Goal: Information Seeking & Learning: Learn about a topic

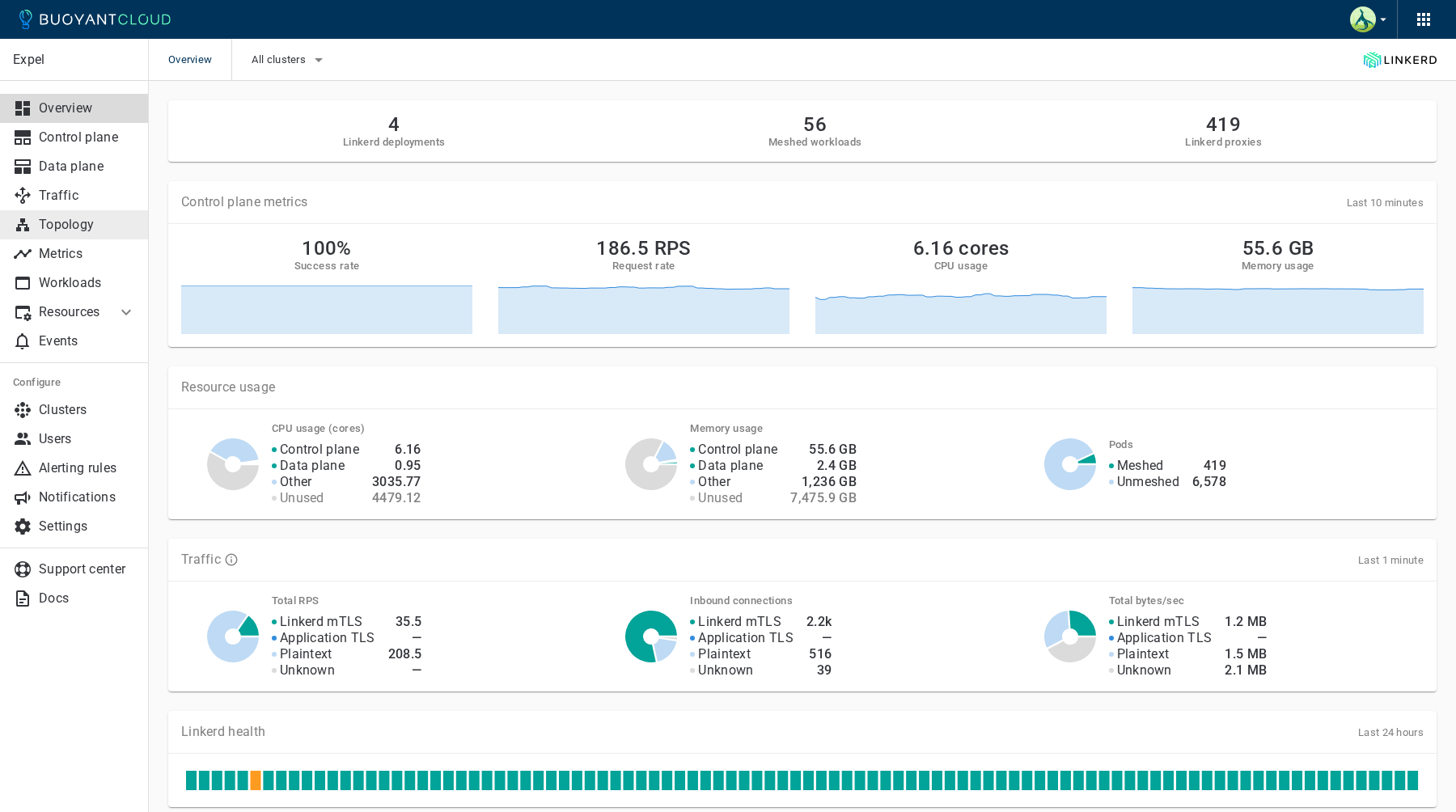
click at [83, 232] on p "Topology" at bounding box center [87, 225] width 97 height 16
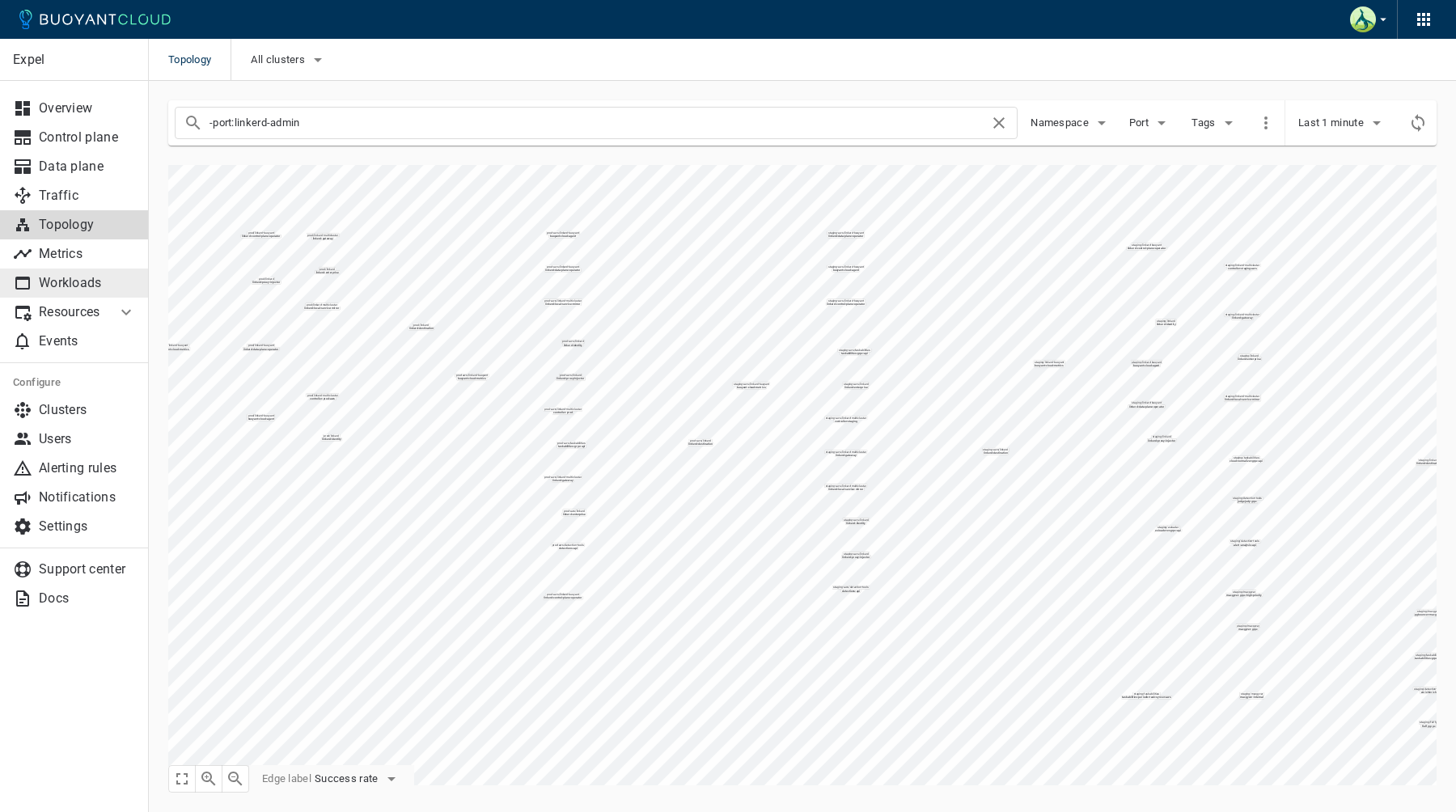
click at [74, 277] on p "Workloads" at bounding box center [87, 282] width 97 height 16
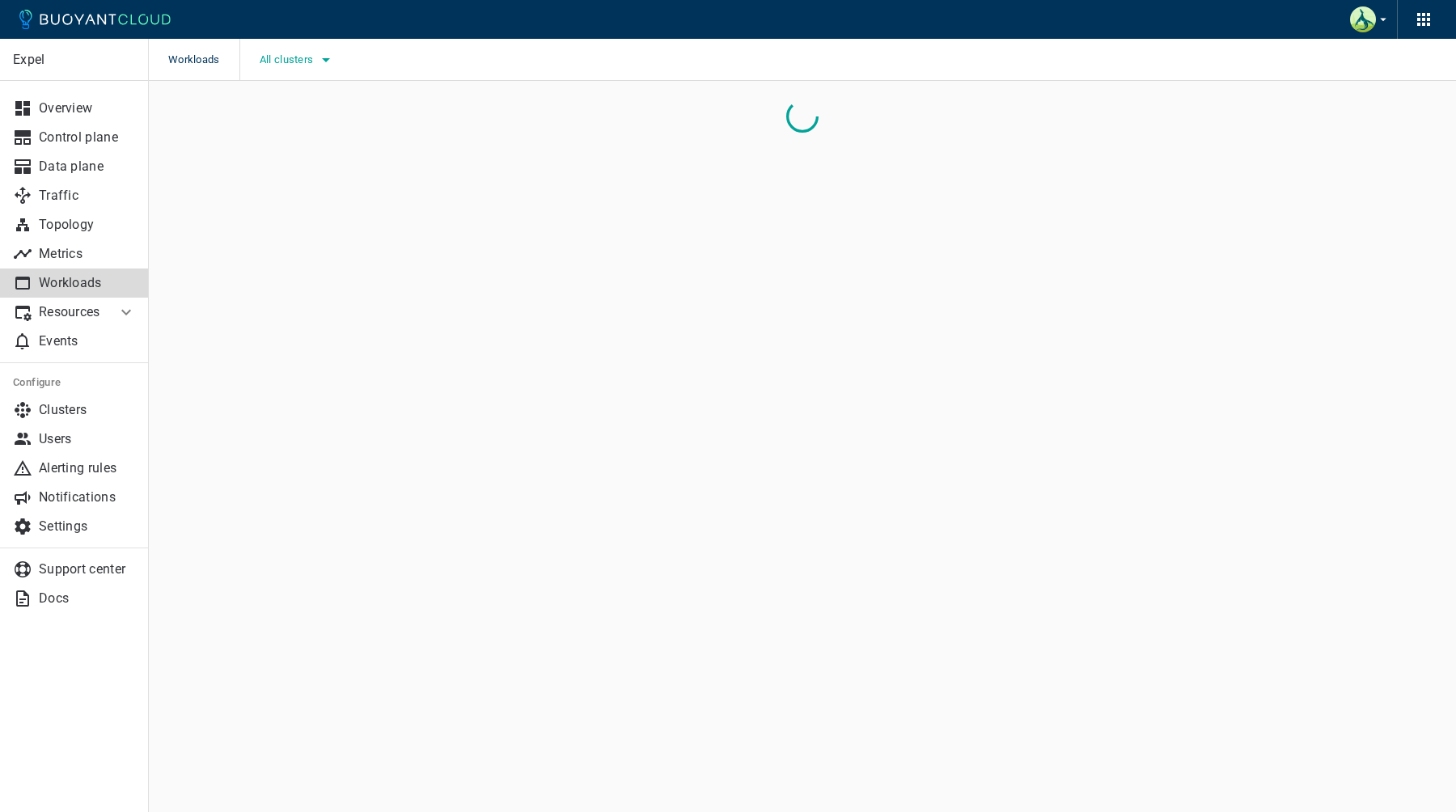
click at [285, 61] on span "All clusters" at bounding box center [288, 59] width 58 height 13
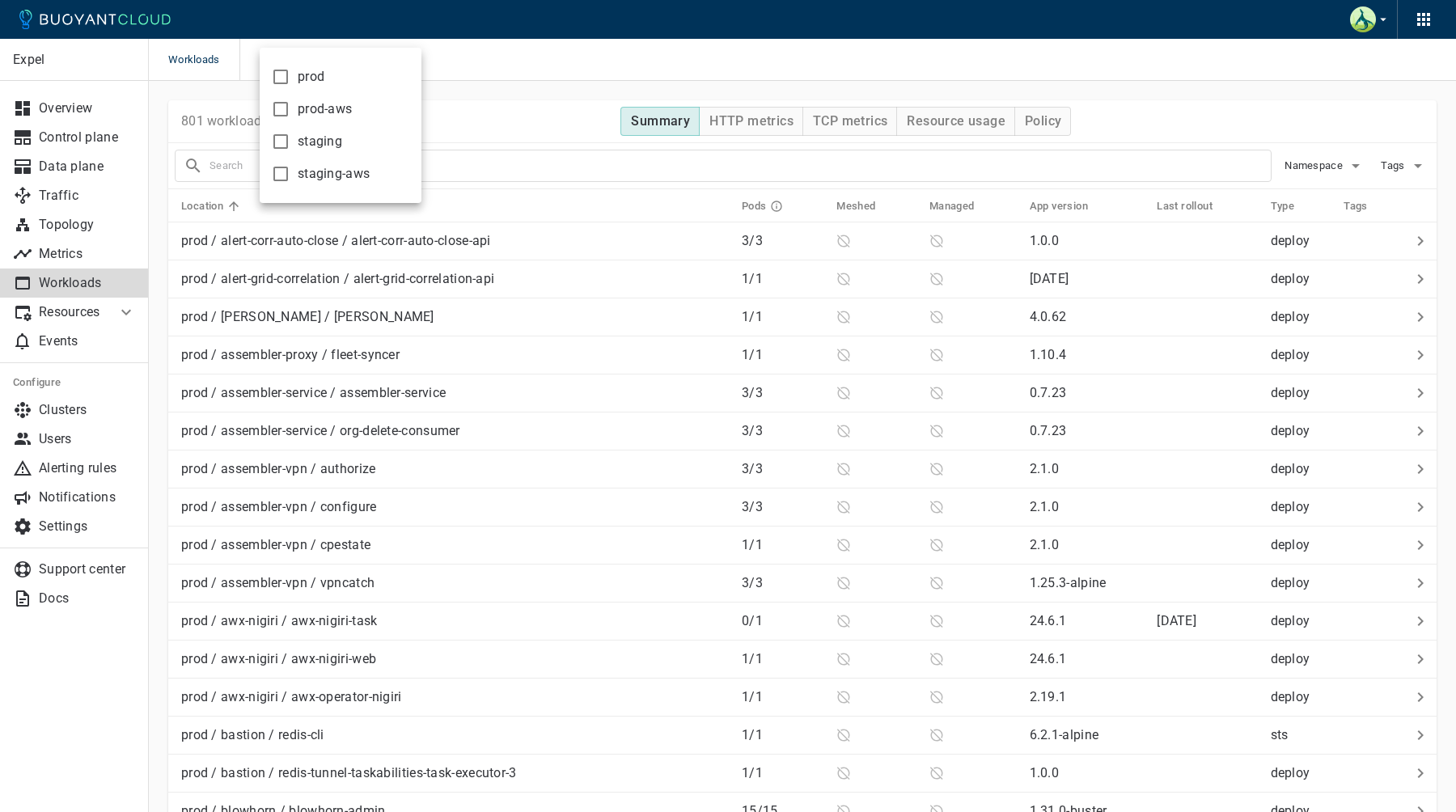
click at [311, 140] on span "staging" at bounding box center [319, 141] width 44 height 16
click at [291, 140] on input "staging" at bounding box center [280, 141] width 19 height 19
checkbox input "true"
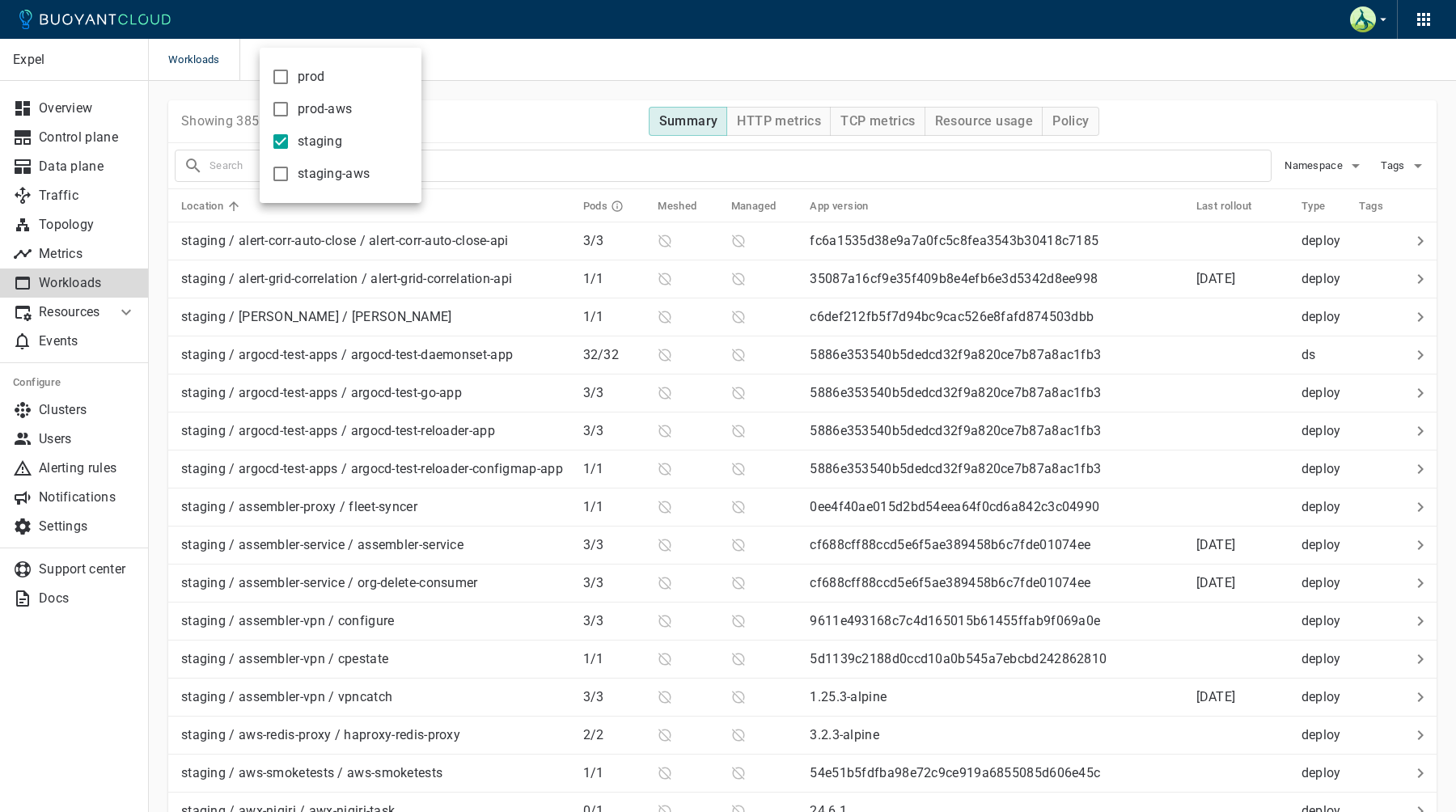
click at [311, 170] on span "staging-aws" at bounding box center [333, 174] width 72 height 16
click at [291, 170] on input "staging-aws" at bounding box center [280, 174] width 19 height 19
checkbox input "true"
click at [560, 97] on div at bounding box center [728, 406] width 1456 height 812
click at [662, 227] on td at bounding box center [681, 241] width 73 height 38
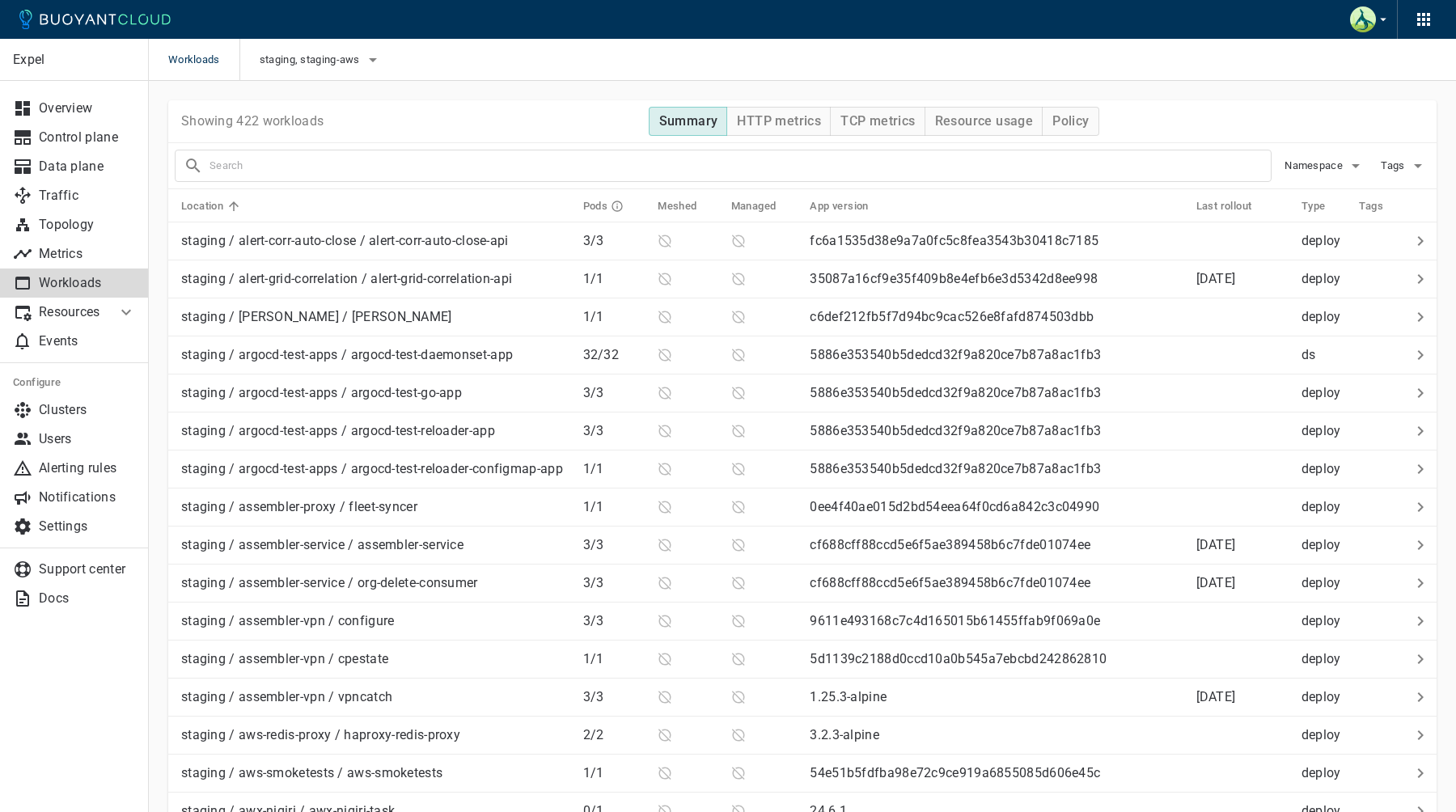
click at [673, 216] on th "Meshed" at bounding box center [681, 206] width 73 height 33
click at [685, 207] on h5 "Meshed" at bounding box center [677, 206] width 38 height 13
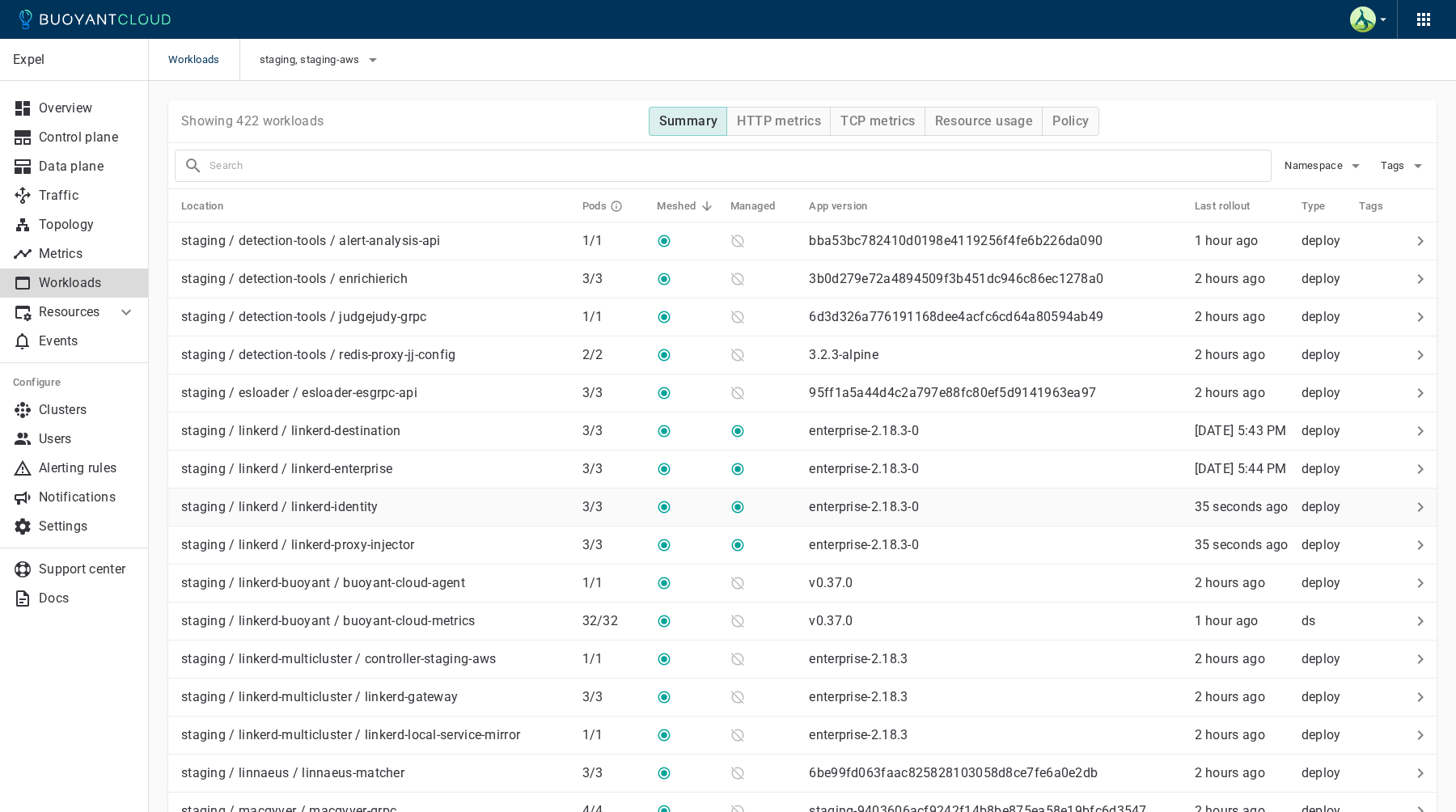
click at [402, 510] on div "staging / linkerd / linkerd-identity" at bounding box center [372, 504] width 395 height 23
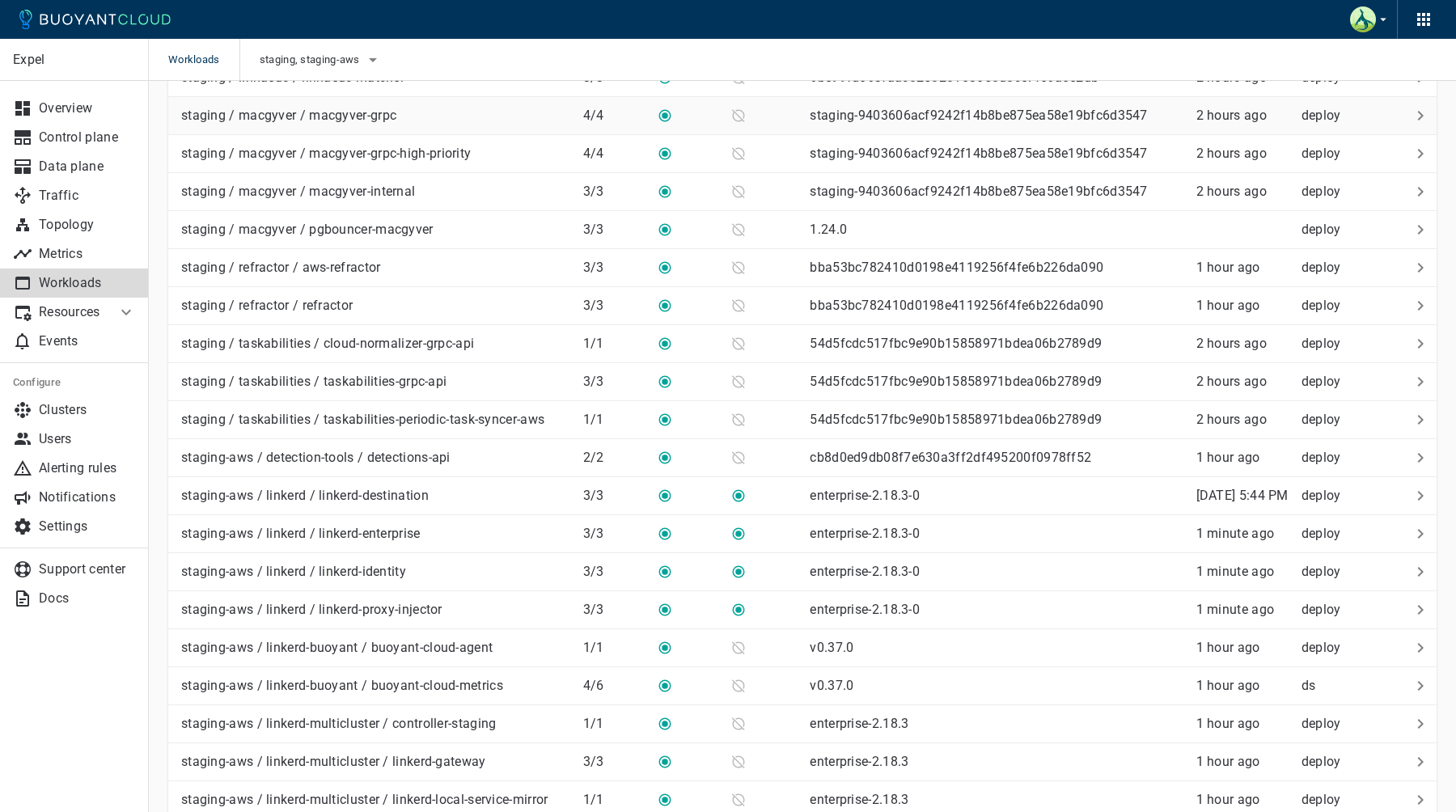
scroll to position [728, 0]
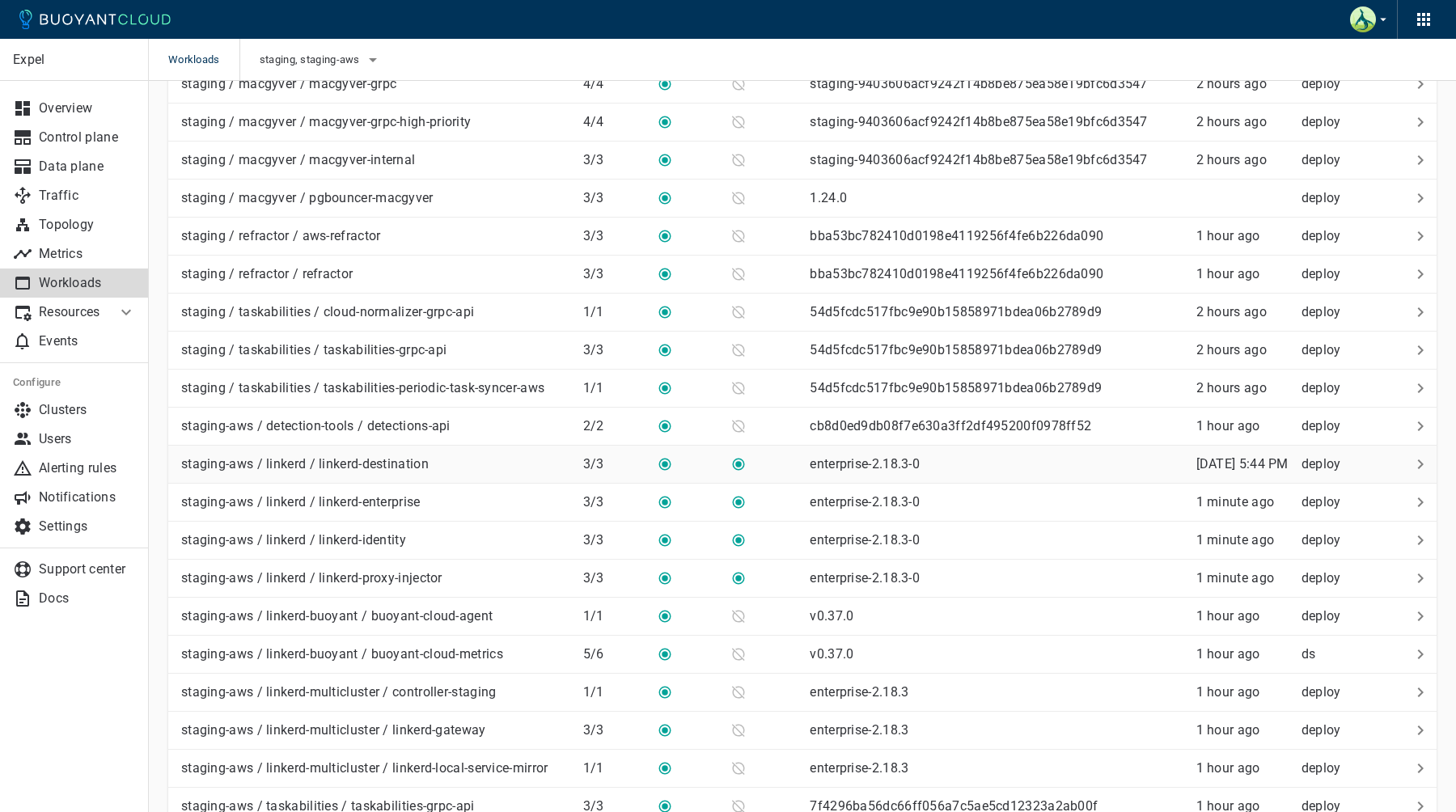
click at [383, 469] on p "staging-aws / linkerd / linkerd-destination" at bounding box center [305, 464] width 247 height 16
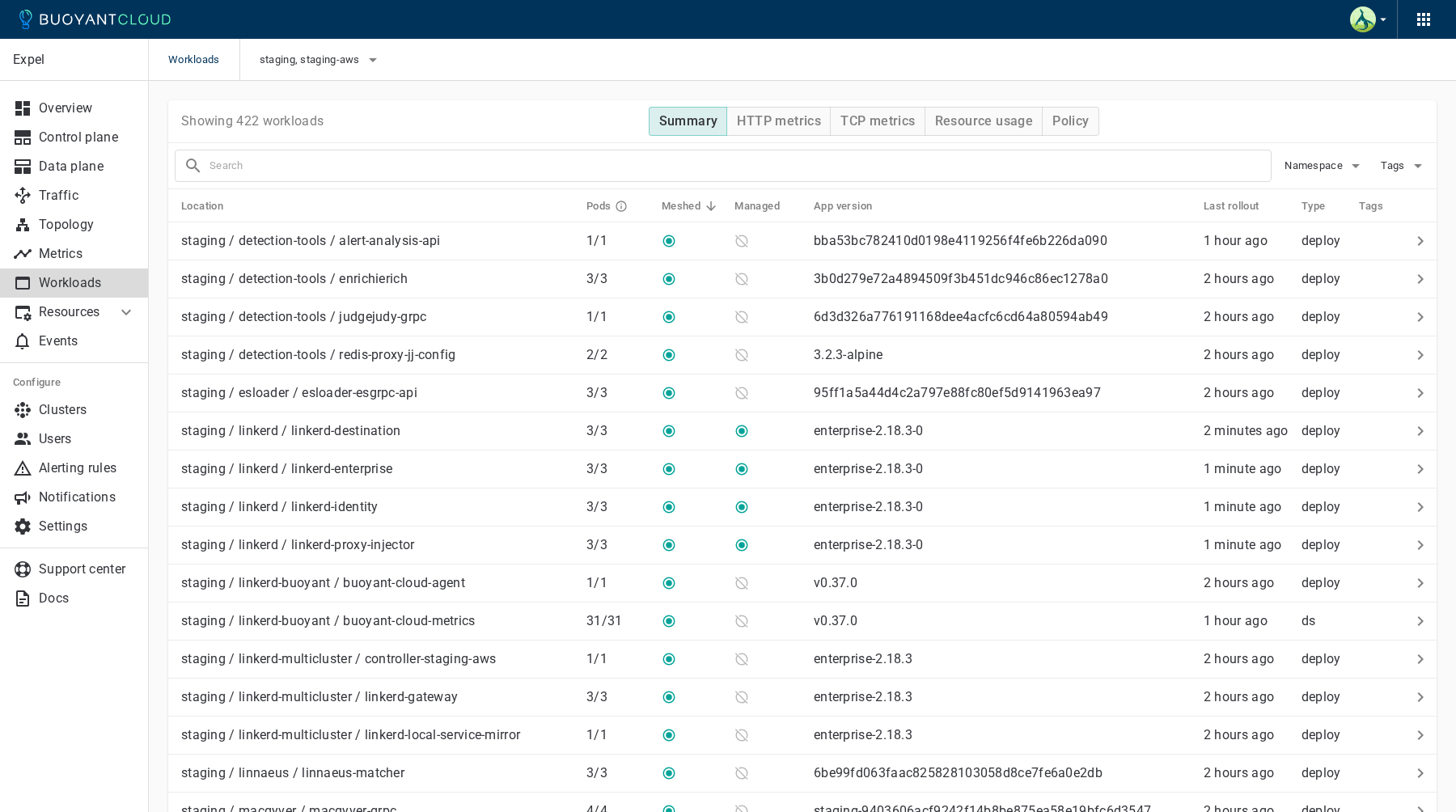
scroll to position [728, 0]
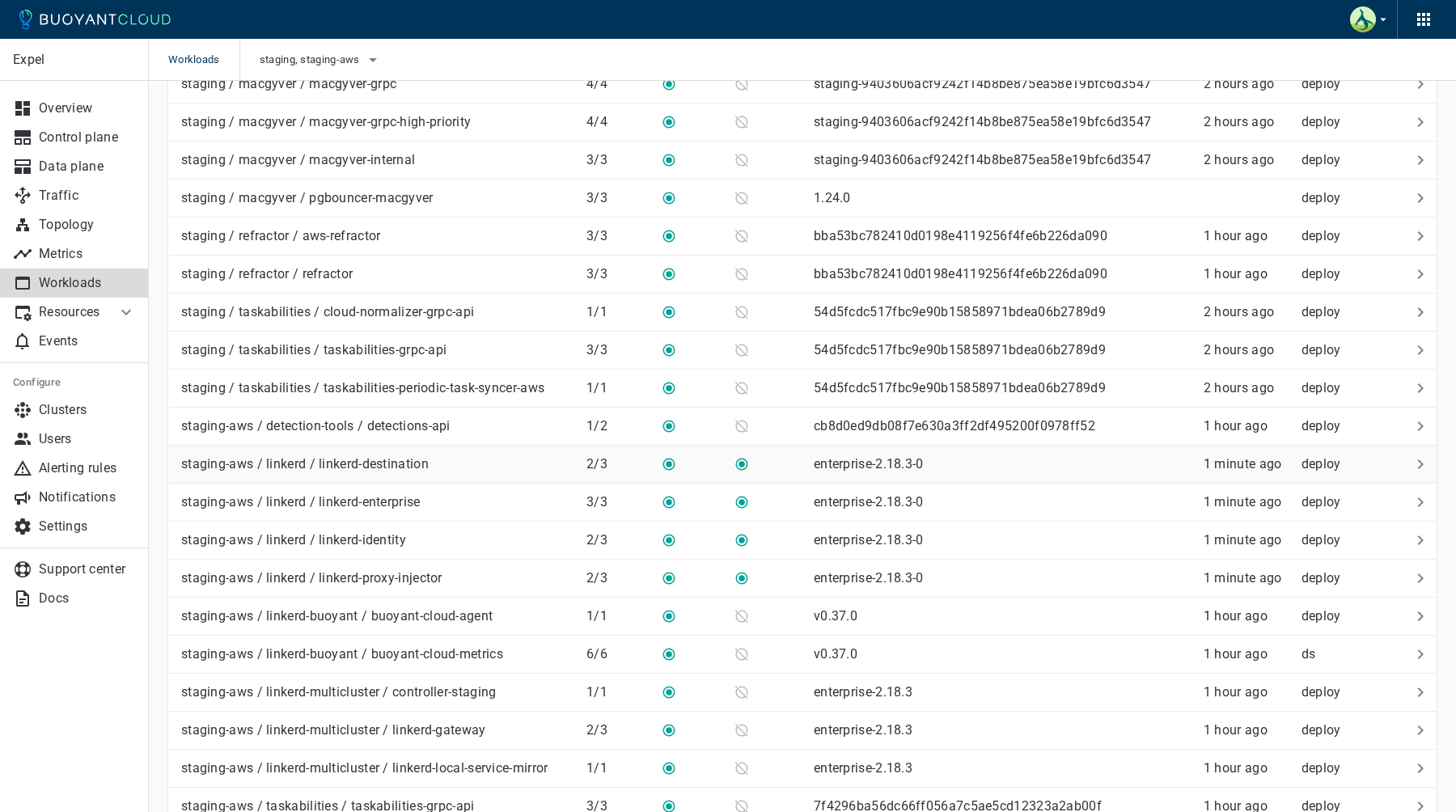
click at [395, 460] on p "staging-aws / linkerd / linkerd-destination" at bounding box center [305, 464] width 247 height 16
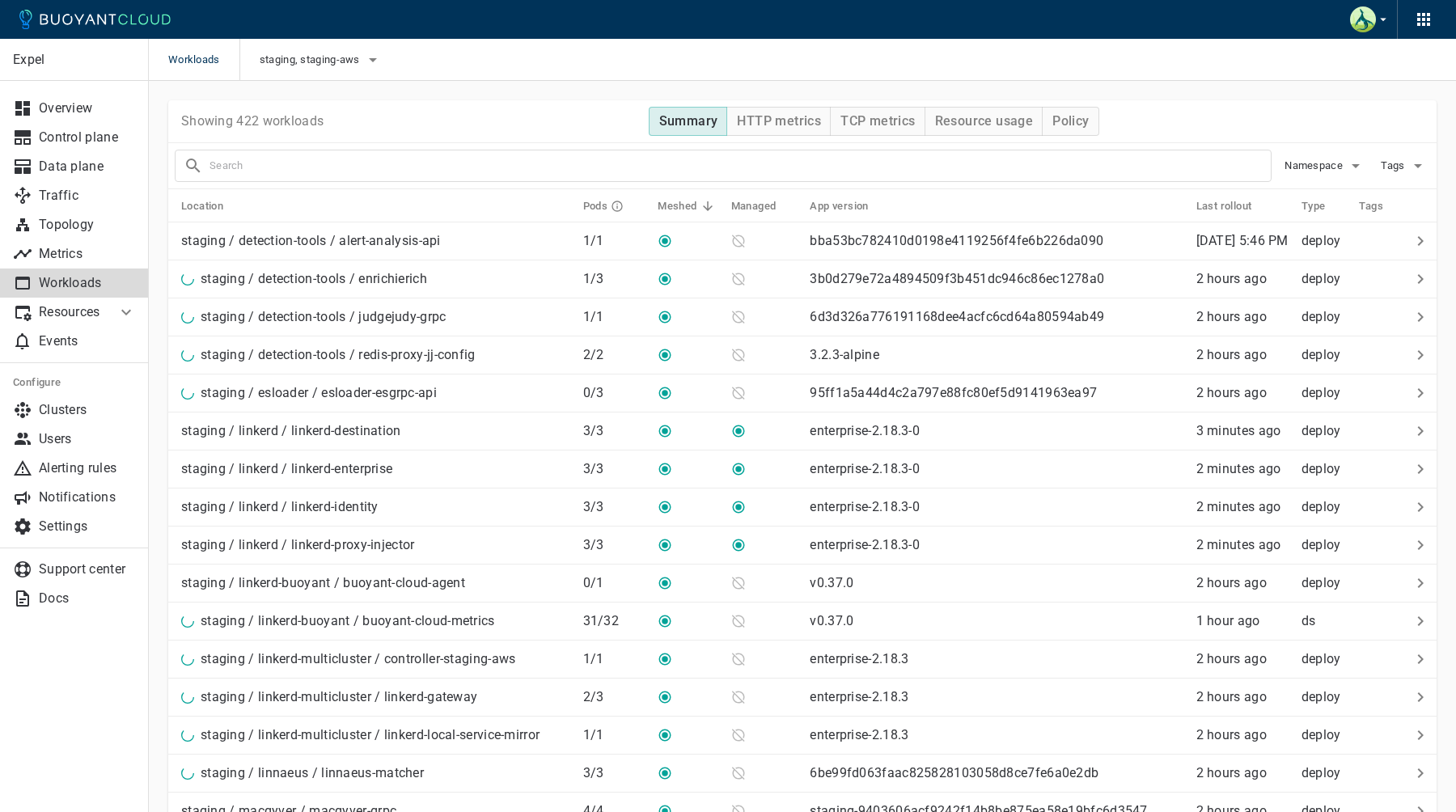
click at [403, 166] on input "text" at bounding box center [740, 165] width 1062 height 23
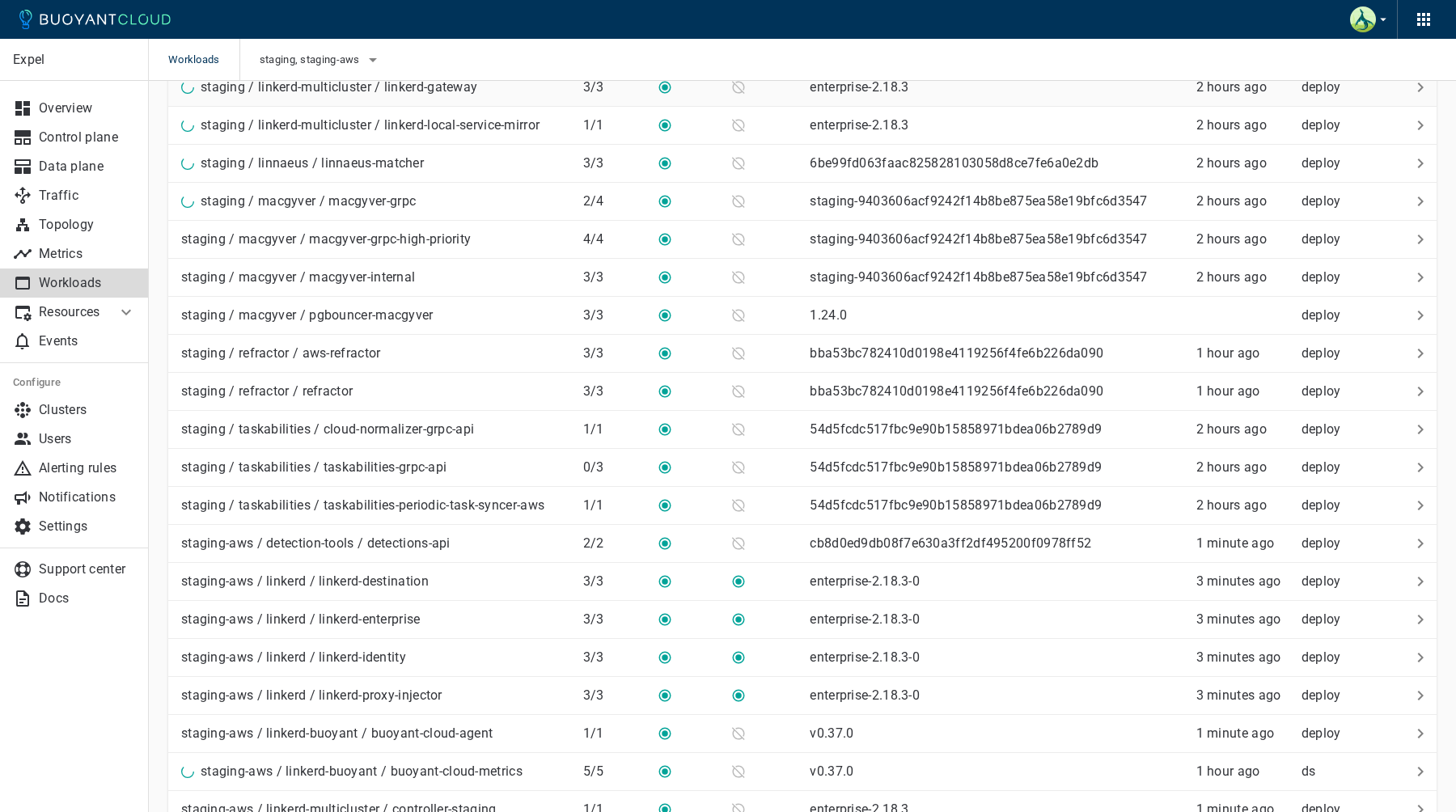
scroll to position [623, 0]
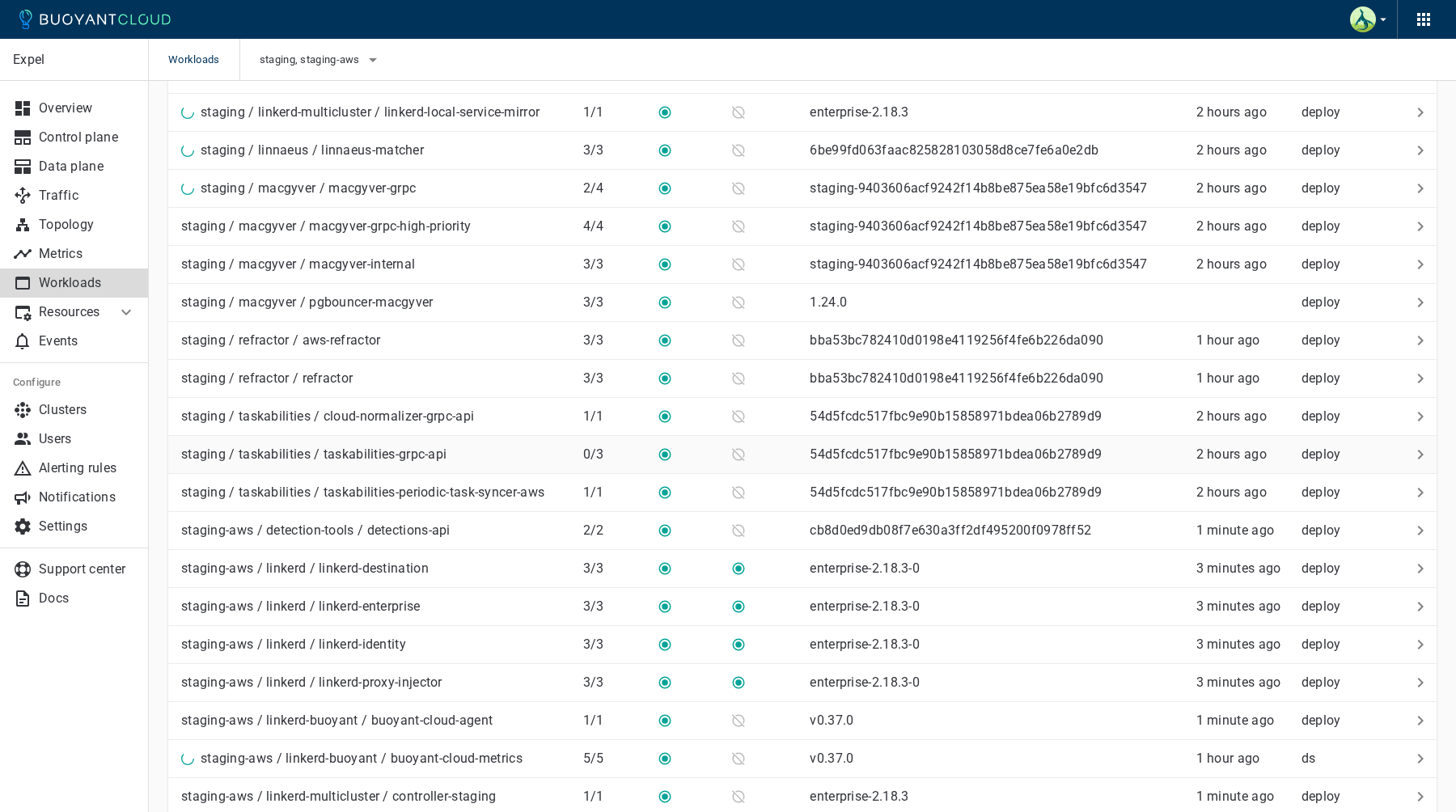
click at [392, 465] on td "staging / taskabilities / taskabilities-grpc-api" at bounding box center [368, 455] width 402 height 38
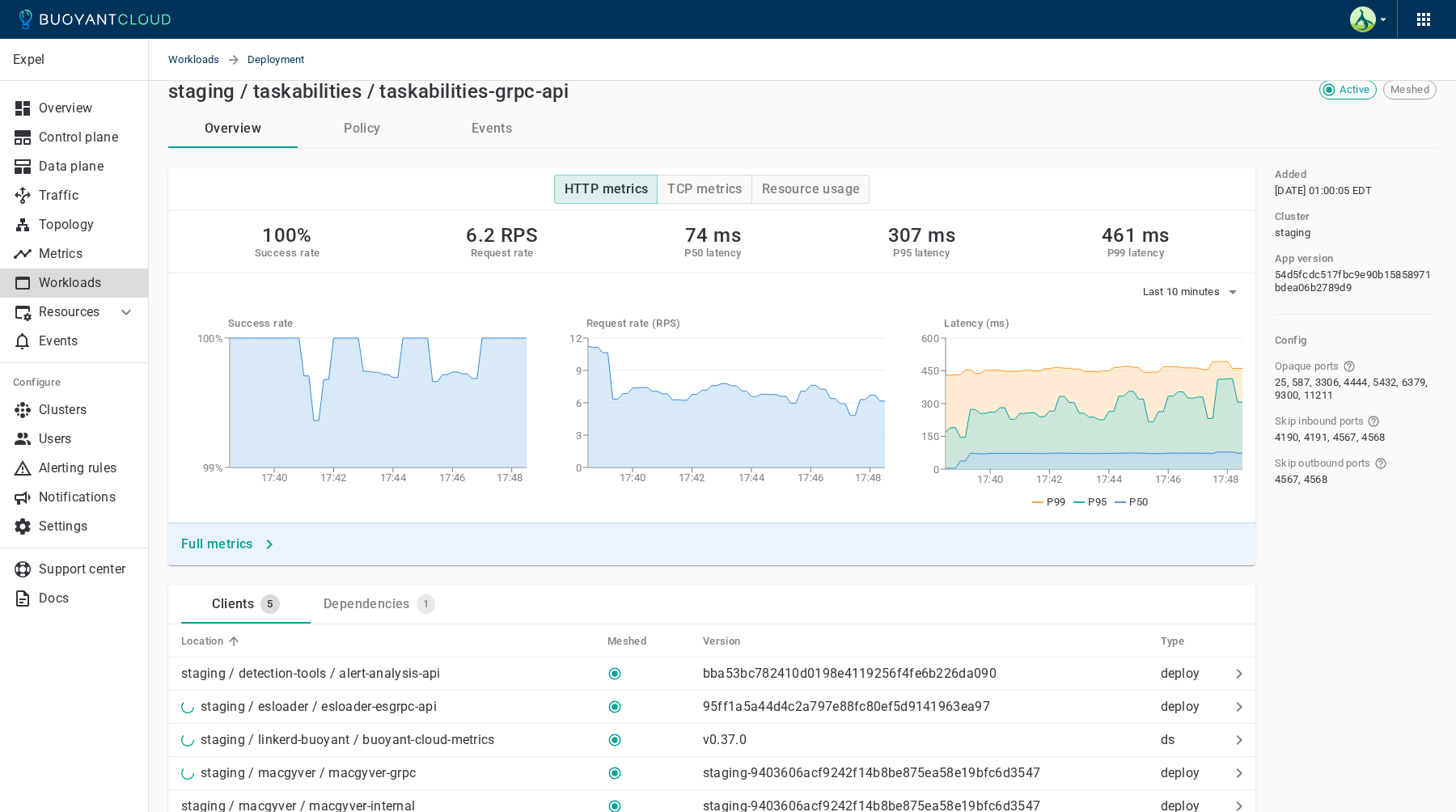
scroll to position [13, 0]
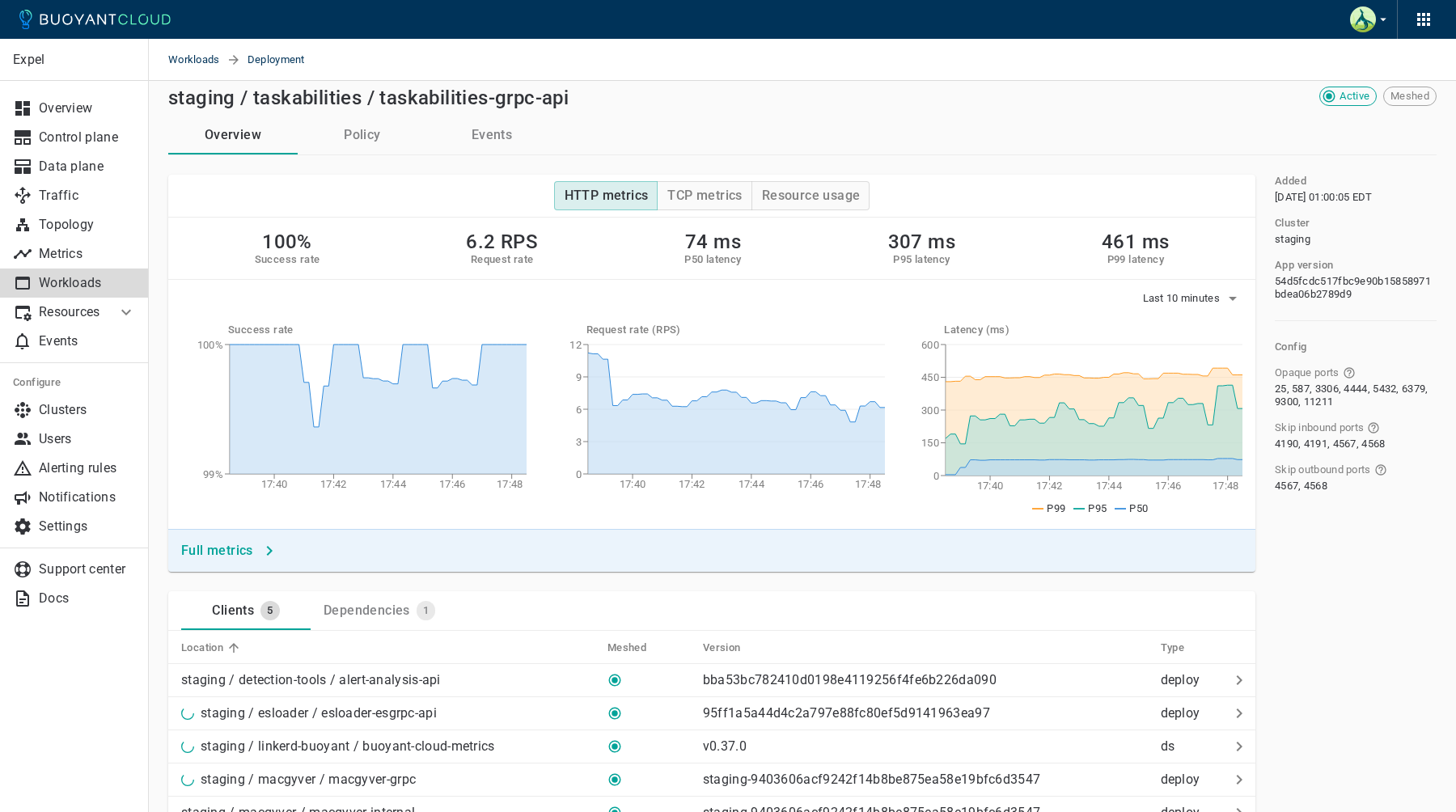
click at [492, 127] on button "Events" at bounding box center [491, 134] width 129 height 38
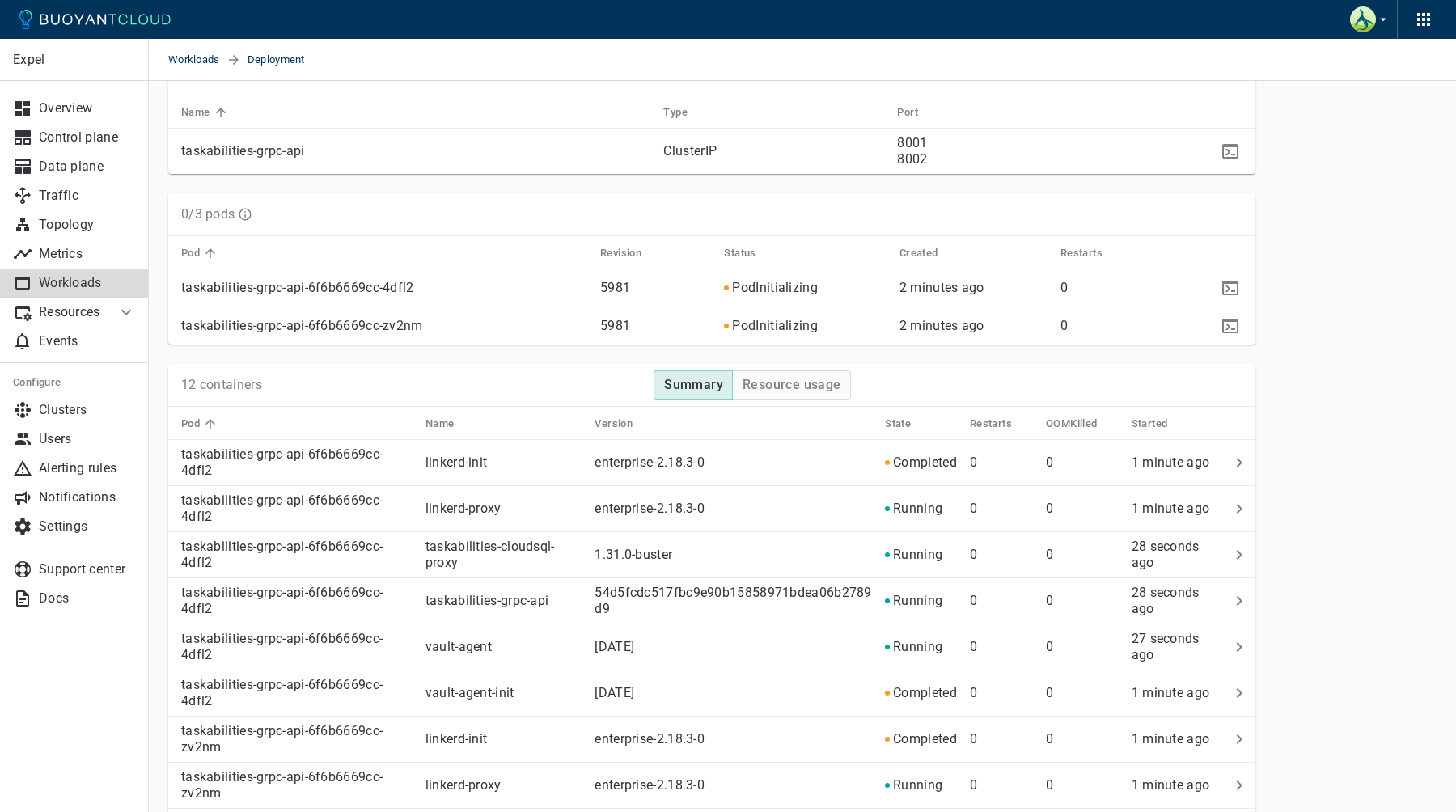
scroll to position [13, 0]
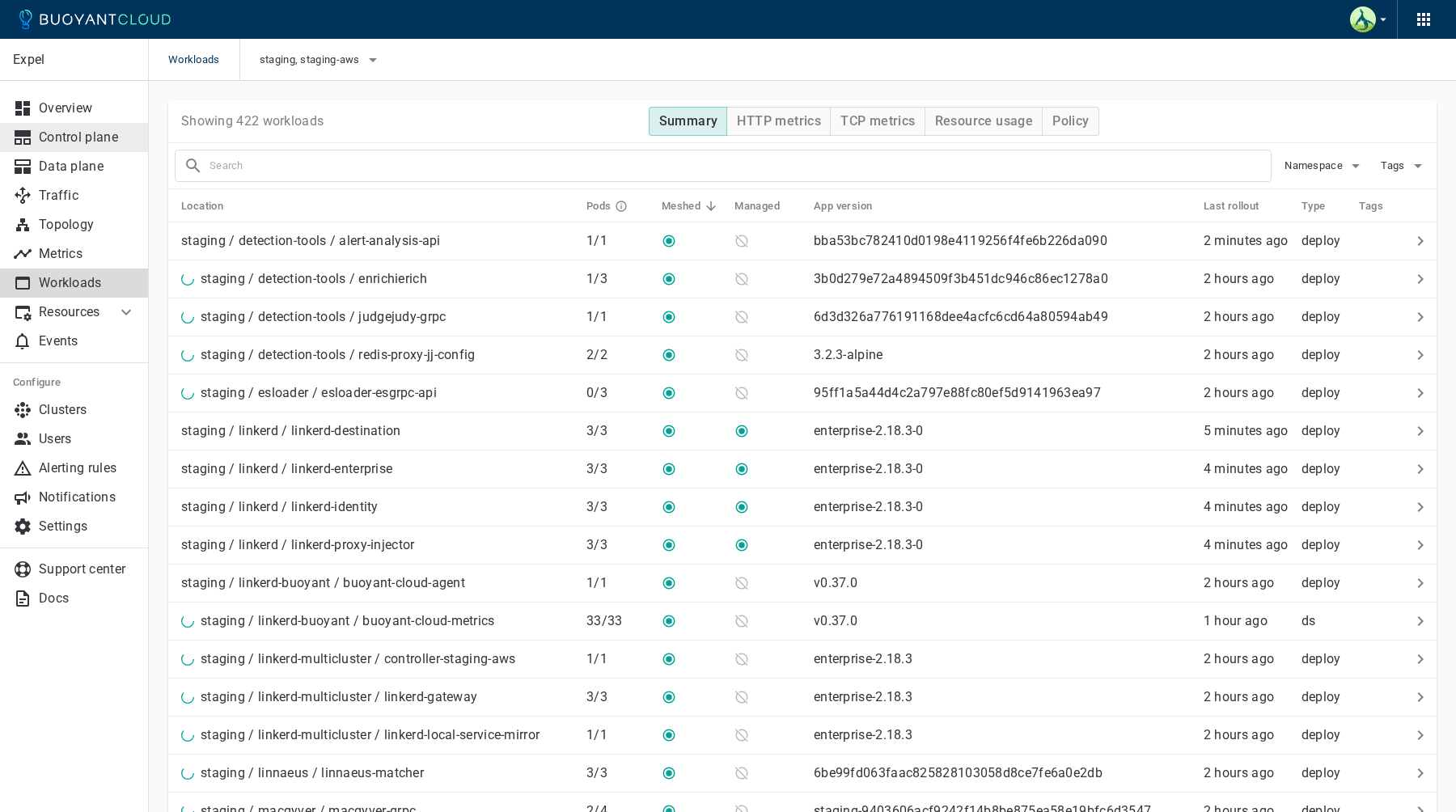
click at [101, 134] on p "Control plane" at bounding box center [87, 137] width 97 height 16
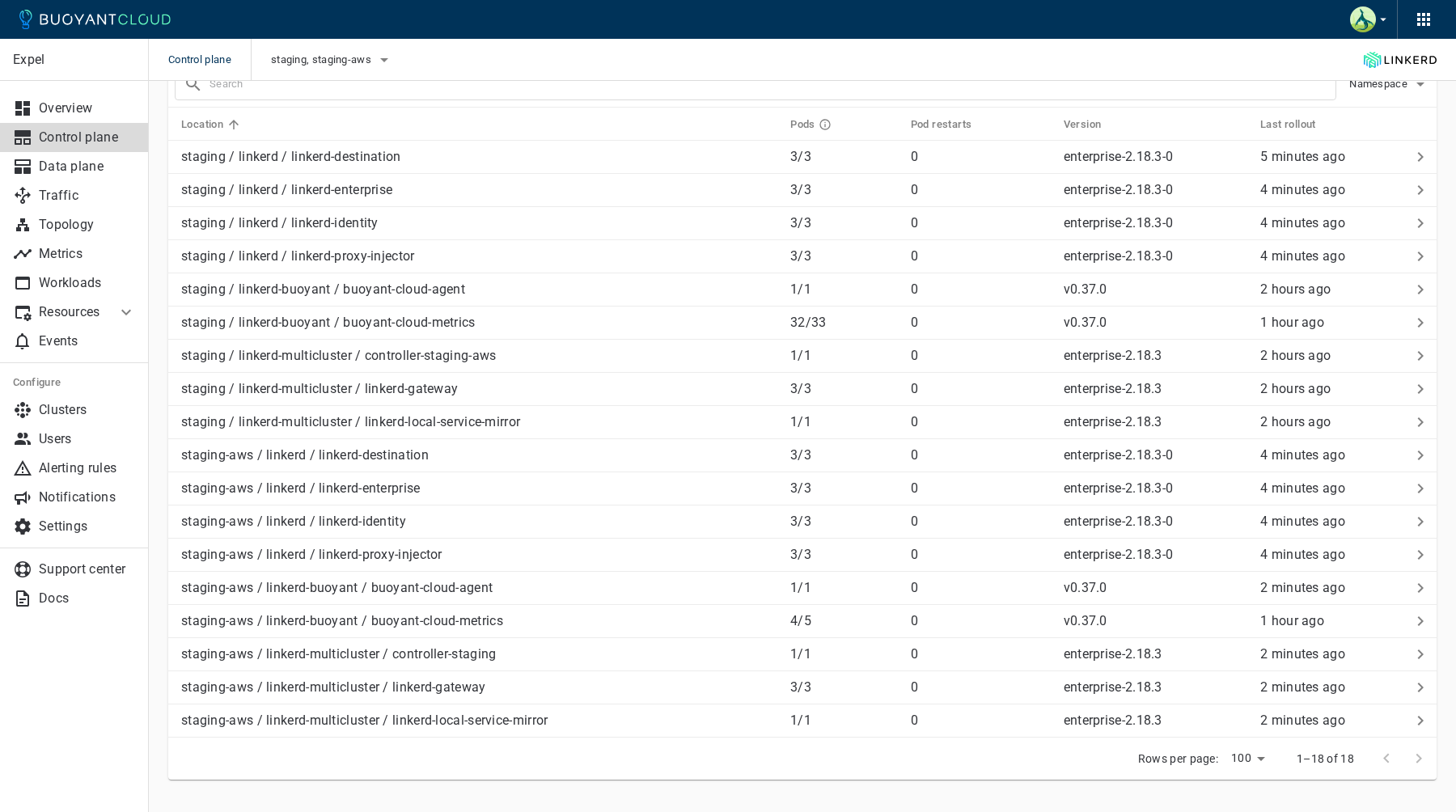
scroll to position [548, 0]
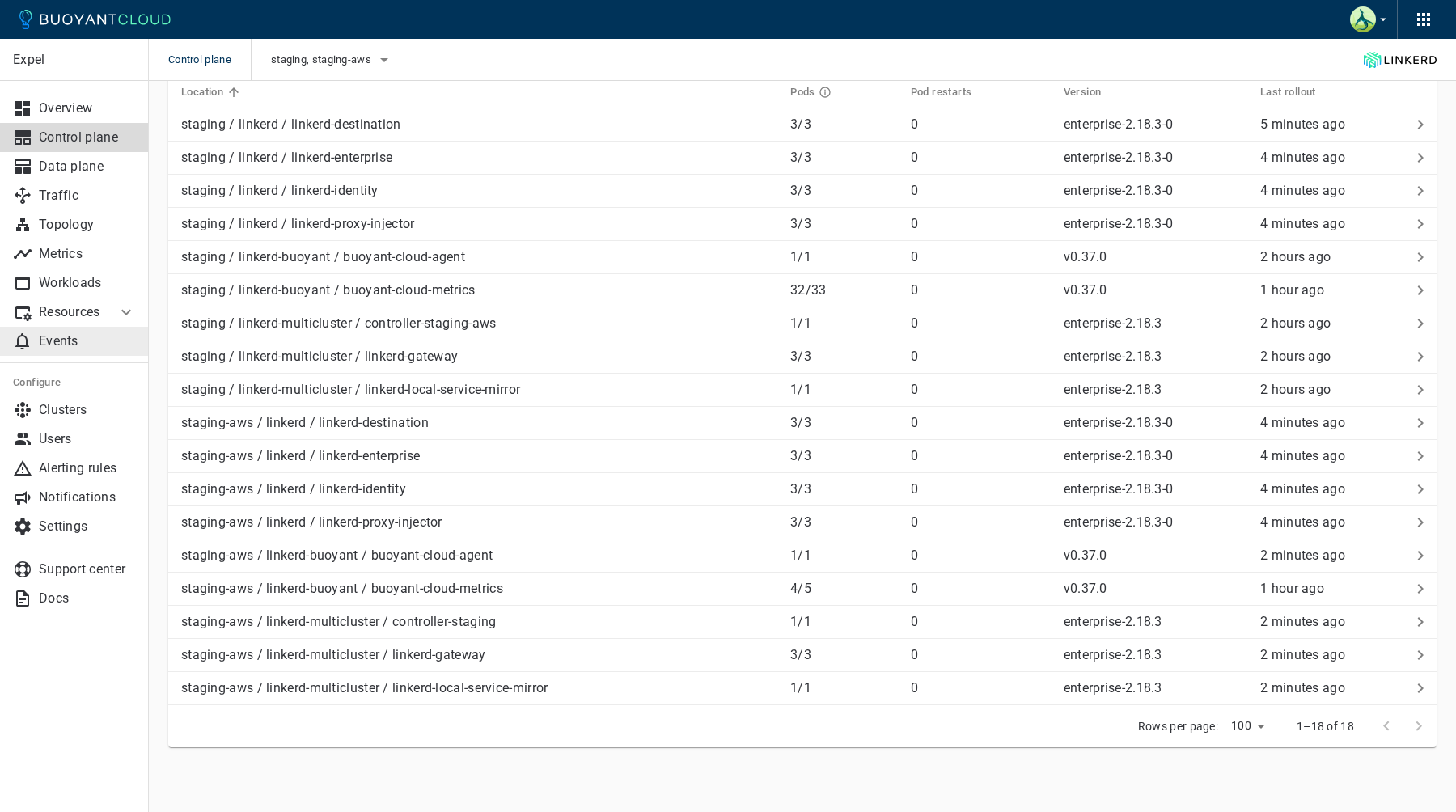
click at [94, 337] on p "Events" at bounding box center [87, 341] width 97 height 16
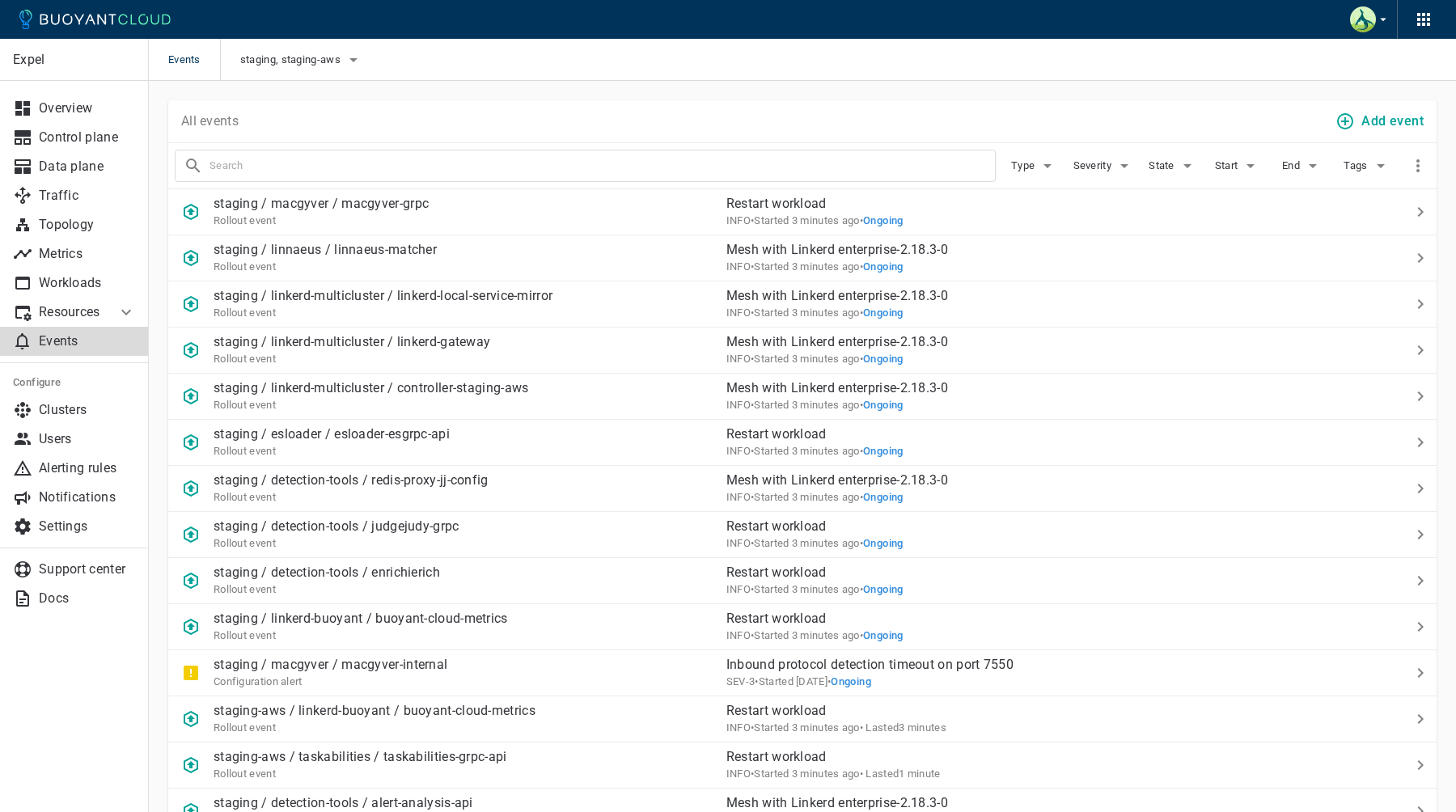
click at [99, 317] on p "Resources" at bounding box center [70, 312] width 64 height 16
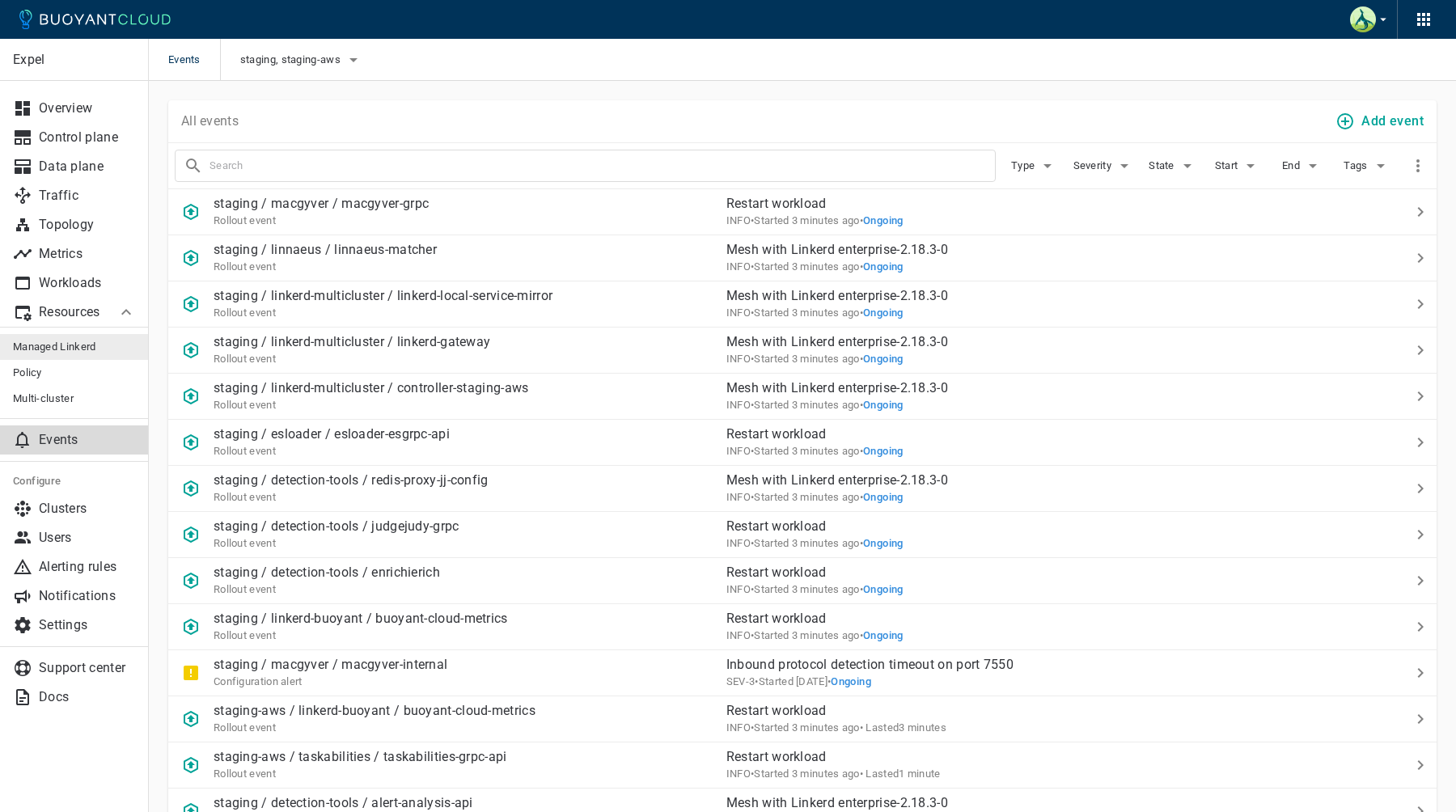
click at [90, 352] on span "Managed Linkerd" at bounding box center [74, 347] width 123 height 13
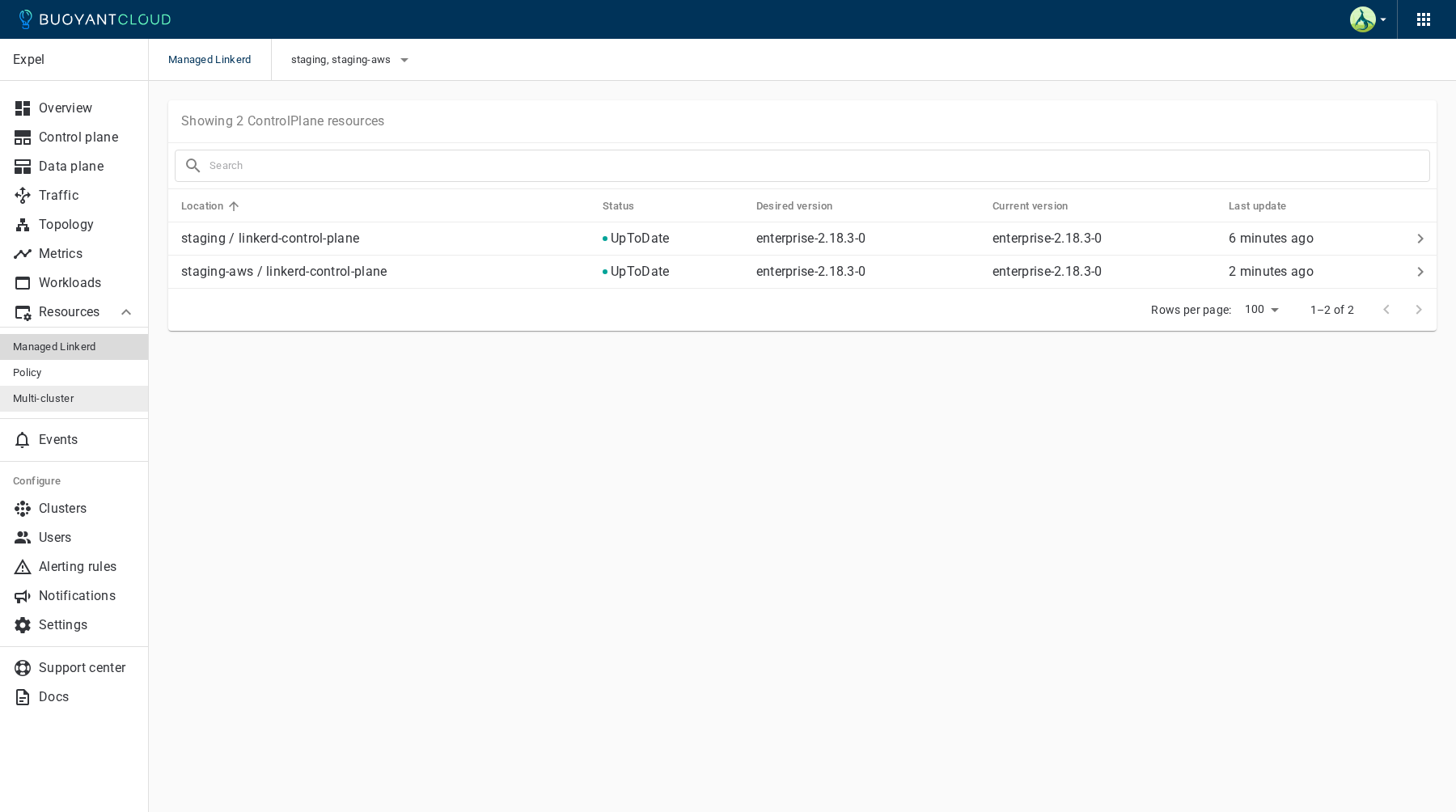
click at [96, 403] on span "Multi-cluster" at bounding box center [74, 398] width 123 height 13
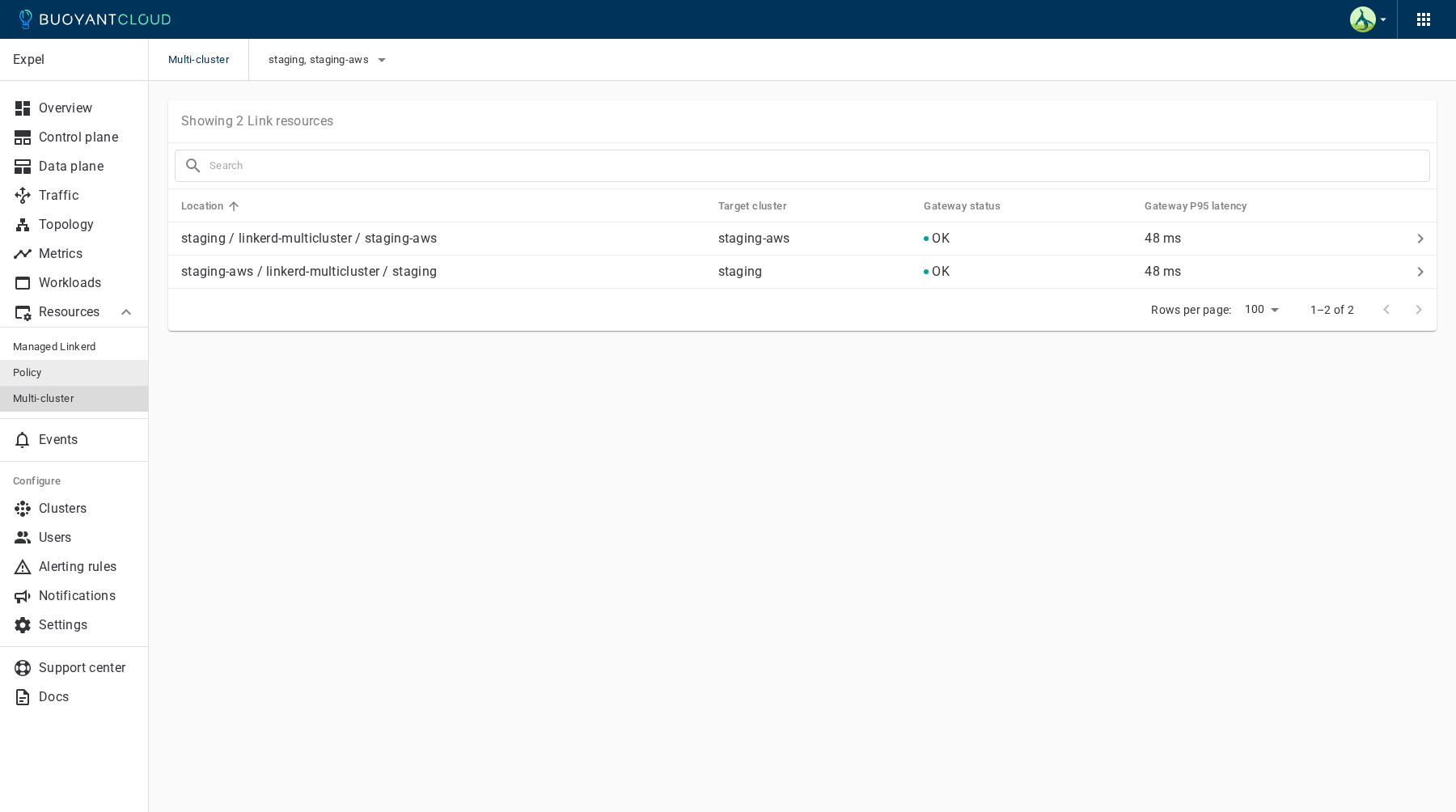
click at [104, 360] on link "Policy" at bounding box center [74, 373] width 149 height 26
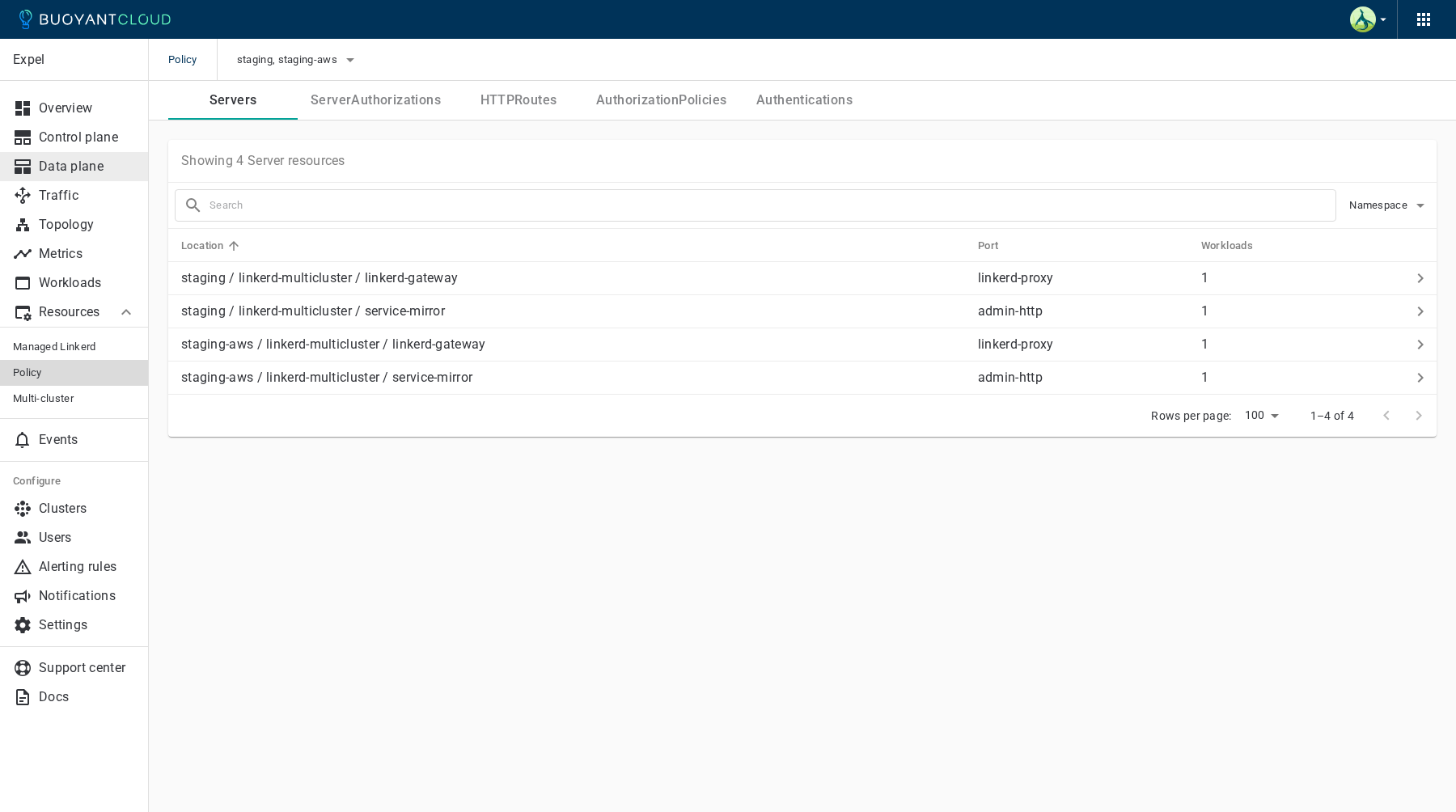
click at [80, 158] on link "Data plane" at bounding box center [74, 166] width 149 height 29
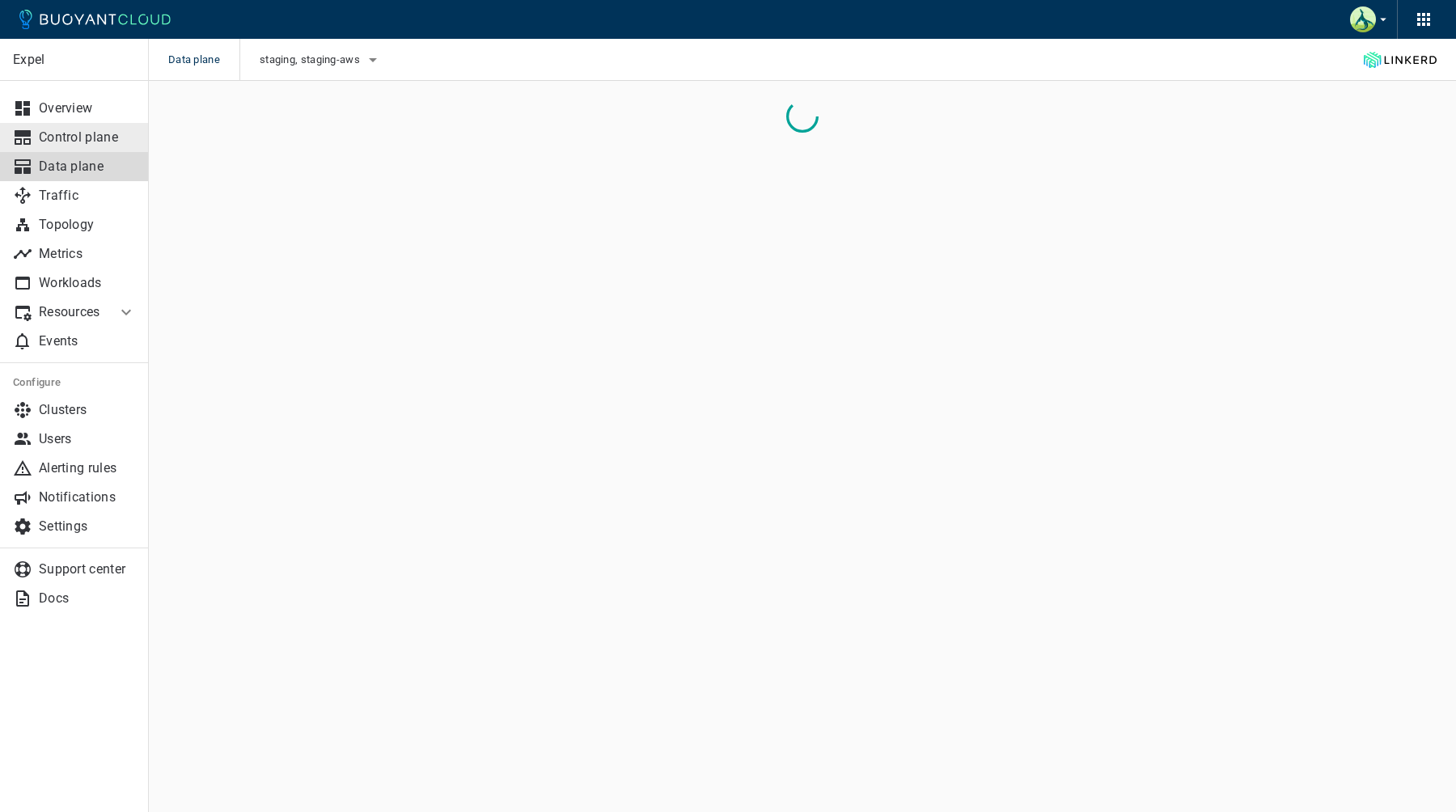
click at [95, 141] on p "Control plane" at bounding box center [87, 137] width 97 height 16
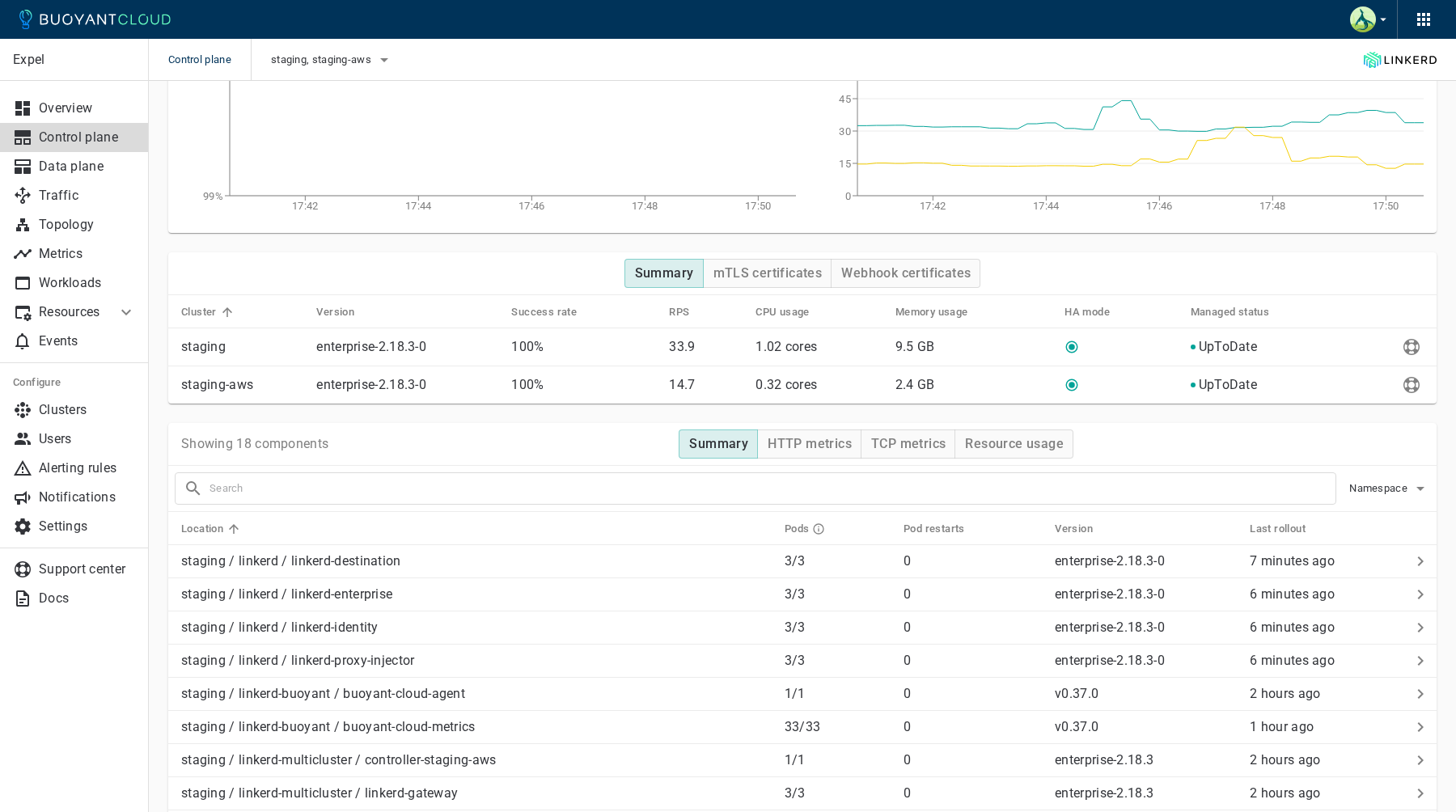
scroll to position [143, 0]
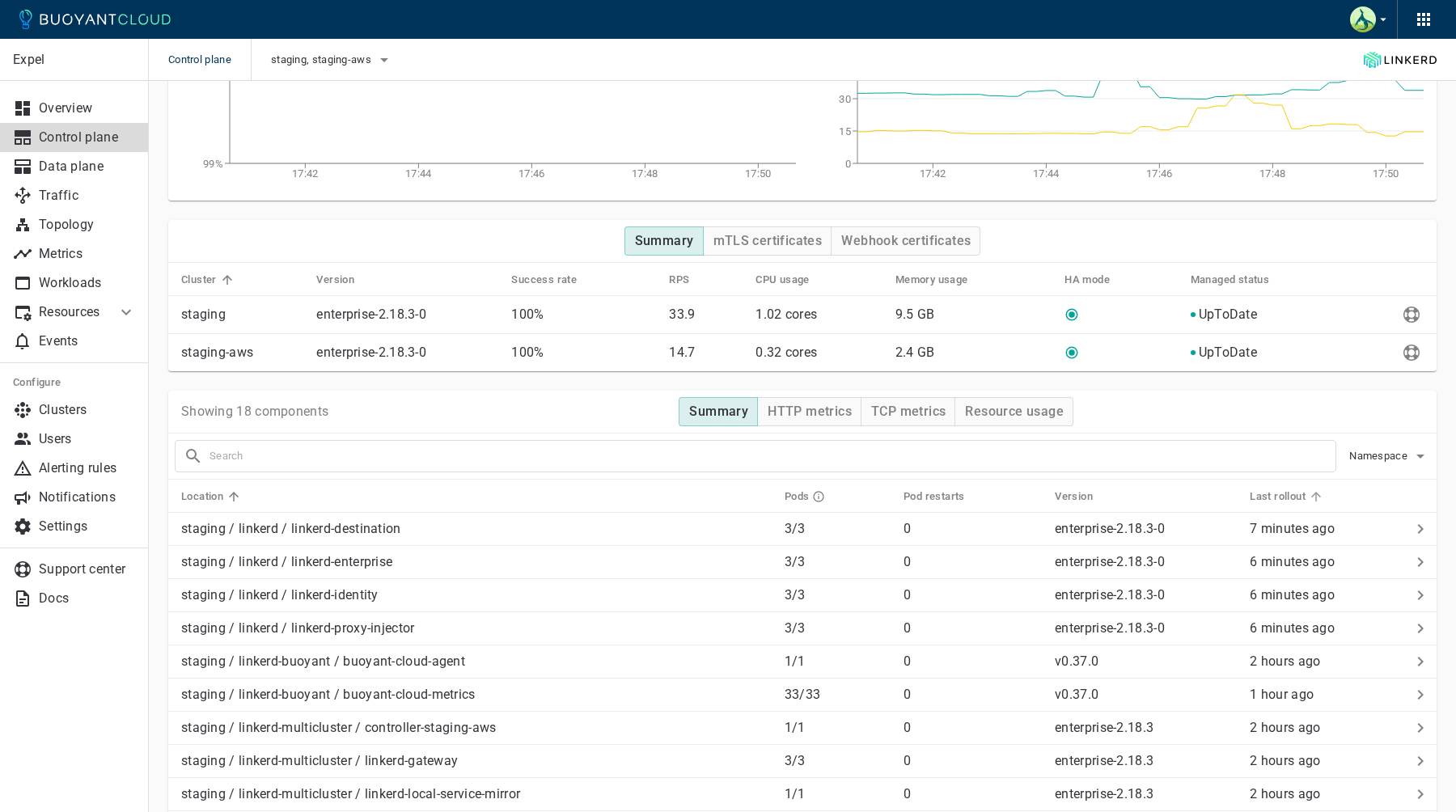
click at [1250, 495] on h5 "Last rollout" at bounding box center [1277, 496] width 56 height 13
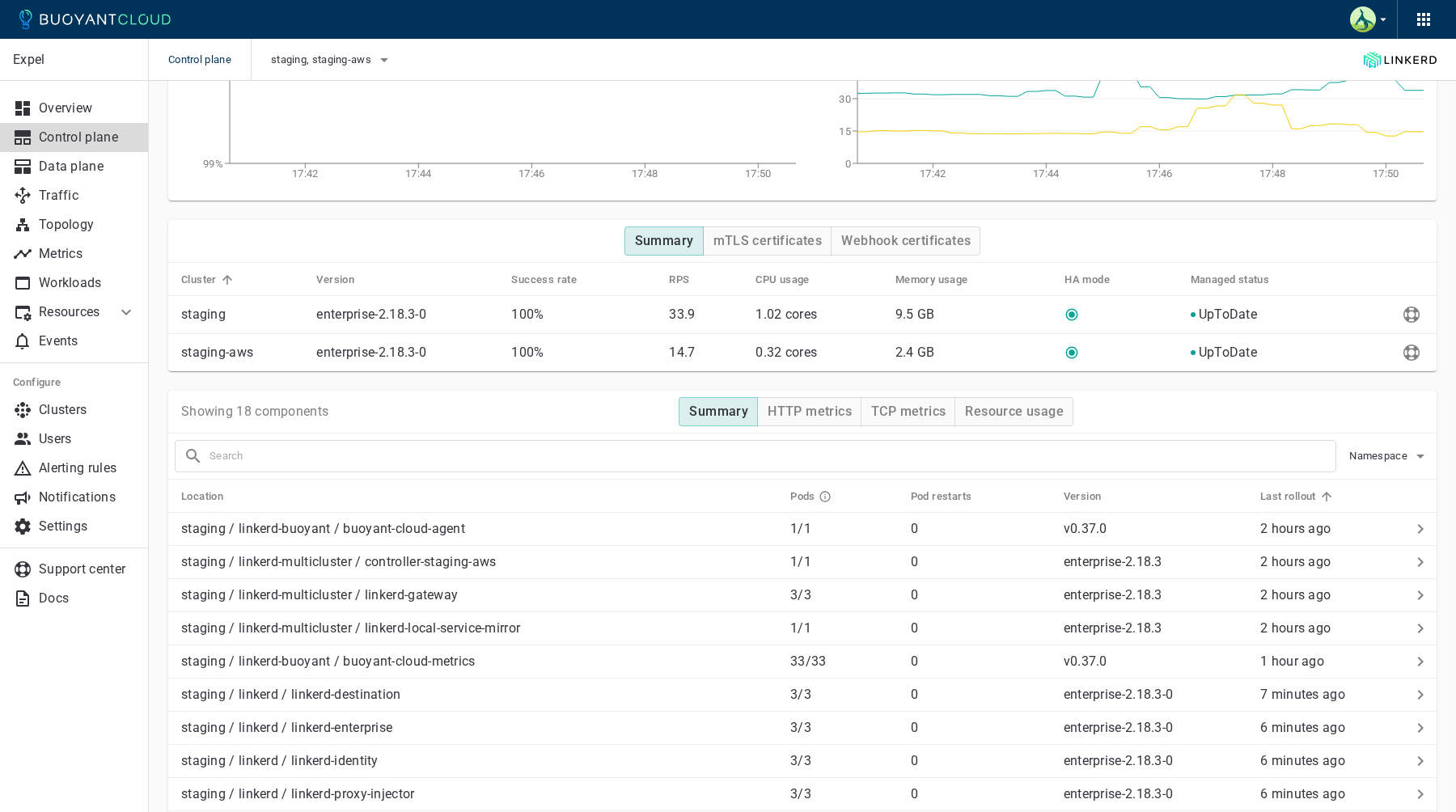
click at [1295, 495] on h5 "Last rollout" at bounding box center [1288, 496] width 56 height 13
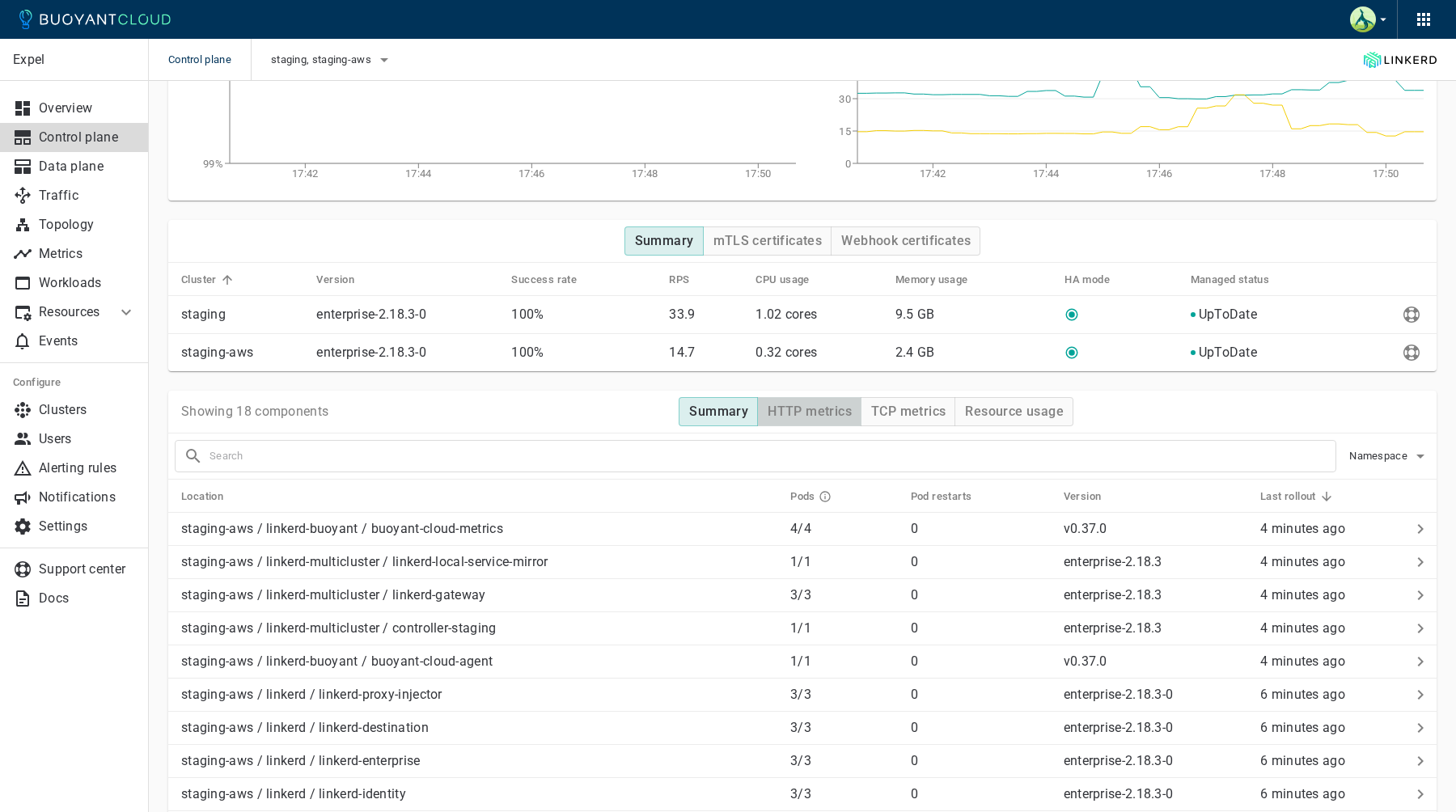
click at [832, 419] on h4 "HTTP metrics" at bounding box center [809, 411] width 84 height 16
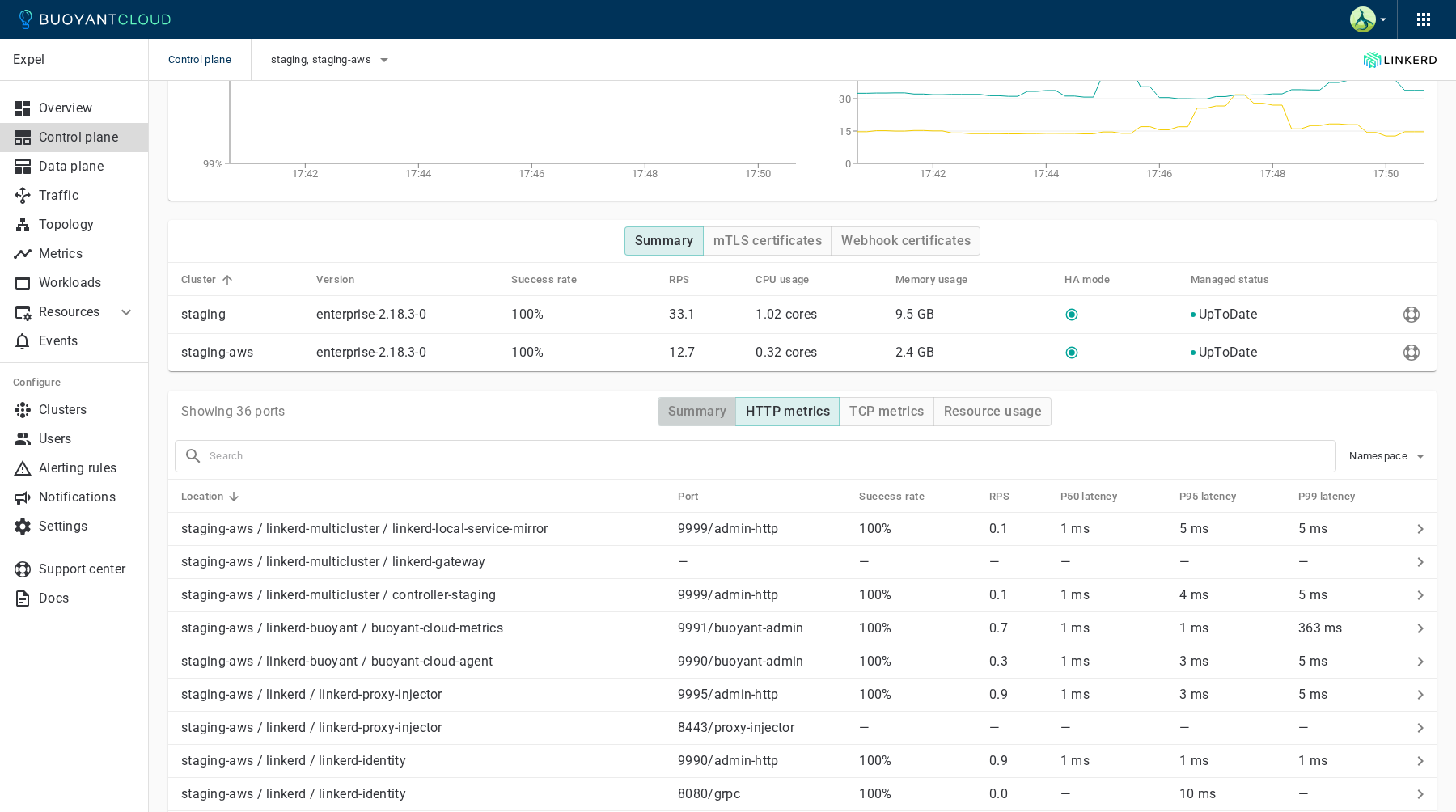
click at [677, 418] on h4 "Summary" at bounding box center [698, 411] width 59 height 16
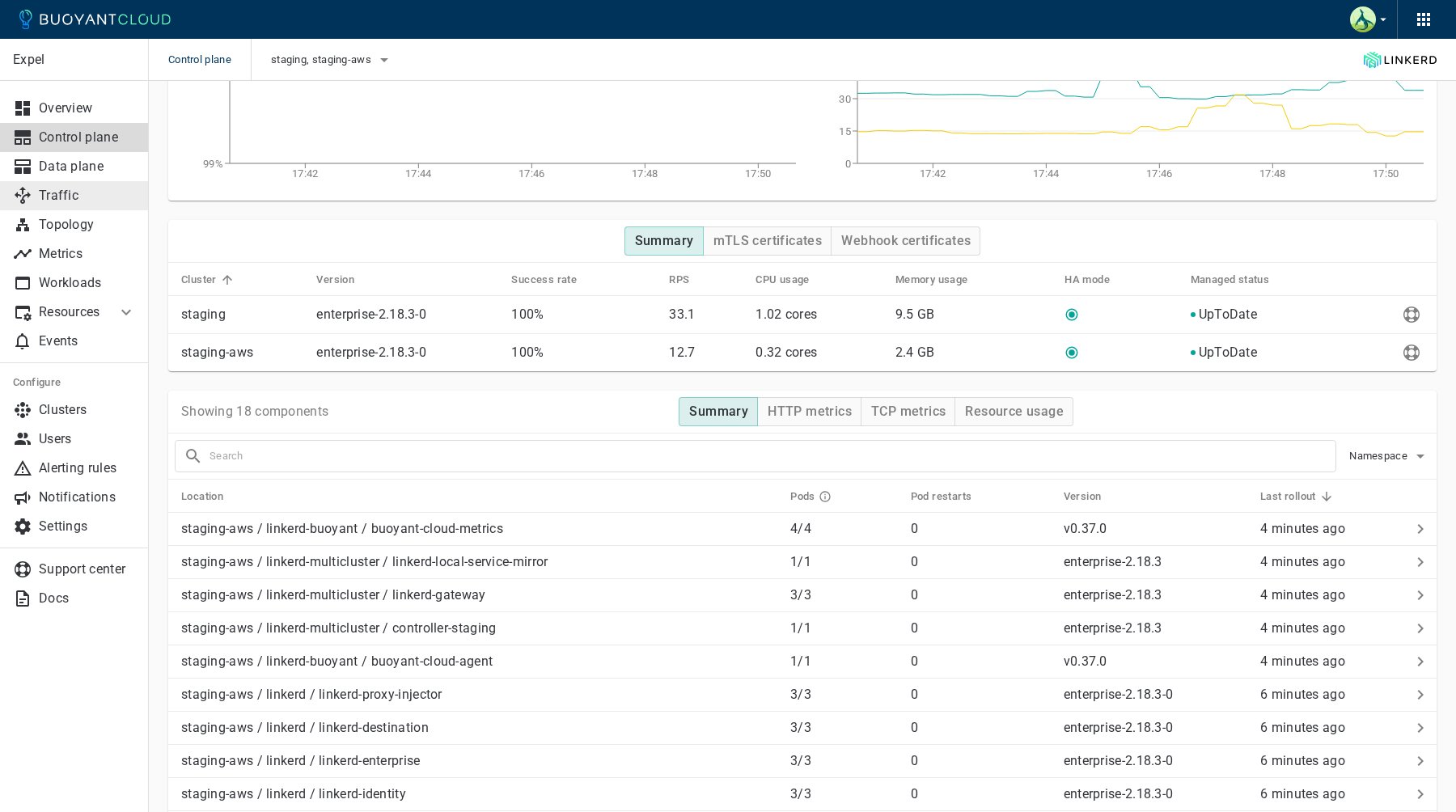
click at [99, 207] on link "Traffic" at bounding box center [74, 195] width 149 height 29
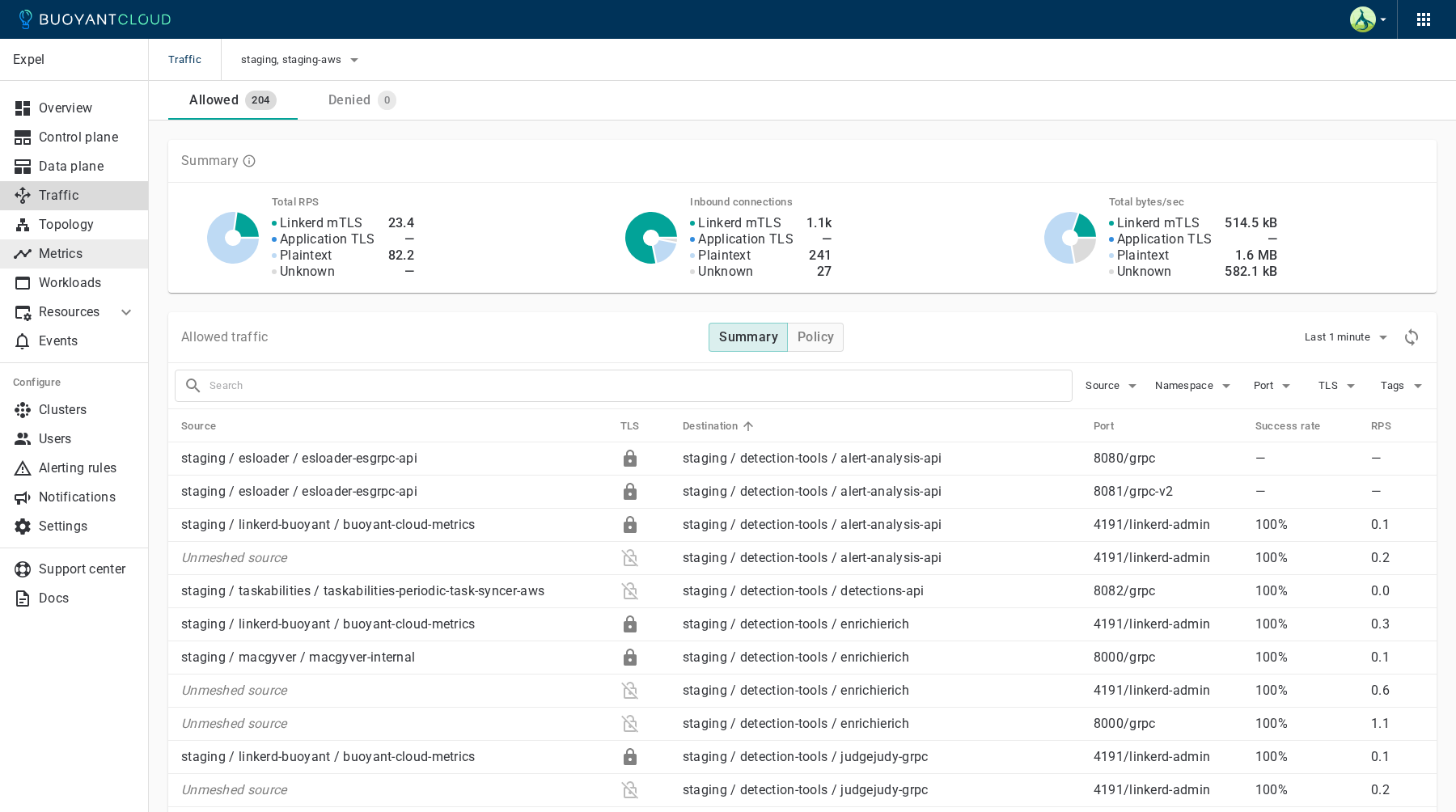
click at [96, 248] on p "Metrics" at bounding box center [87, 253] width 97 height 16
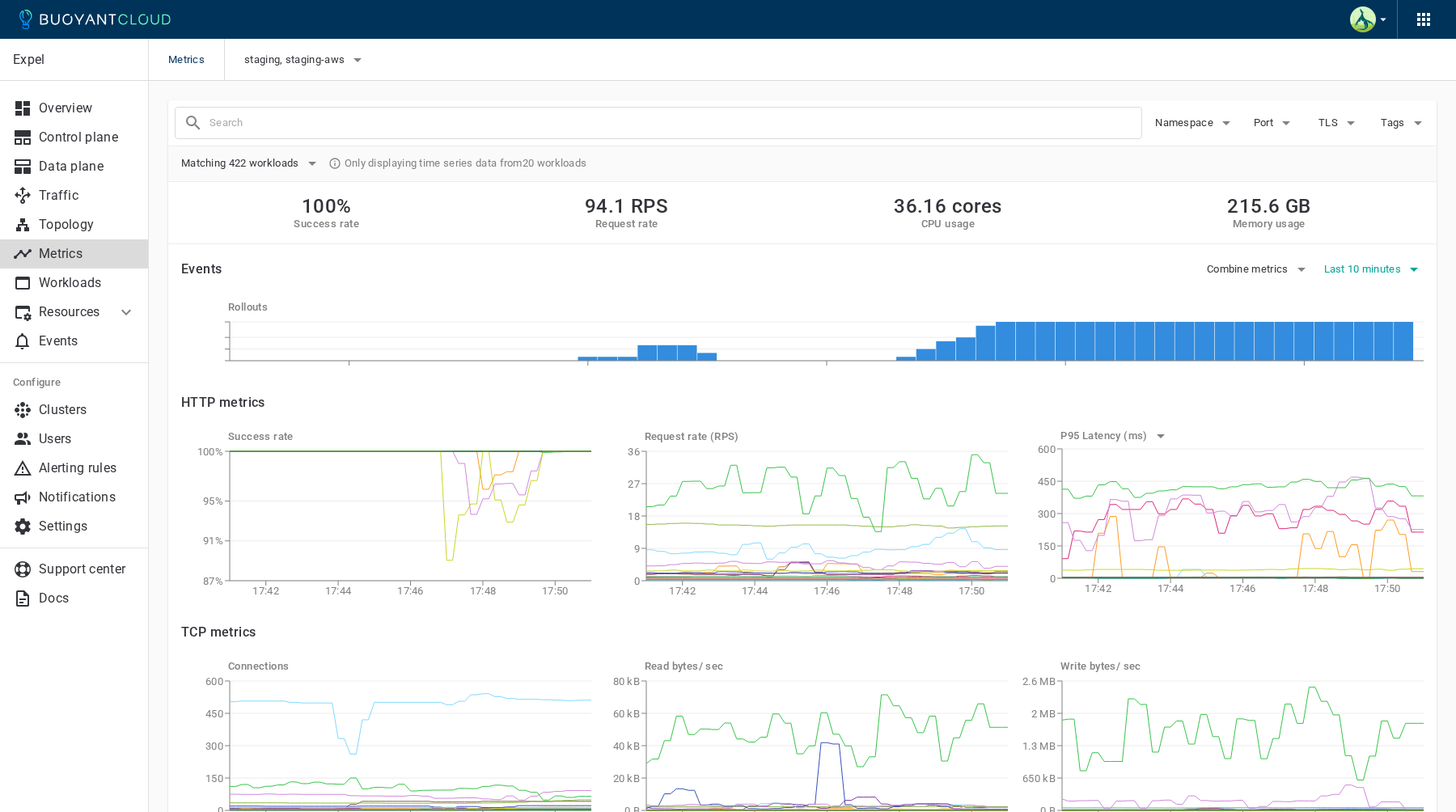
click at [1378, 265] on span "Last 10 minutes" at bounding box center [1364, 269] width 81 height 13
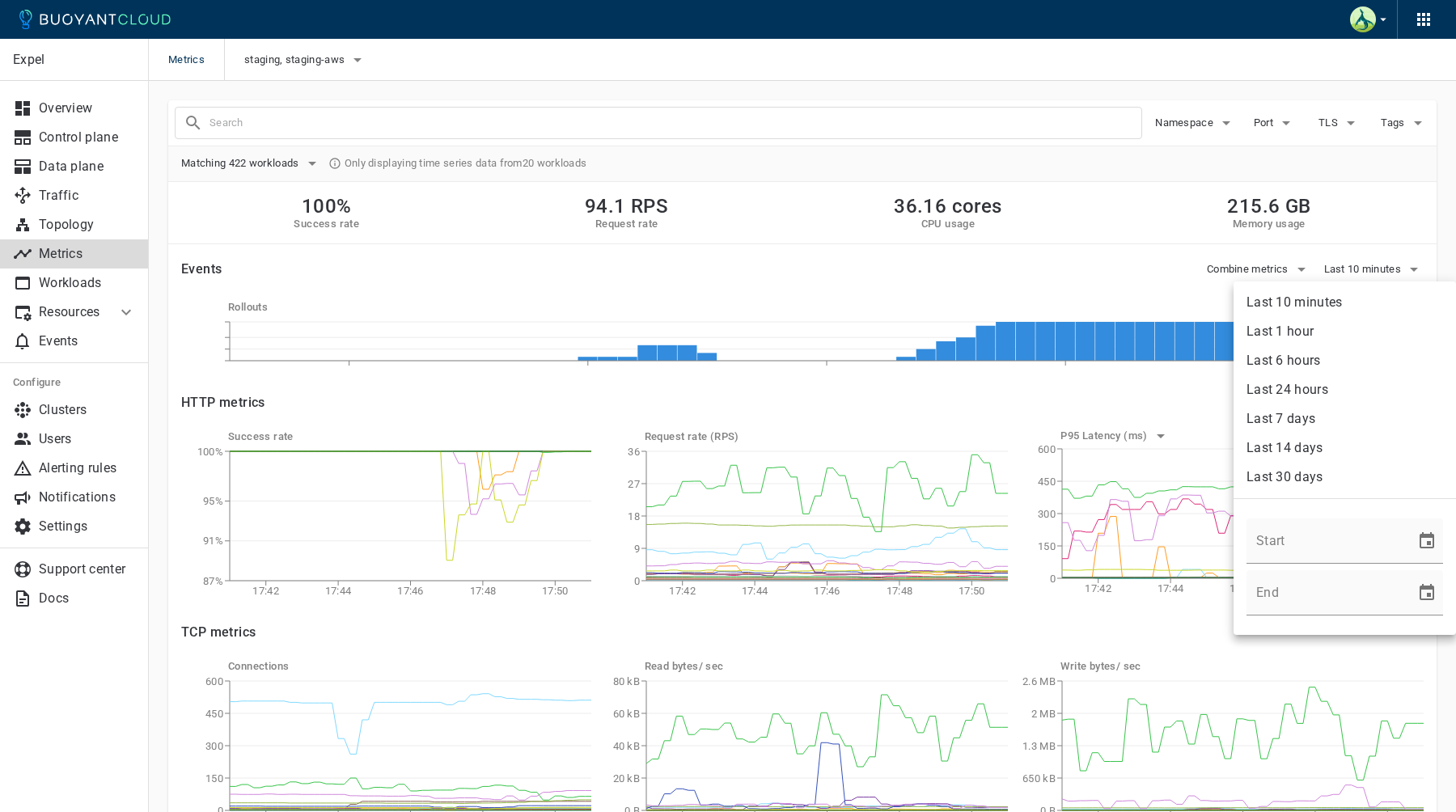
click at [1030, 271] on div at bounding box center [728, 406] width 1456 height 812
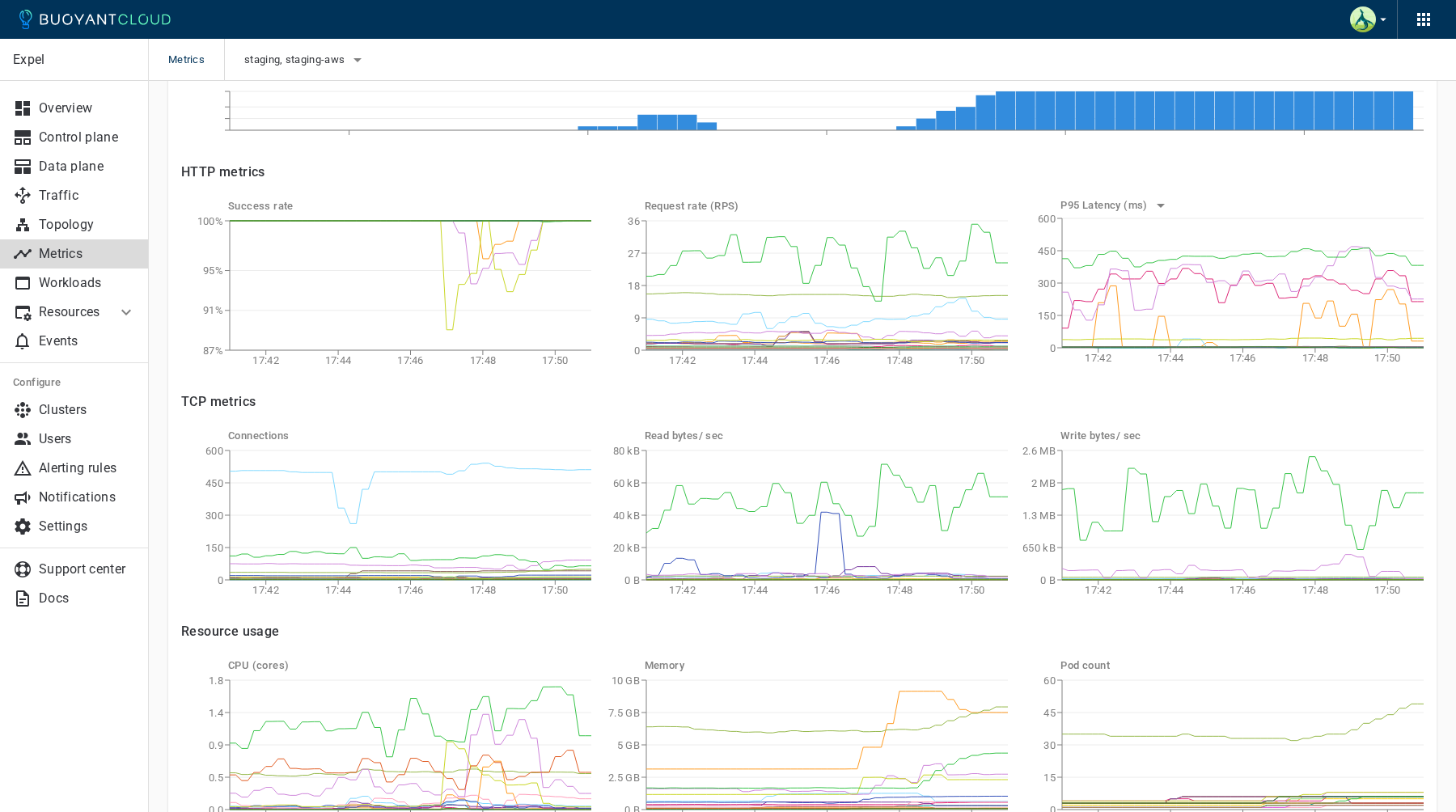
scroll to position [200, 0]
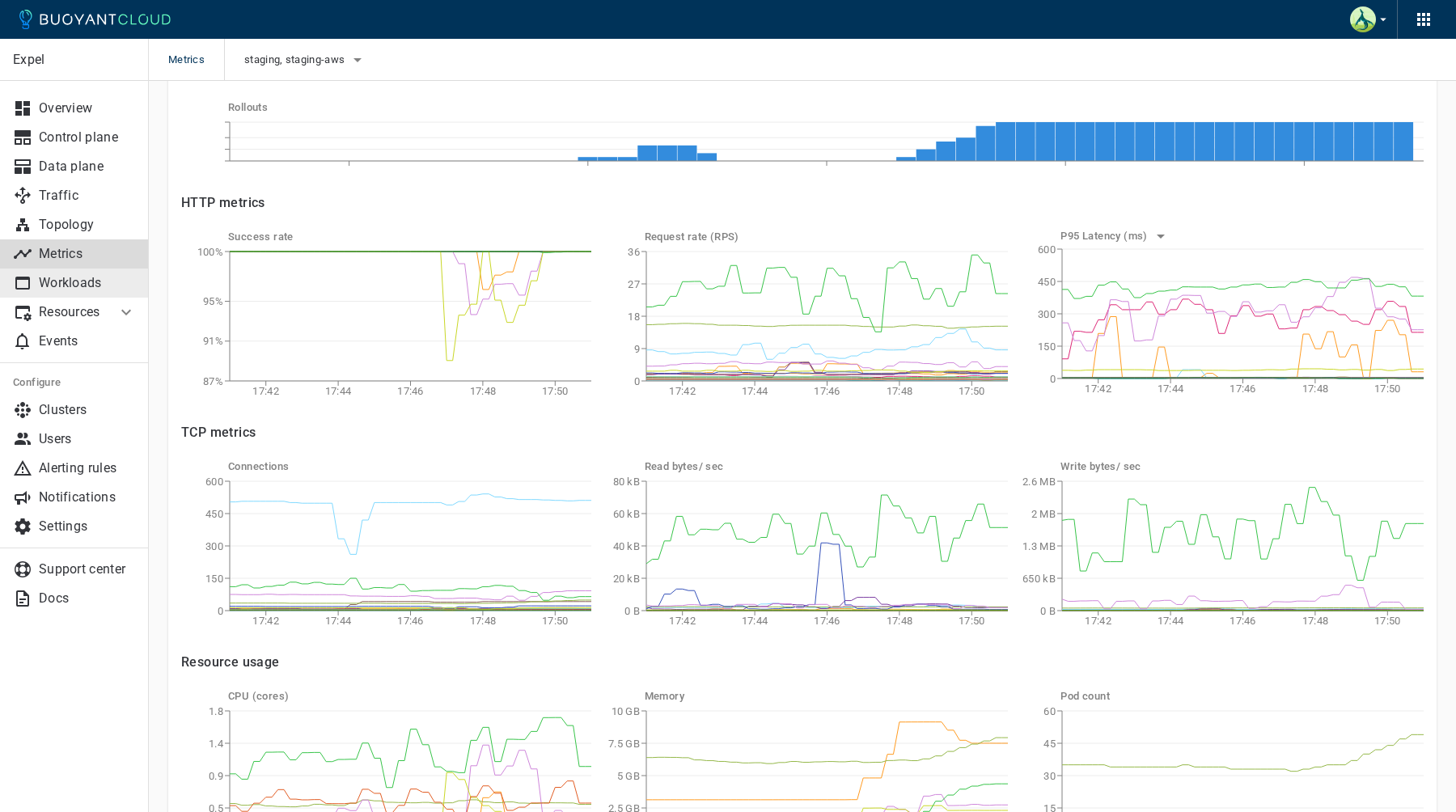
click at [92, 287] on p "Workloads" at bounding box center [87, 282] width 97 height 16
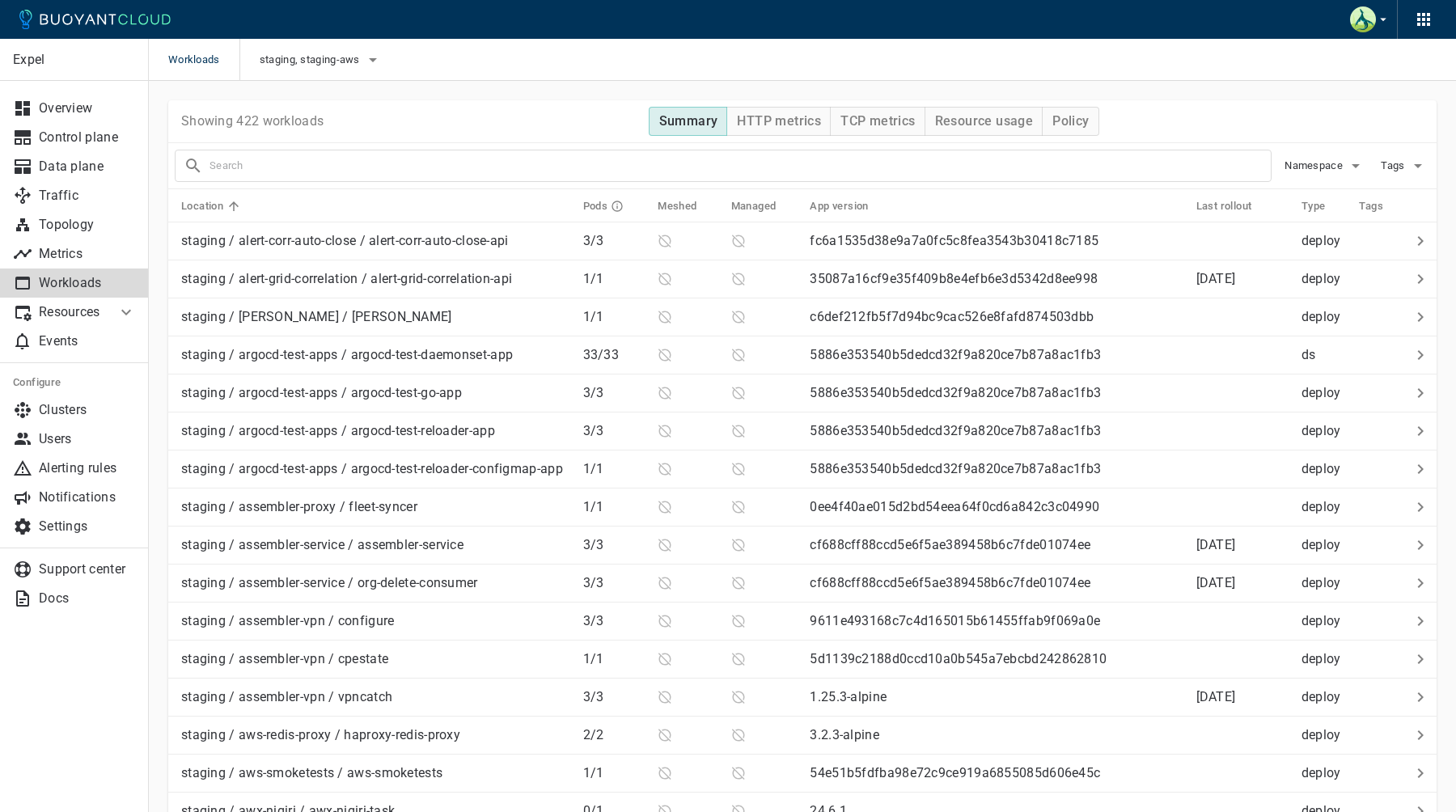
click at [678, 220] on th "Meshed" at bounding box center [681, 206] width 73 height 33
click at [683, 212] on span "Meshed" at bounding box center [687, 206] width 60 height 14
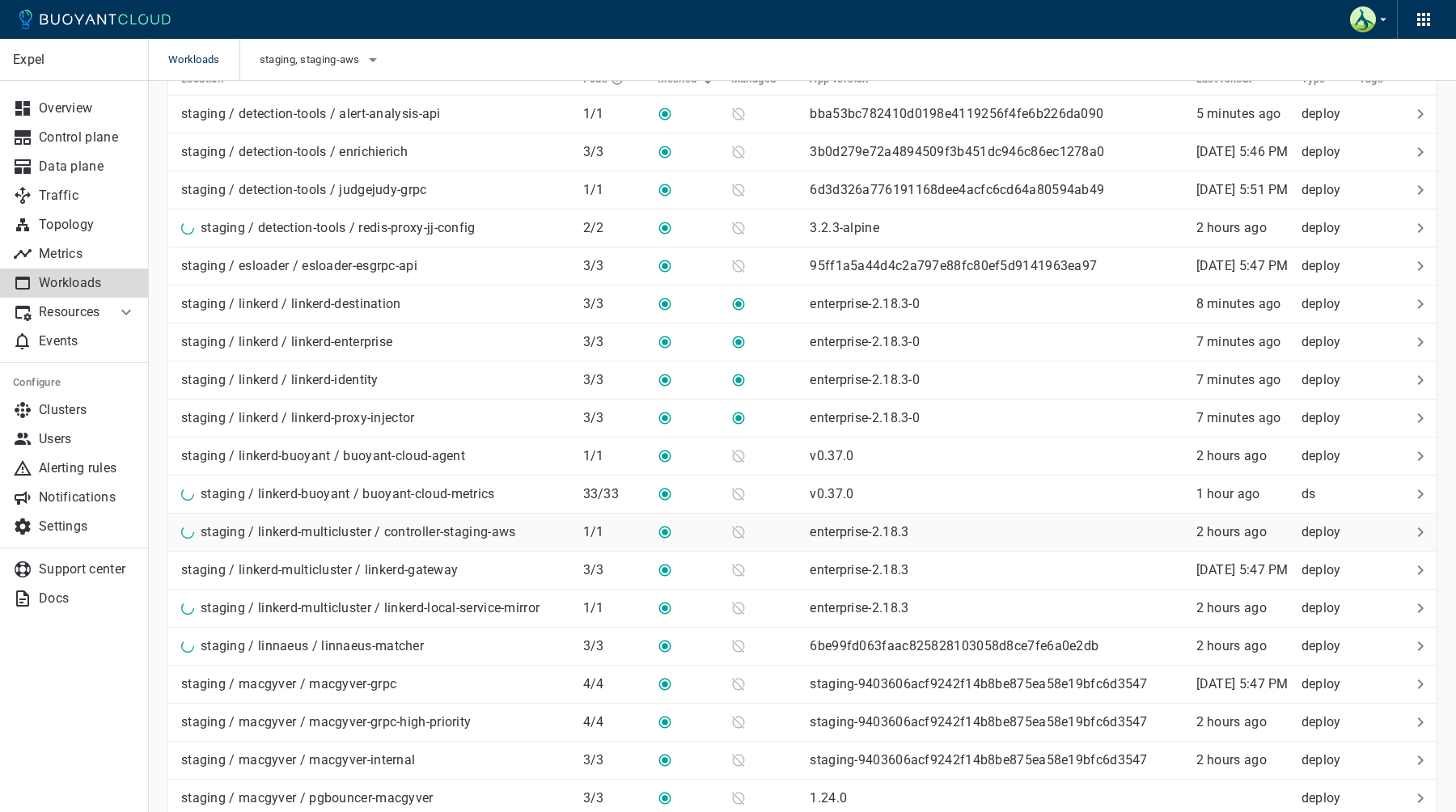
scroll to position [112, 0]
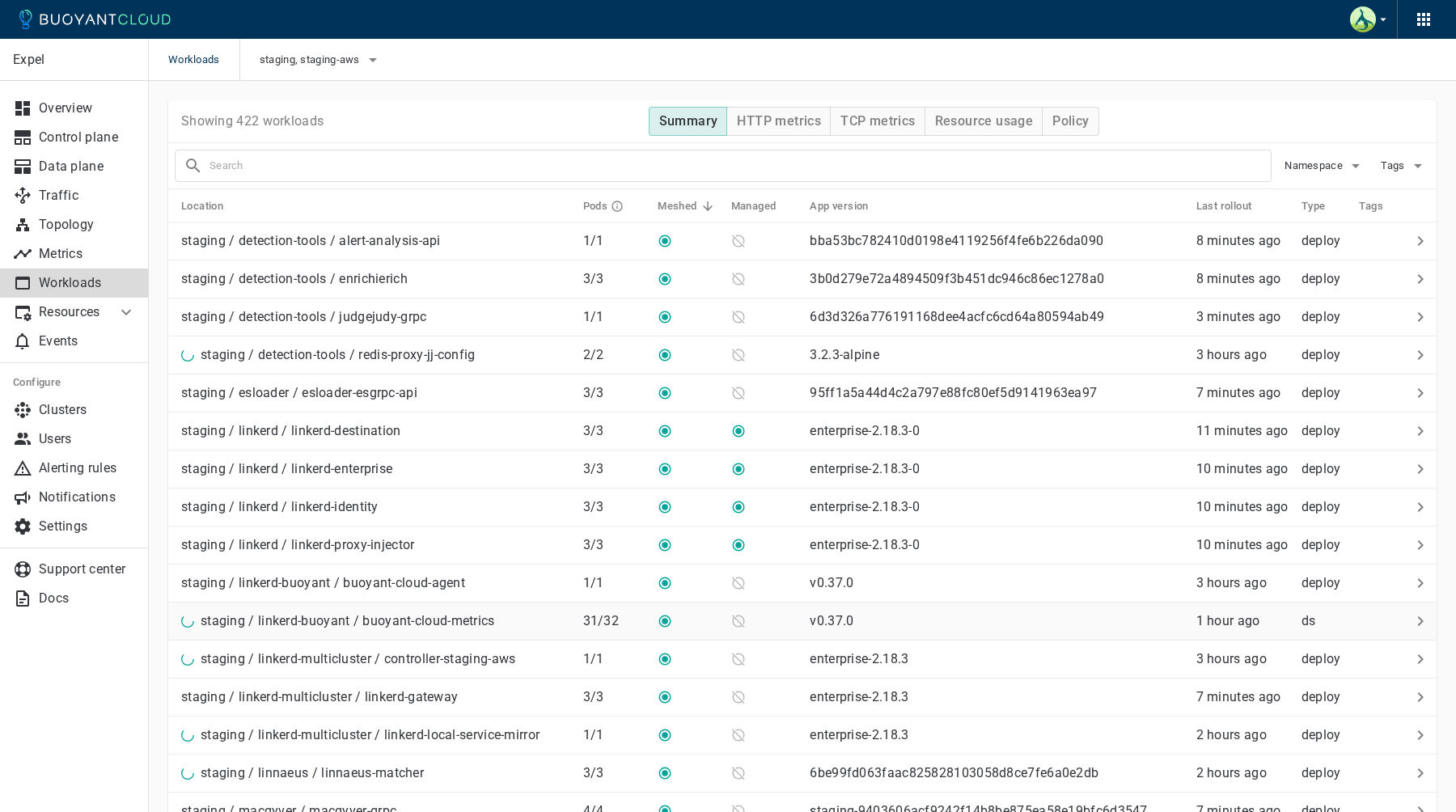
click at [342, 624] on p "staging / linkerd-buoyant / buoyant-cloud-metrics" at bounding box center [348, 621] width 295 height 16
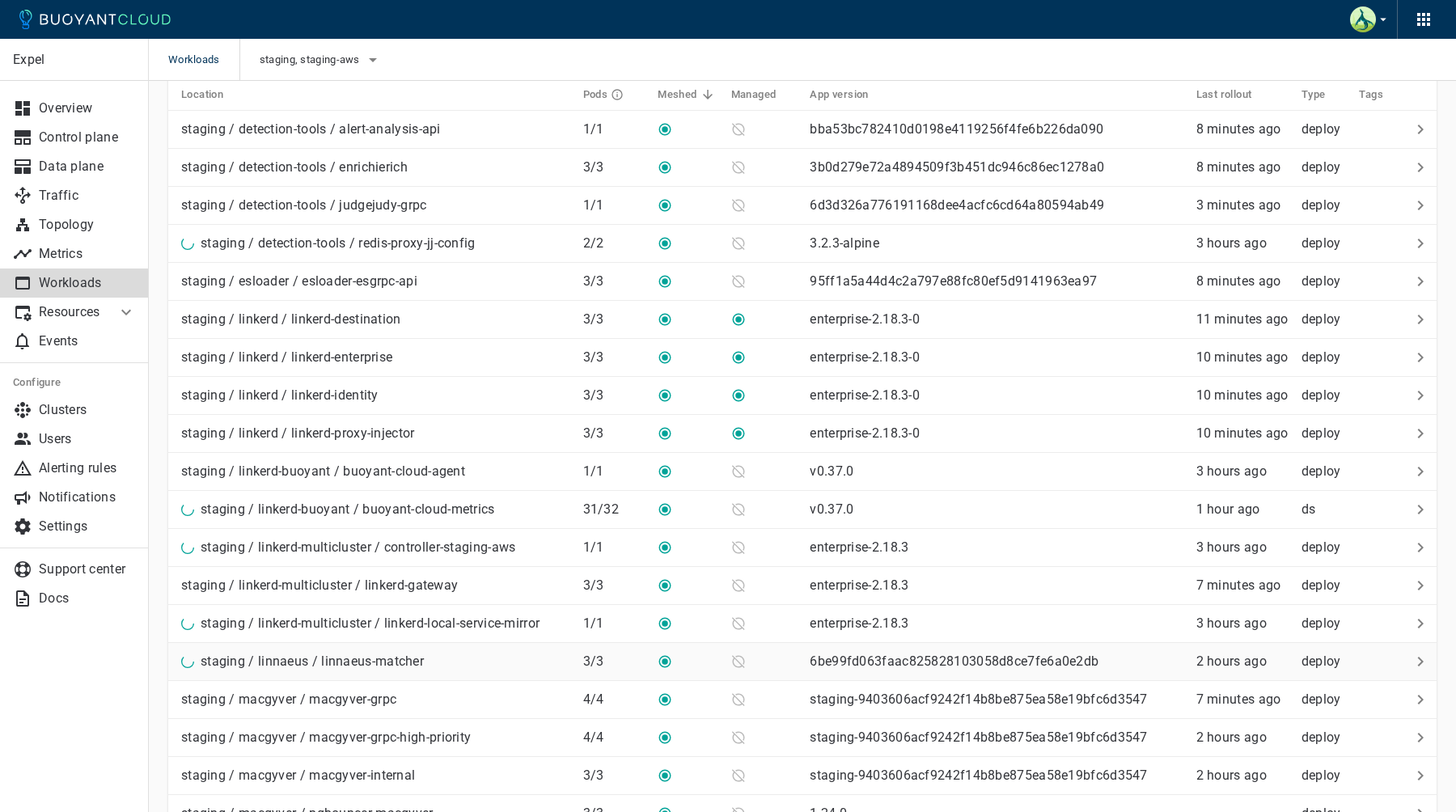
click at [348, 655] on p "staging / linnaeus / linnaeus-matcher" at bounding box center [312, 662] width 223 height 16
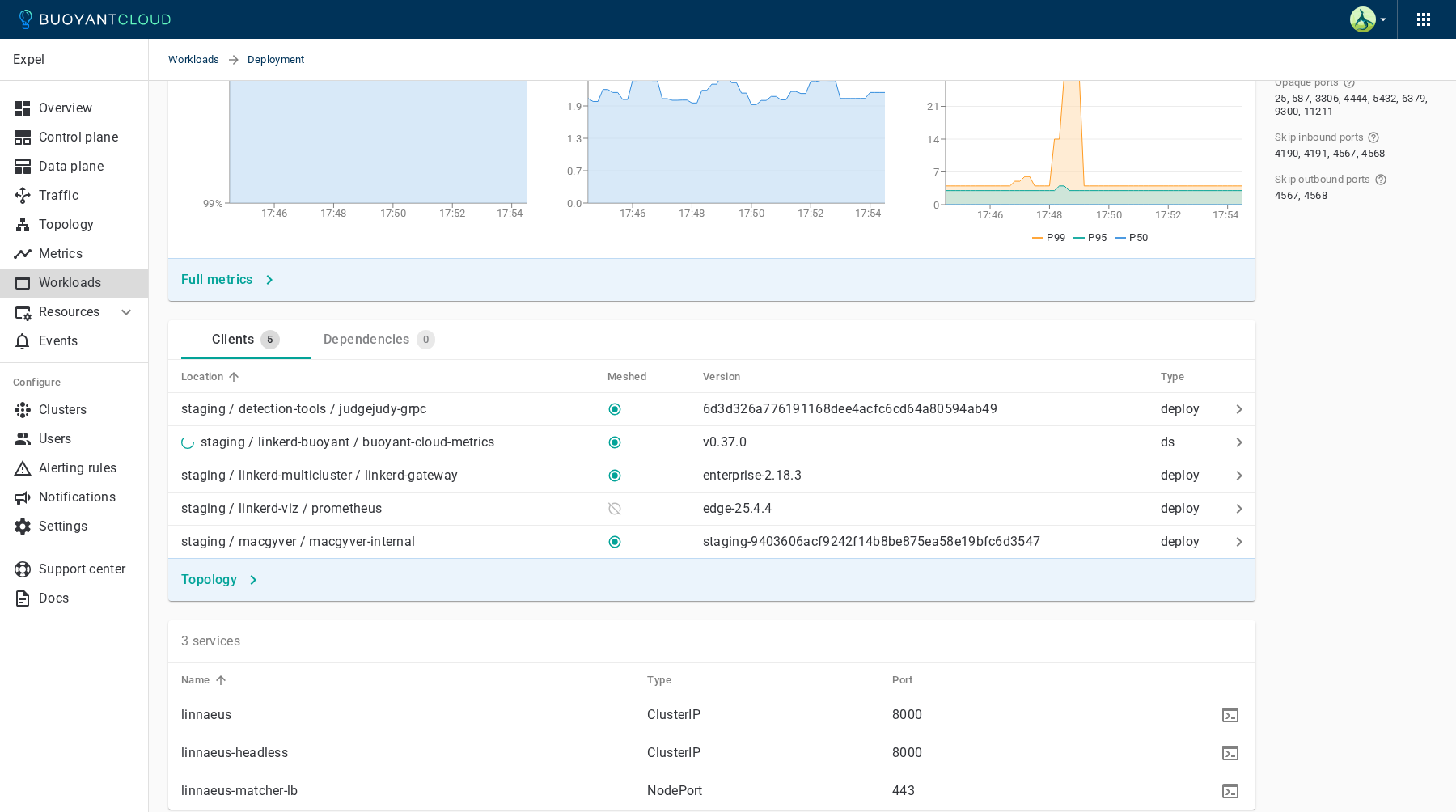
scroll to position [372, 0]
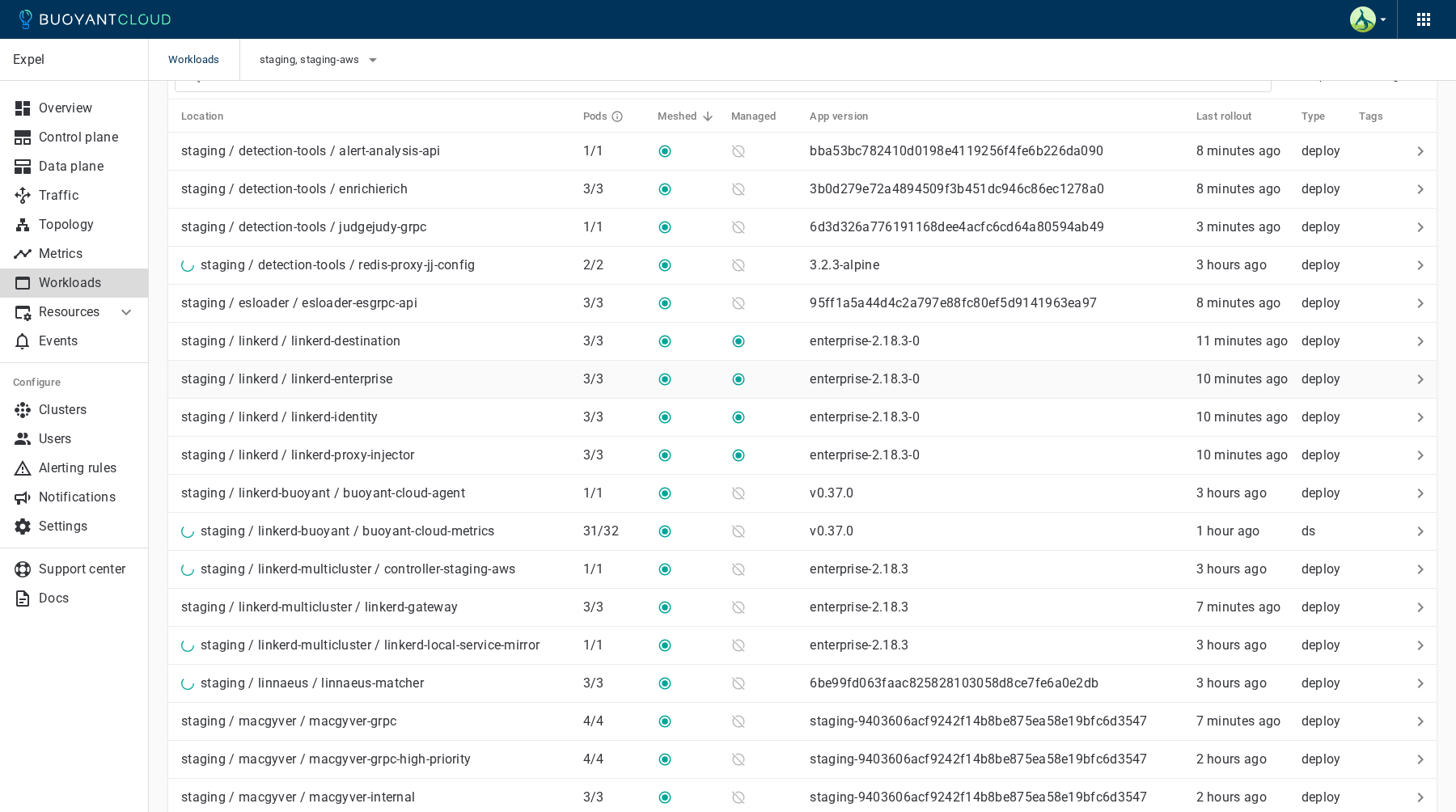
scroll to position [79, 0]
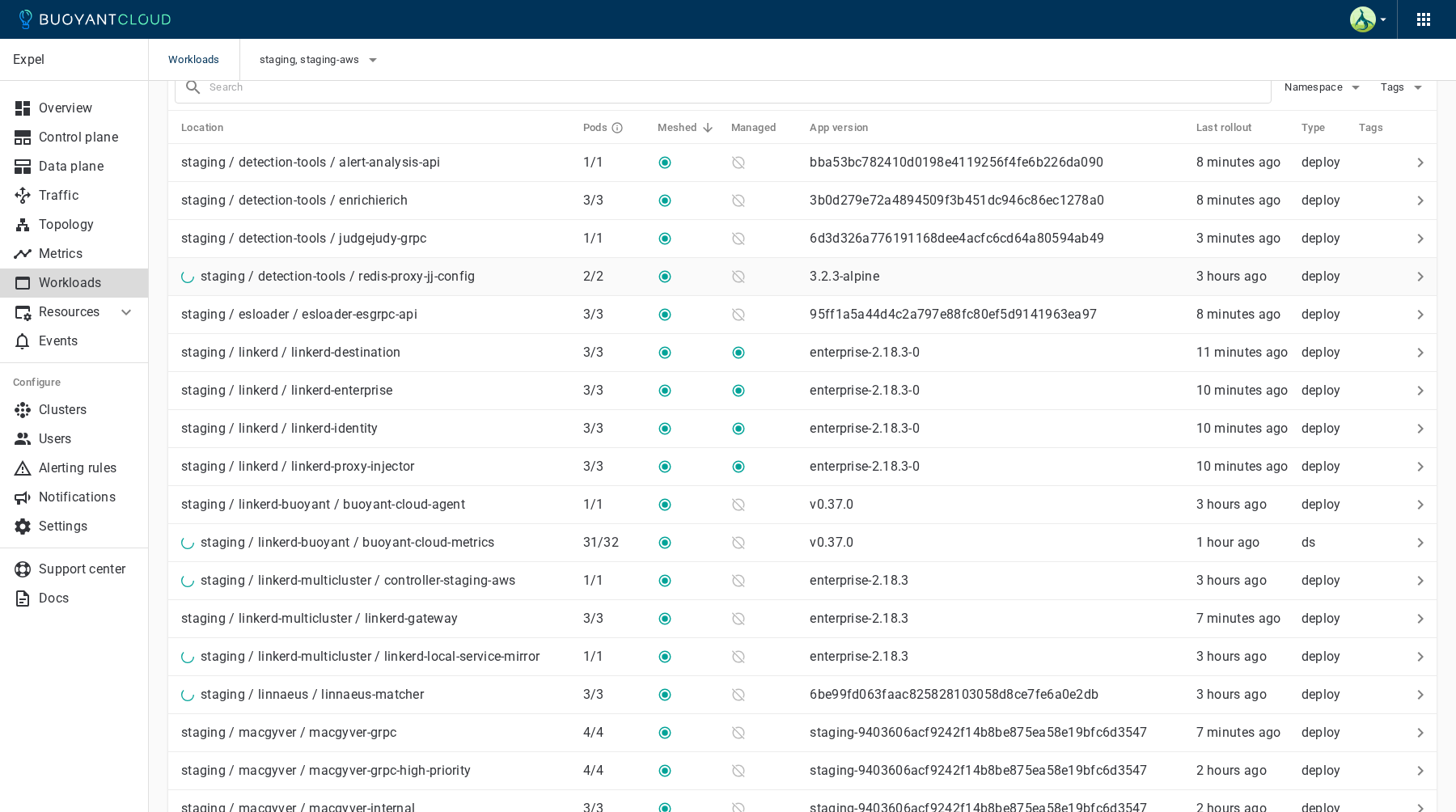
click at [435, 277] on p "staging / detection-tools / redis-proxy-jj-config" at bounding box center [337, 277] width 275 height 16
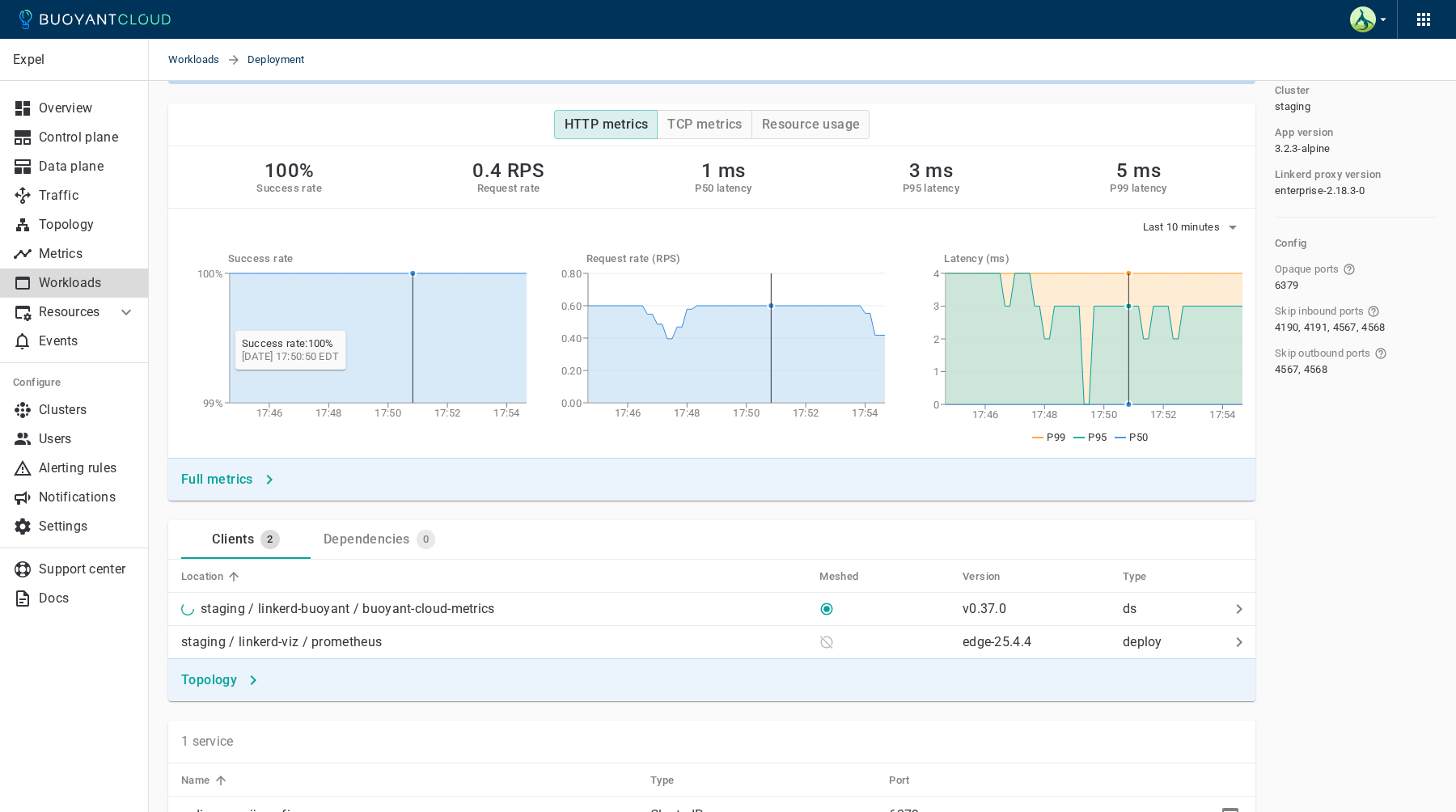
scroll to position [180, 0]
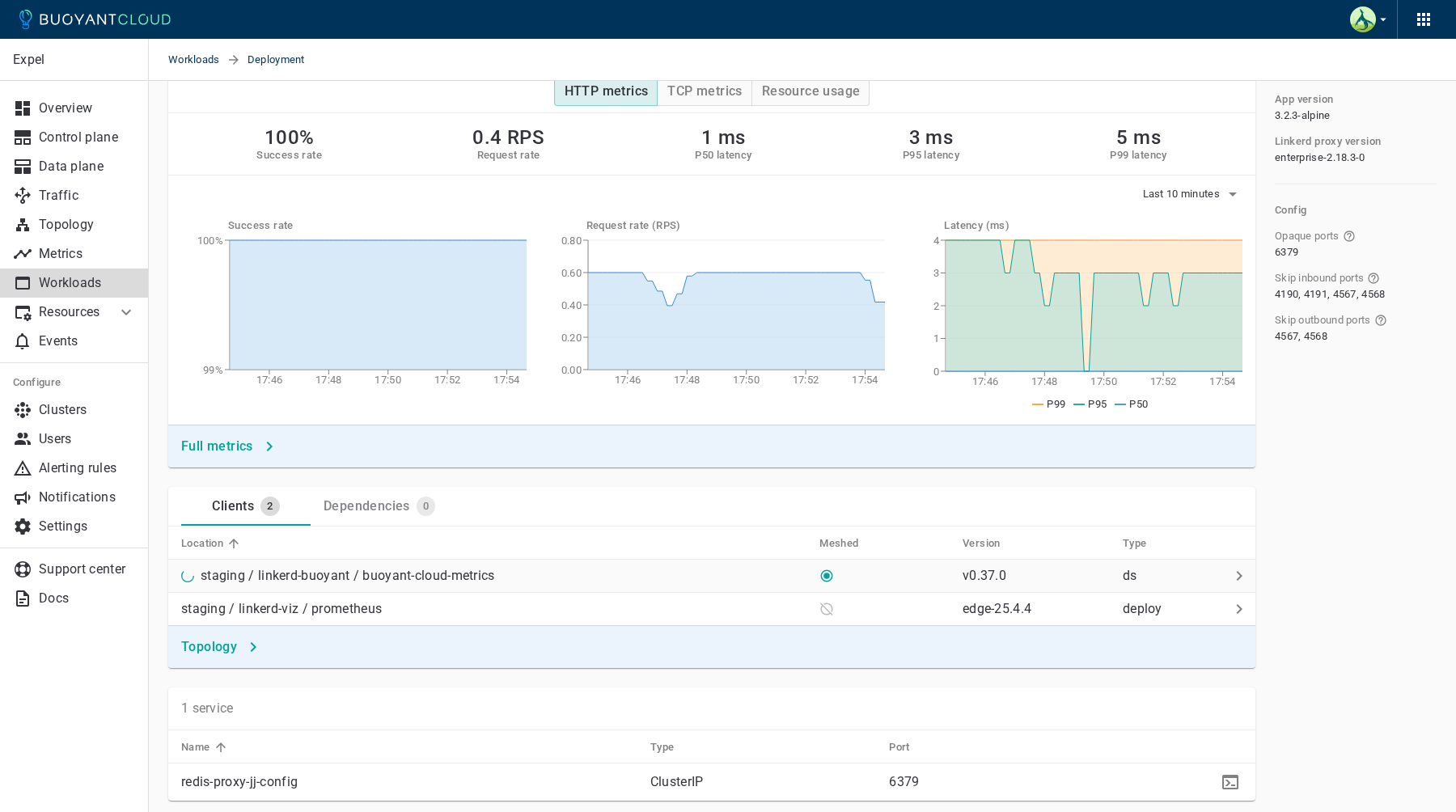
click at [412, 577] on p "staging / linkerd-buoyant / buoyant-cloud-metrics" at bounding box center [348, 576] width 295 height 16
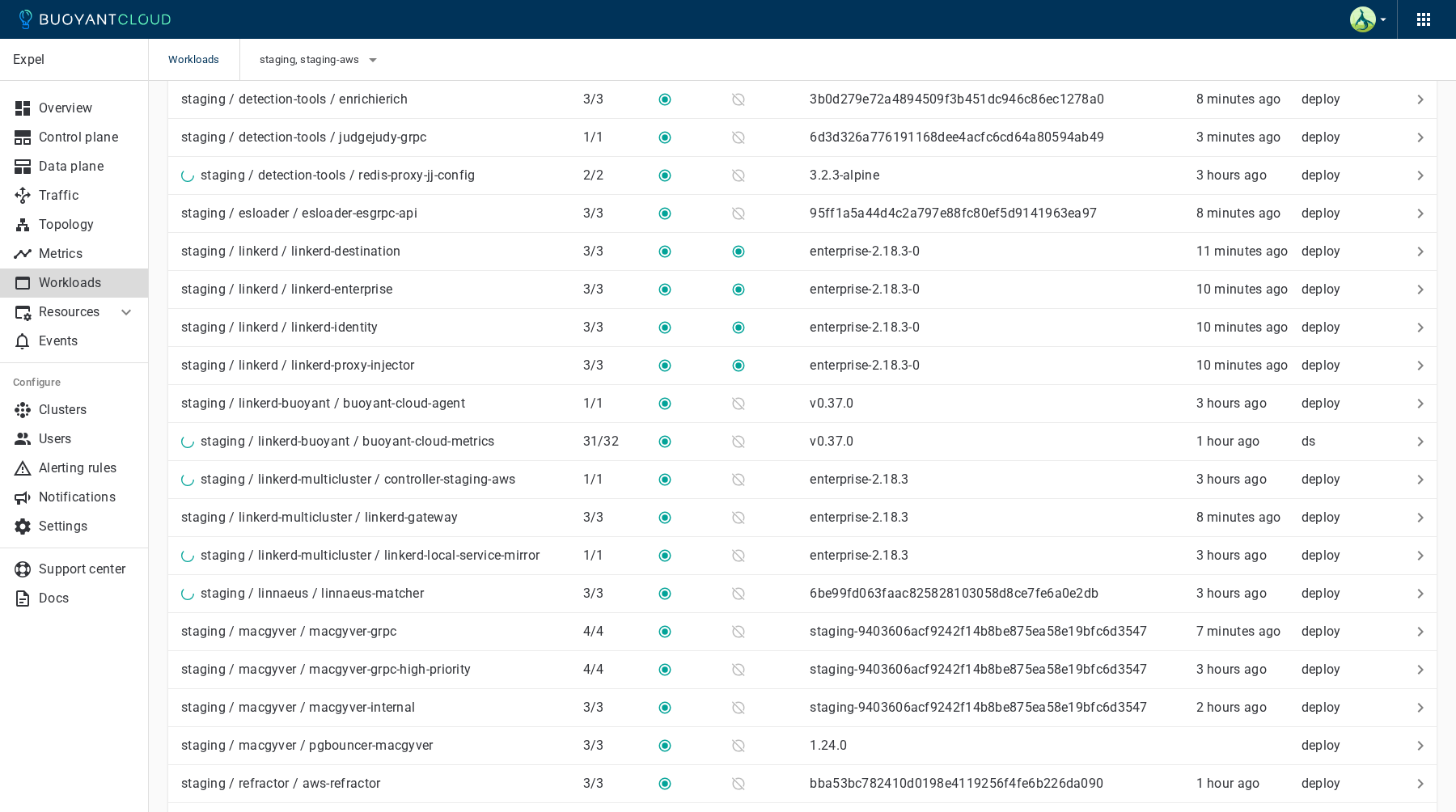
scroll to position [79, 0]
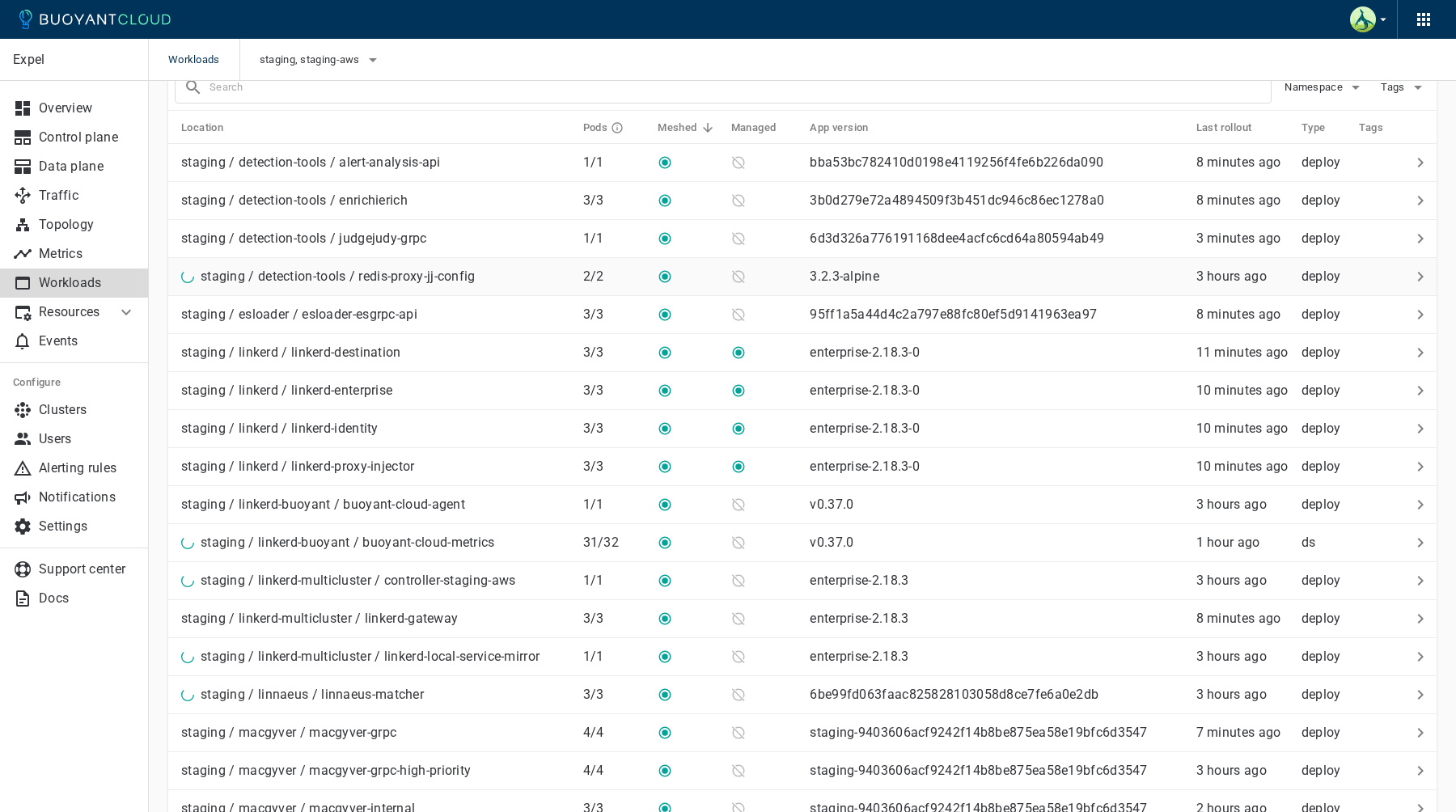
click at [383, 291] on td "staging / detection-tools / redis-proxy-jj-config" at bounding box center [368, 277] width 402 height 38
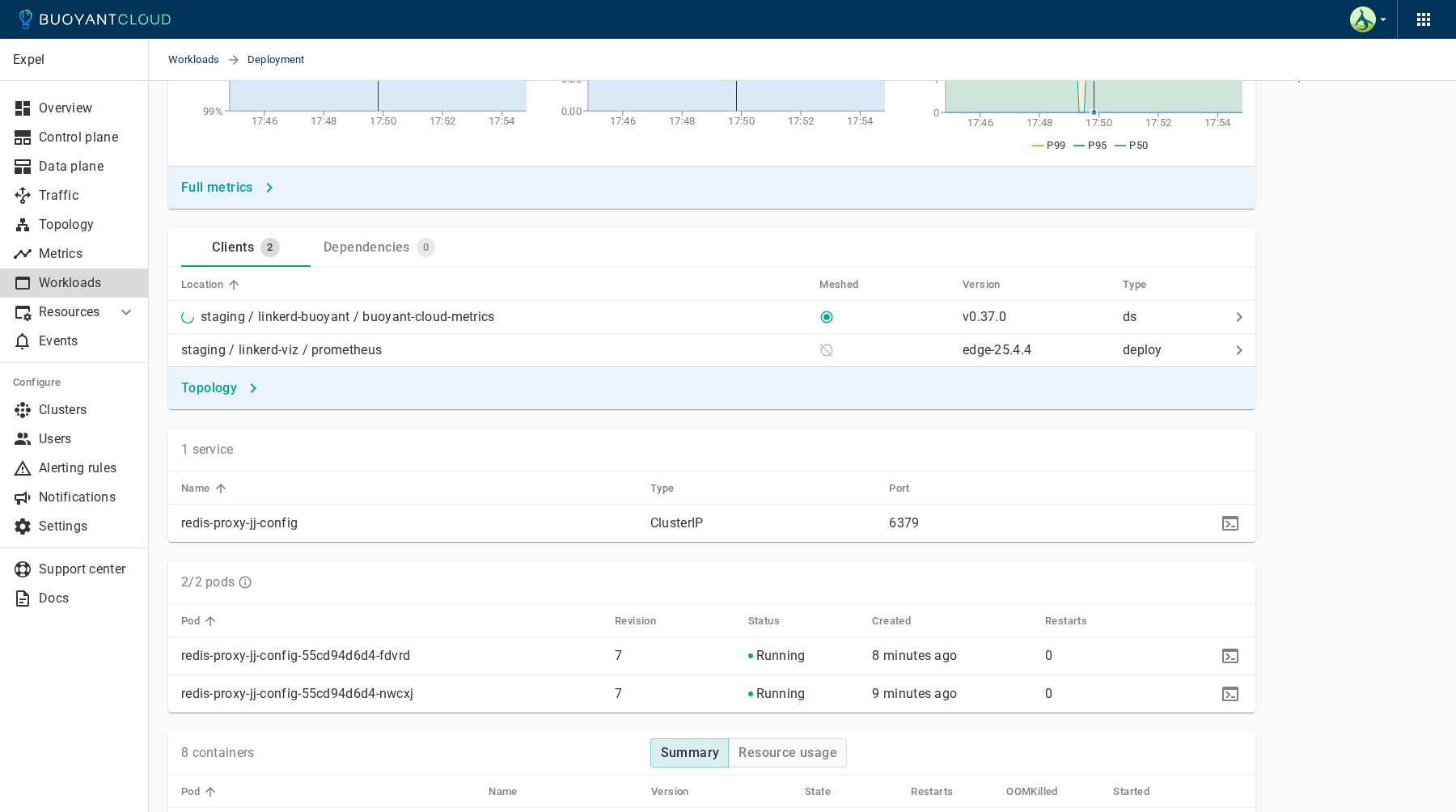
scroll to position [510, 0]
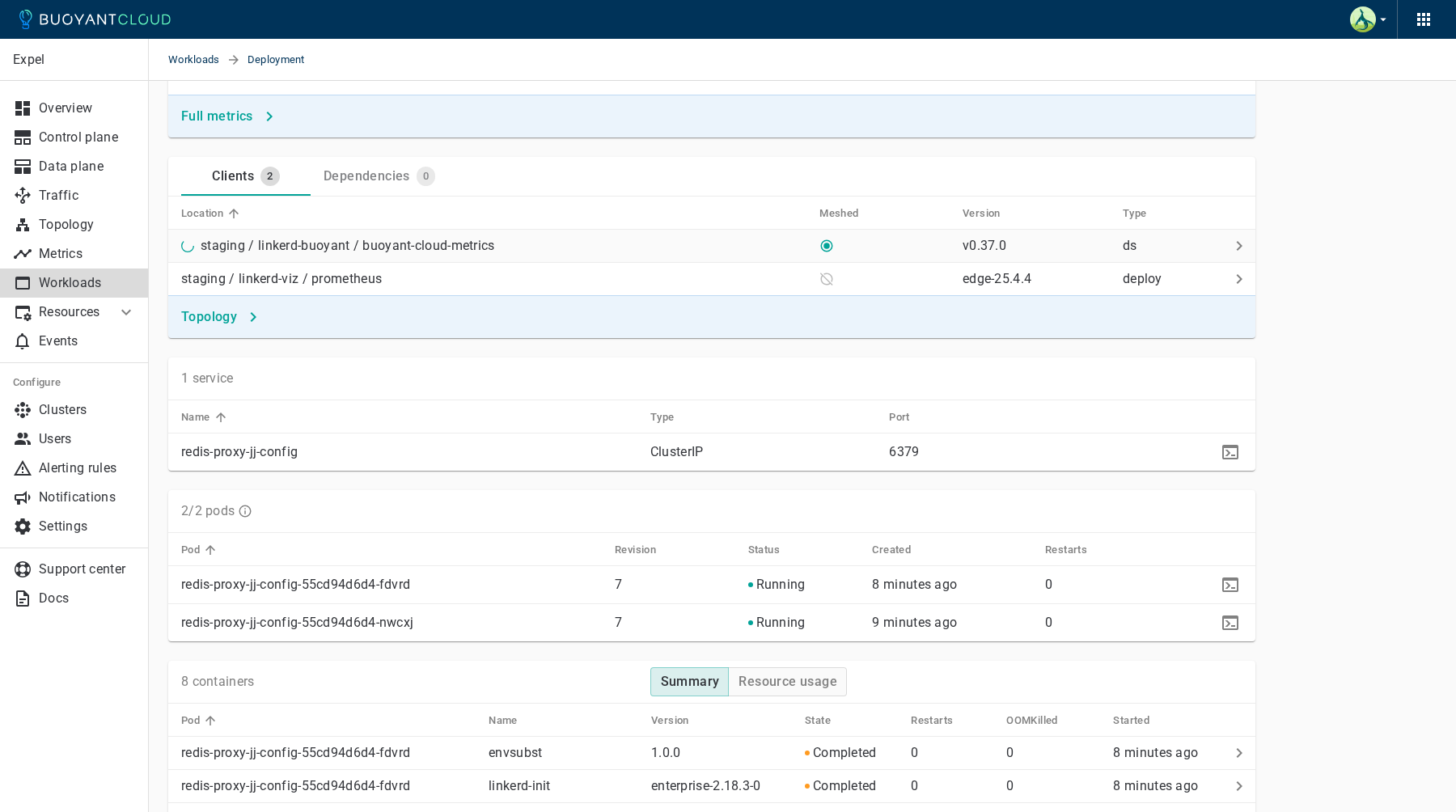
click at [413, 236] on div "staging / linkerd-buoyant / buoyant-cloud-metrics" at bounding box center [344, 242] width 301 height 23
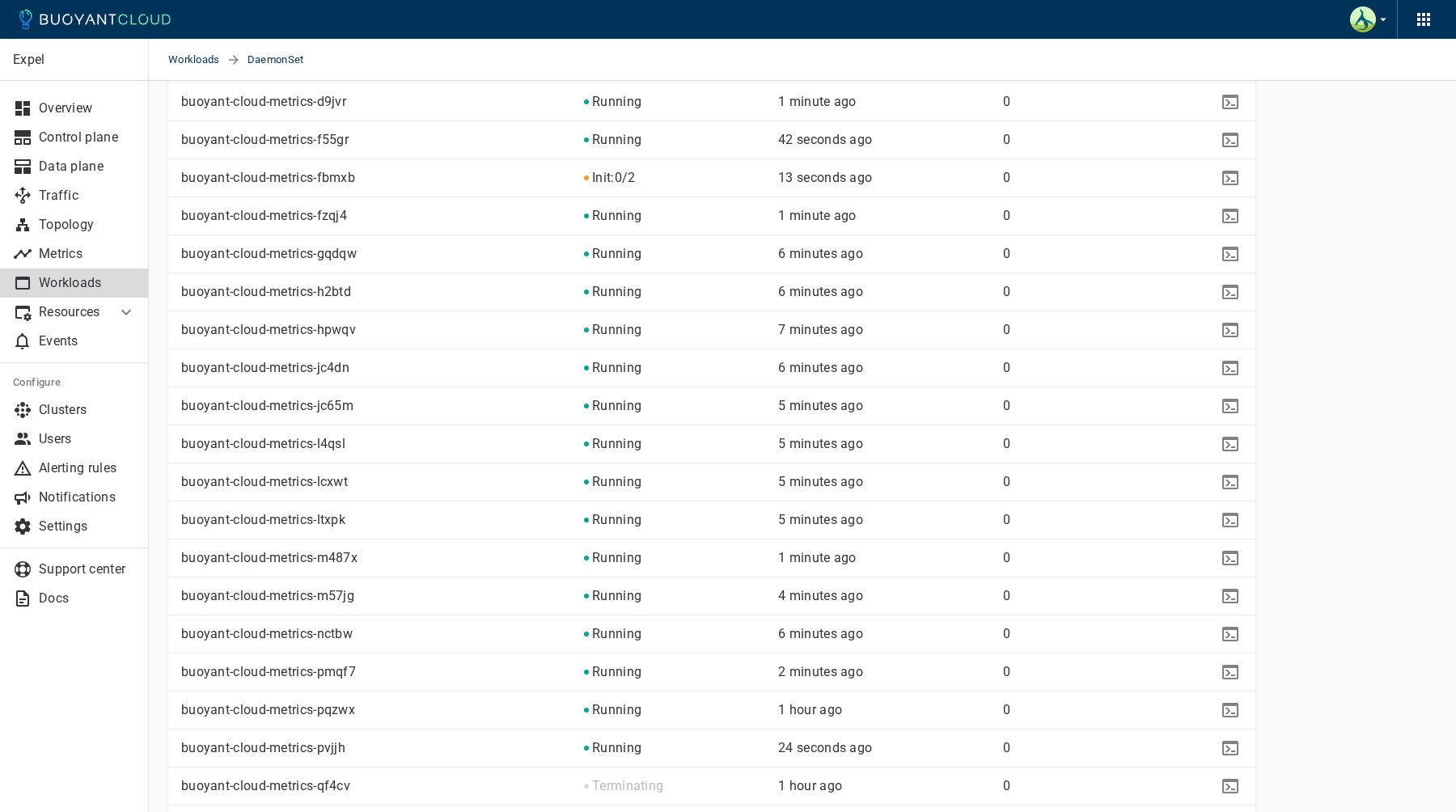
scroll to position [1115, 0]
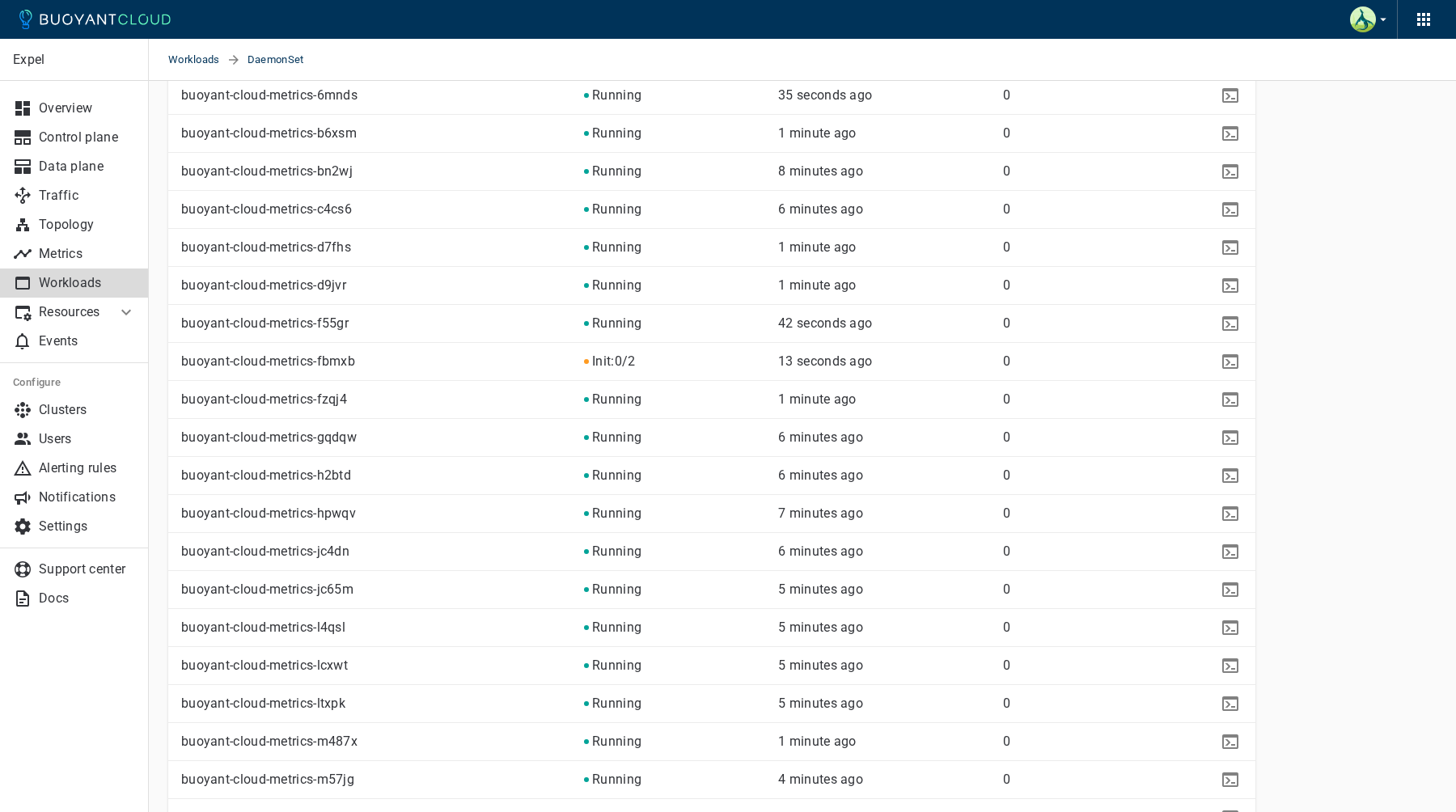
click at [496, 358] on p "buoyant-cloud-metrics-fbmxb" at bounding box center [376, 361] width 390 height 16
click at [1230, 361] on icon "kubectl -n linkerd-buoyant describe po/buoyant-cloud-metrics-fbmxb" at bounding box center [1230, 361] width 19 height 19
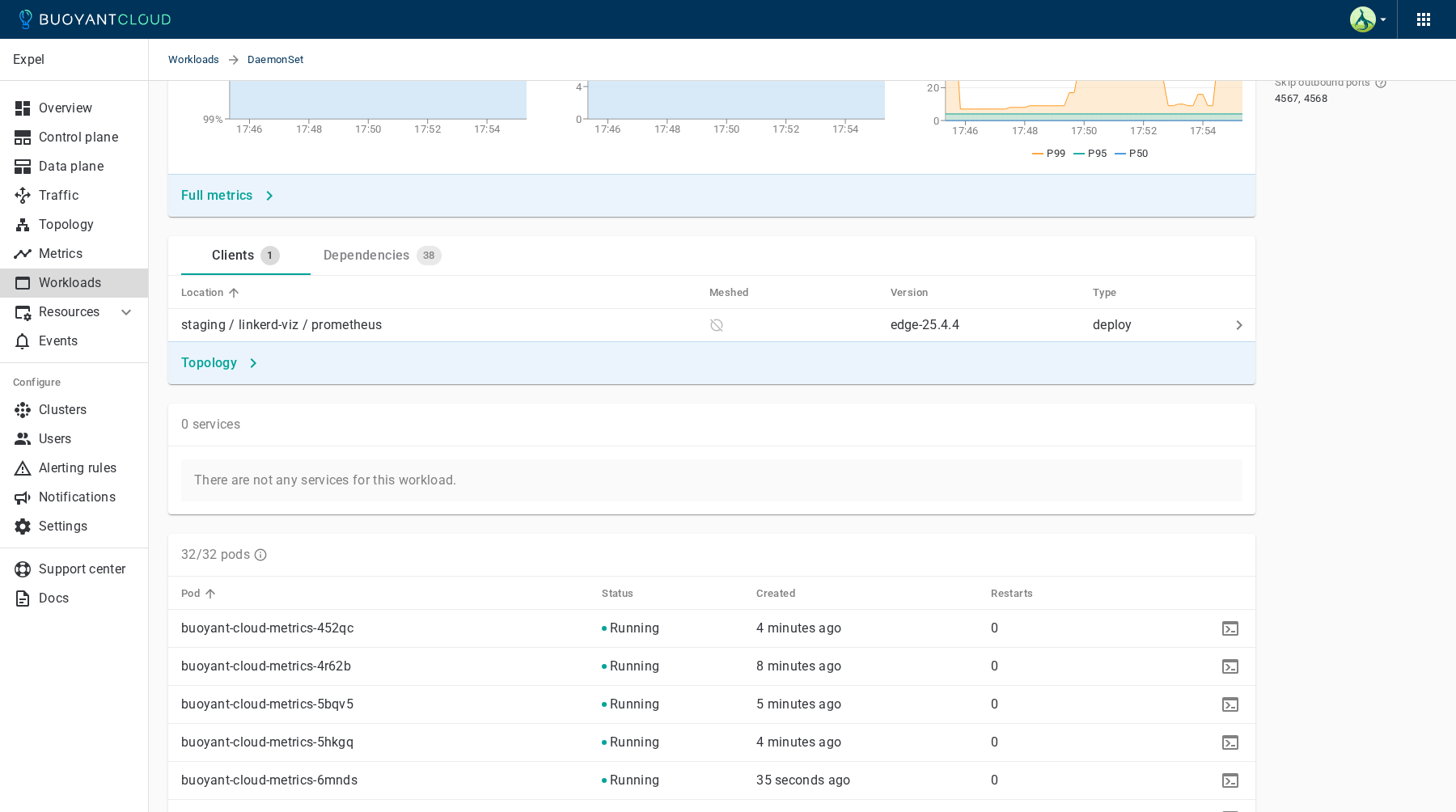
scroll to position [400, 0]
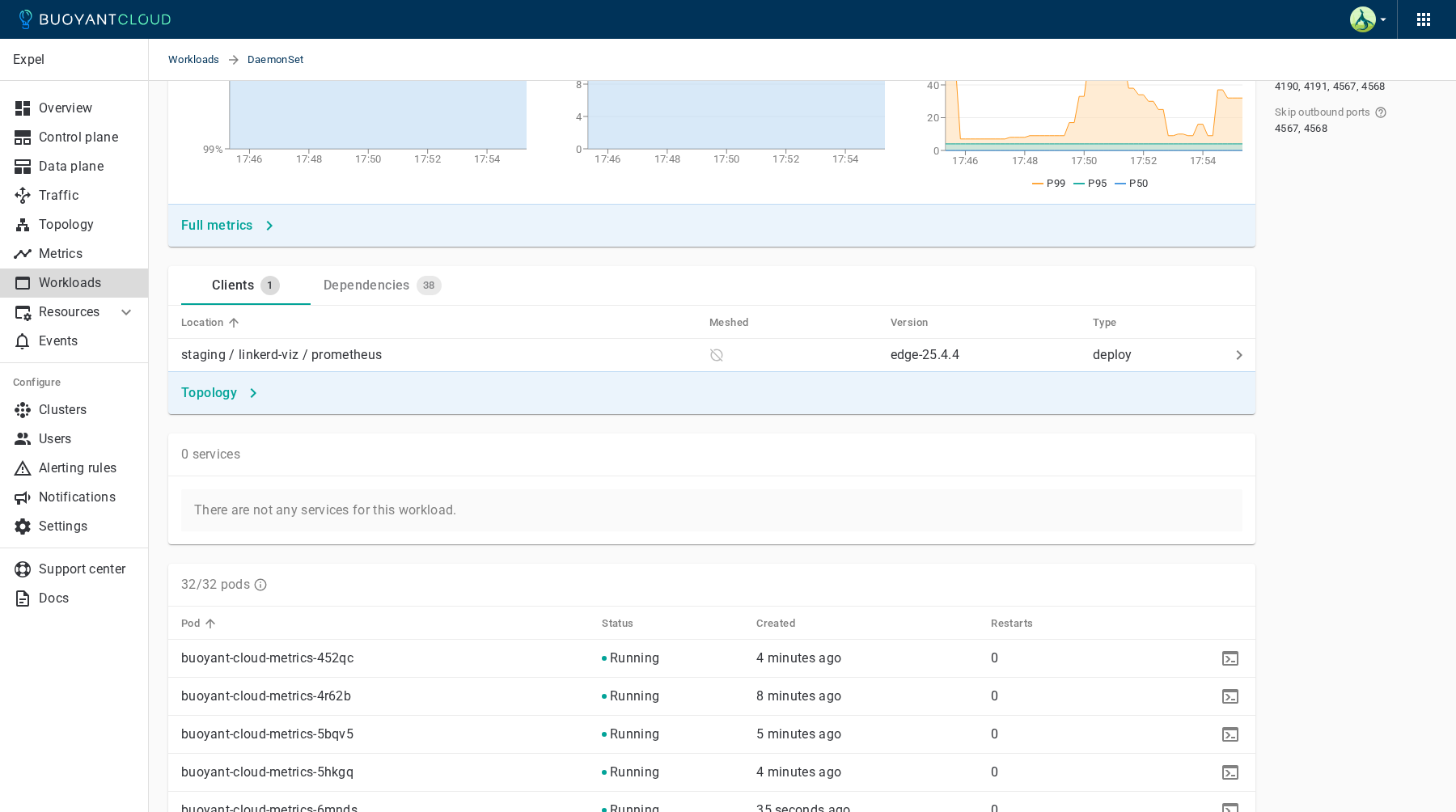
click at [389, 292] on div "Dependencies" at bounding box center [363, 282] width 93 height 23
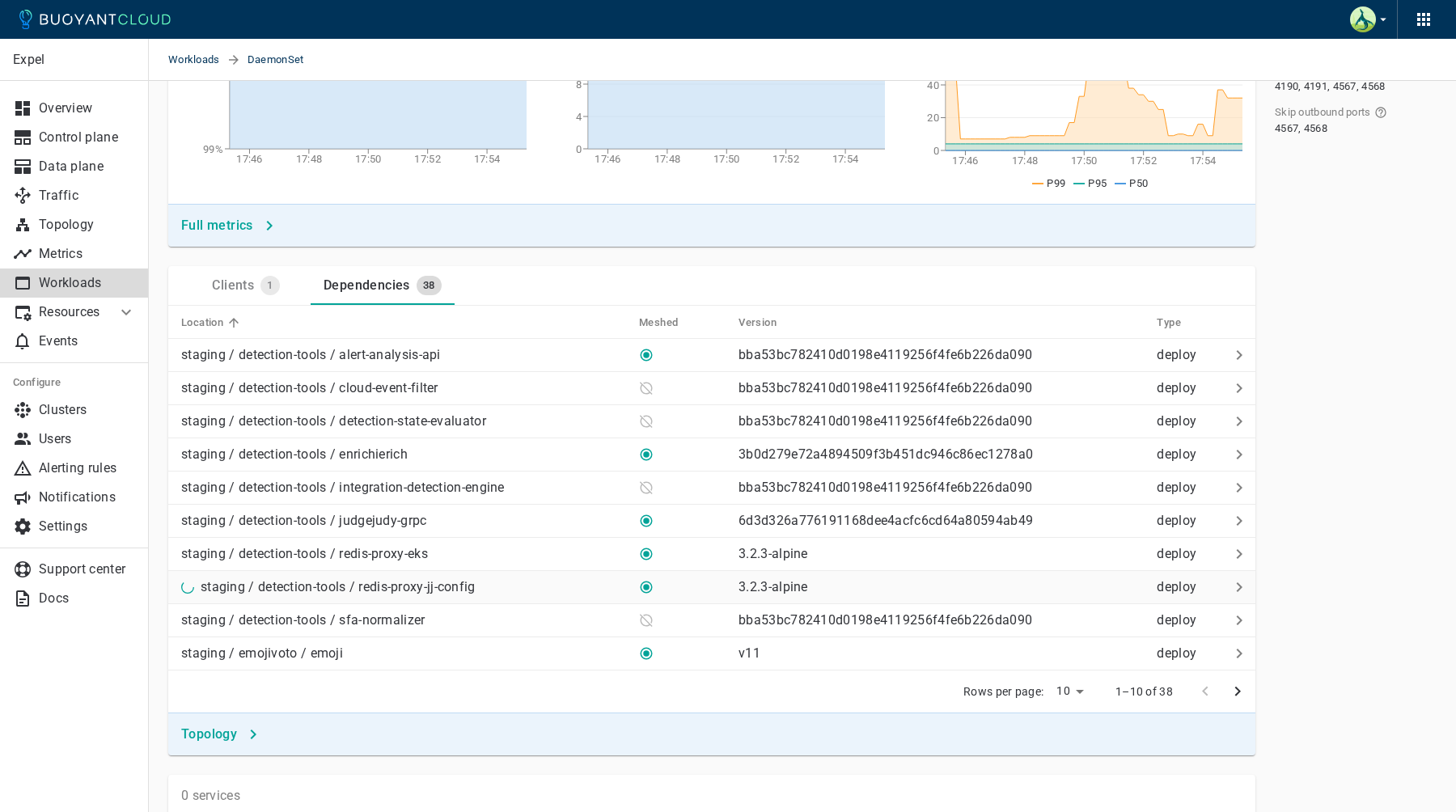
click at [438, 595] on p "staging / detection-tools / redis-proxy-jj-config" at bounding box center [337, 586] width 275 height 16
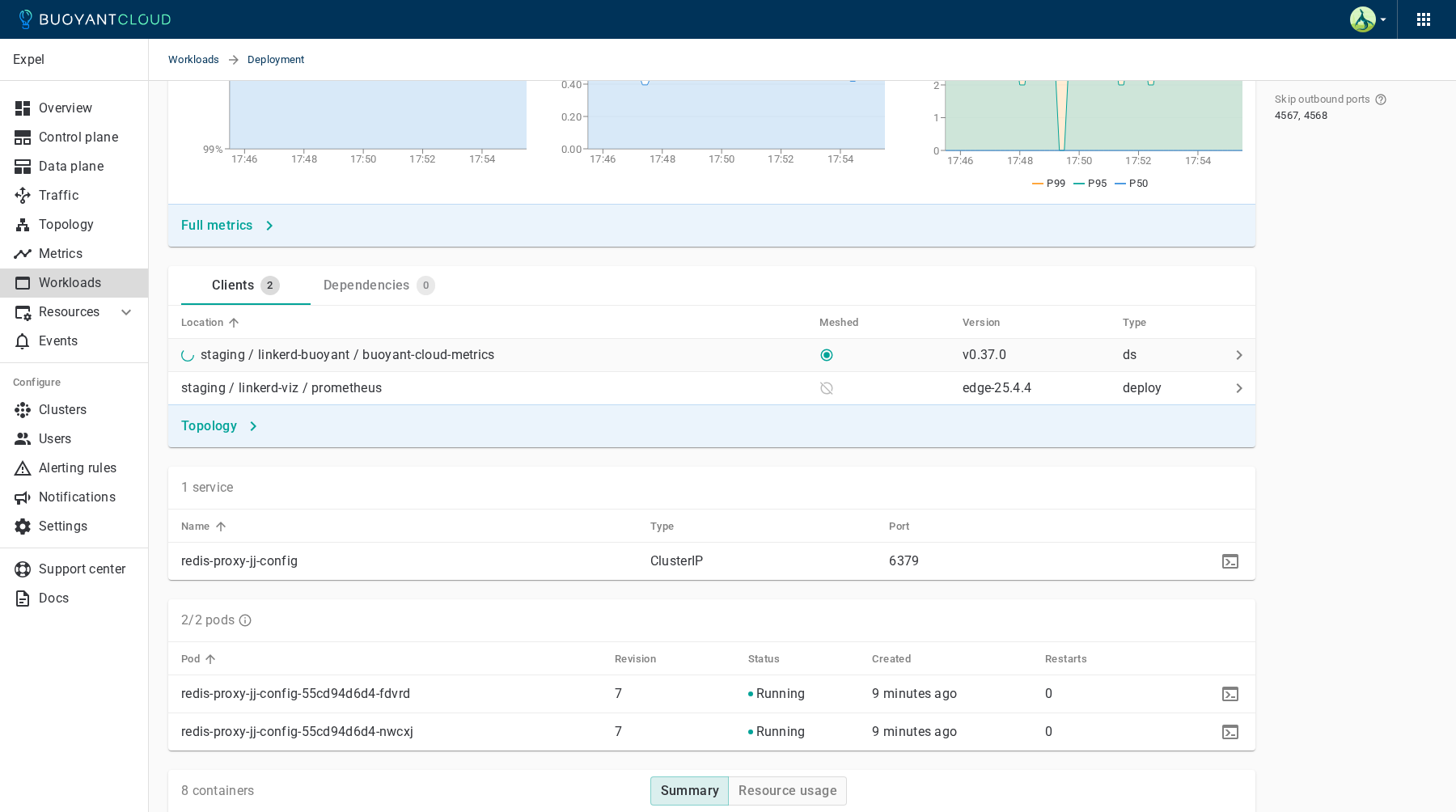
click at [472, 354] on p "staging / linkerd-buoyant / buoyant-cloud-metrics" at bounding box center [348, 354] width 295 height 16
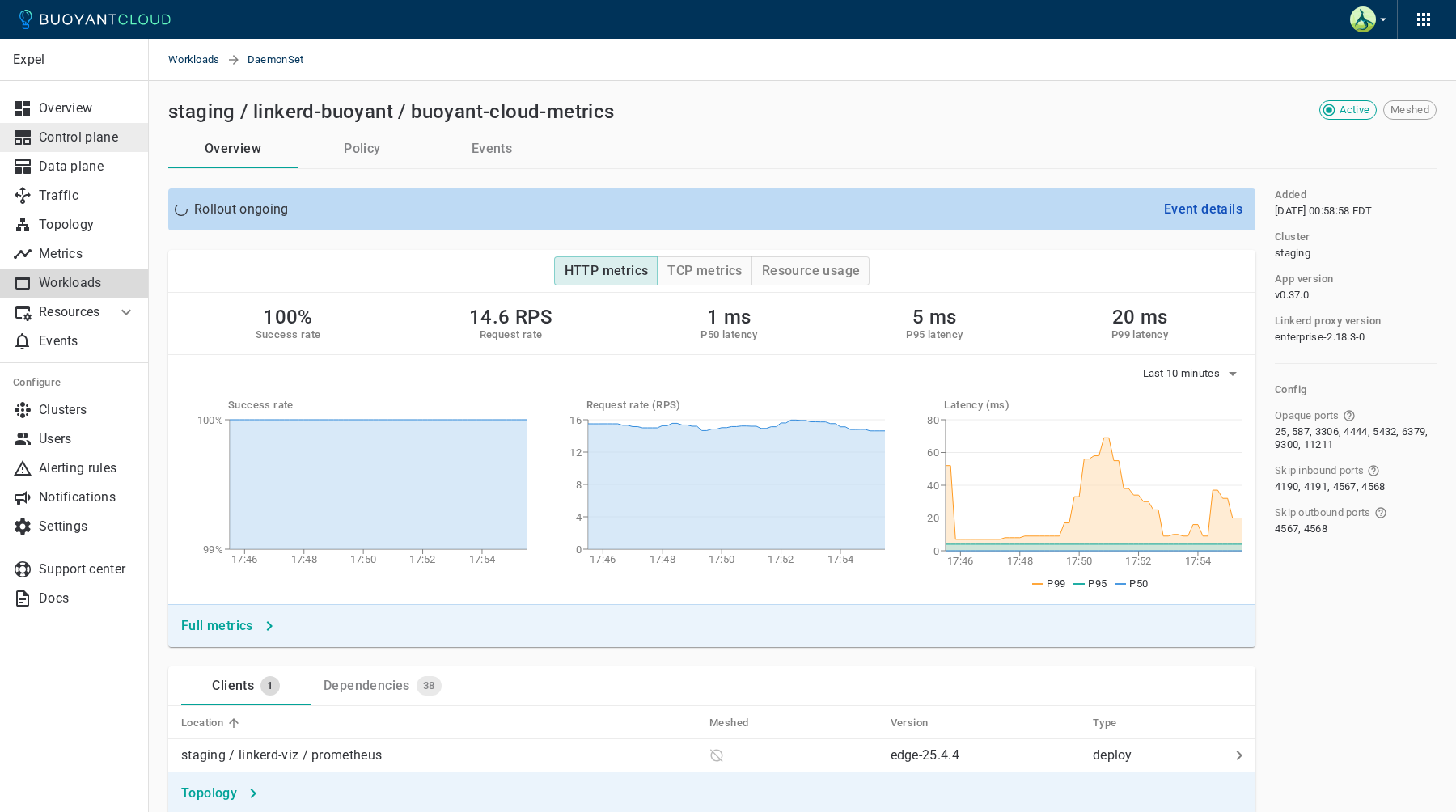
click at [82, 132] on p "Control plane" at bounding box center [87, 137] width 97 height 16
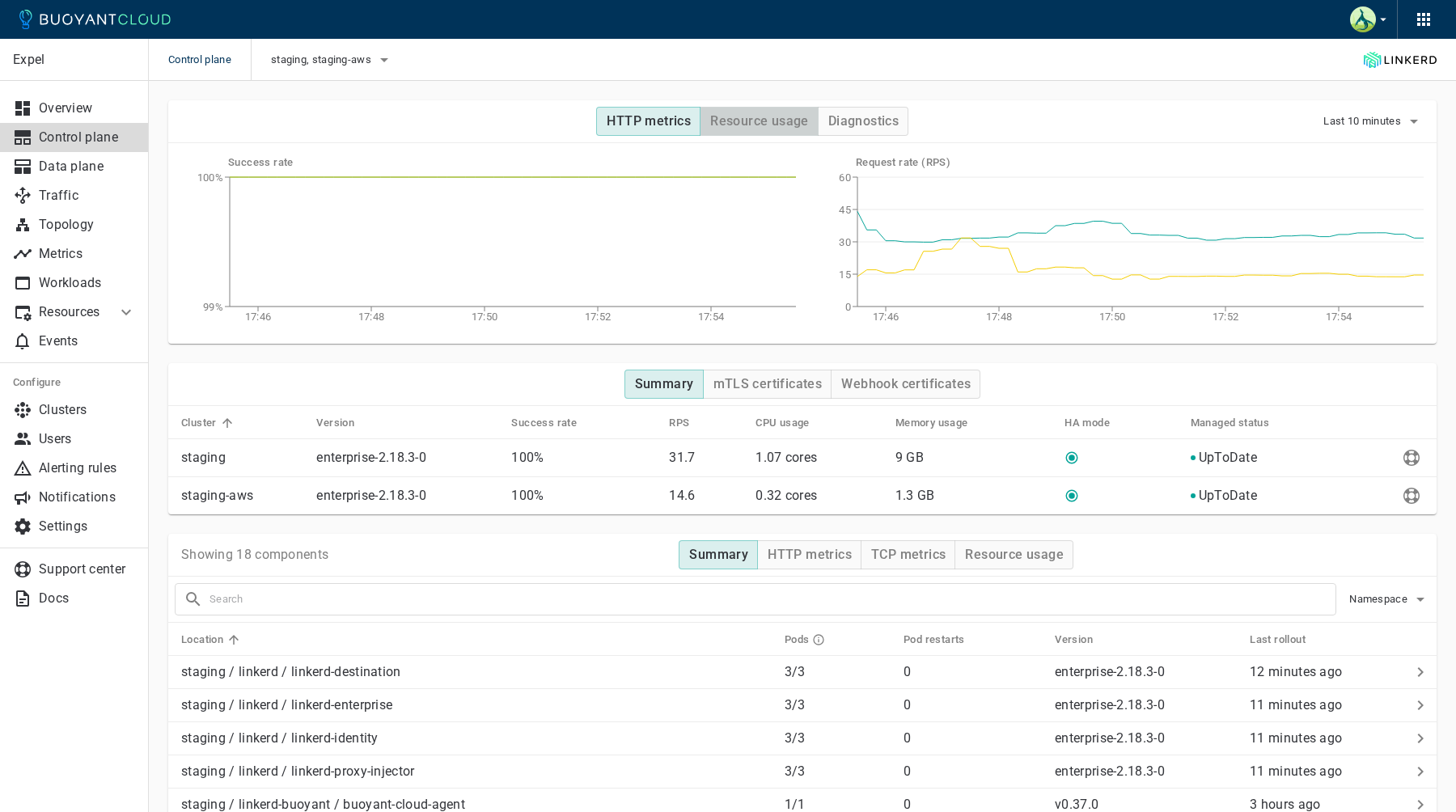
click at [759, 120] on h4 "Resource usage" at bounding box center [759, 121] width 99 height 16
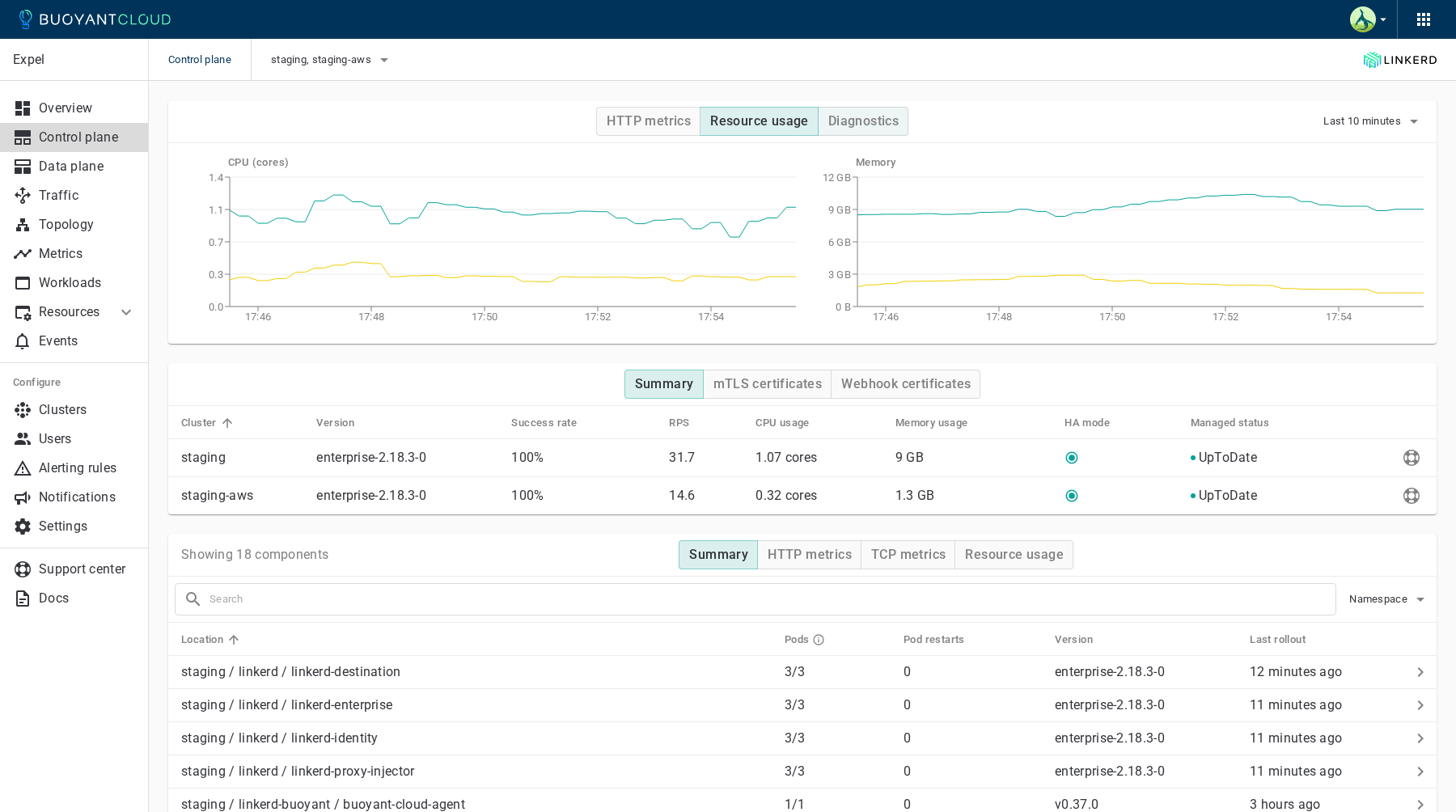
click at [842, 121] on h4 "Diagnostics" at bounding box center [864, 121] width 70 height 16
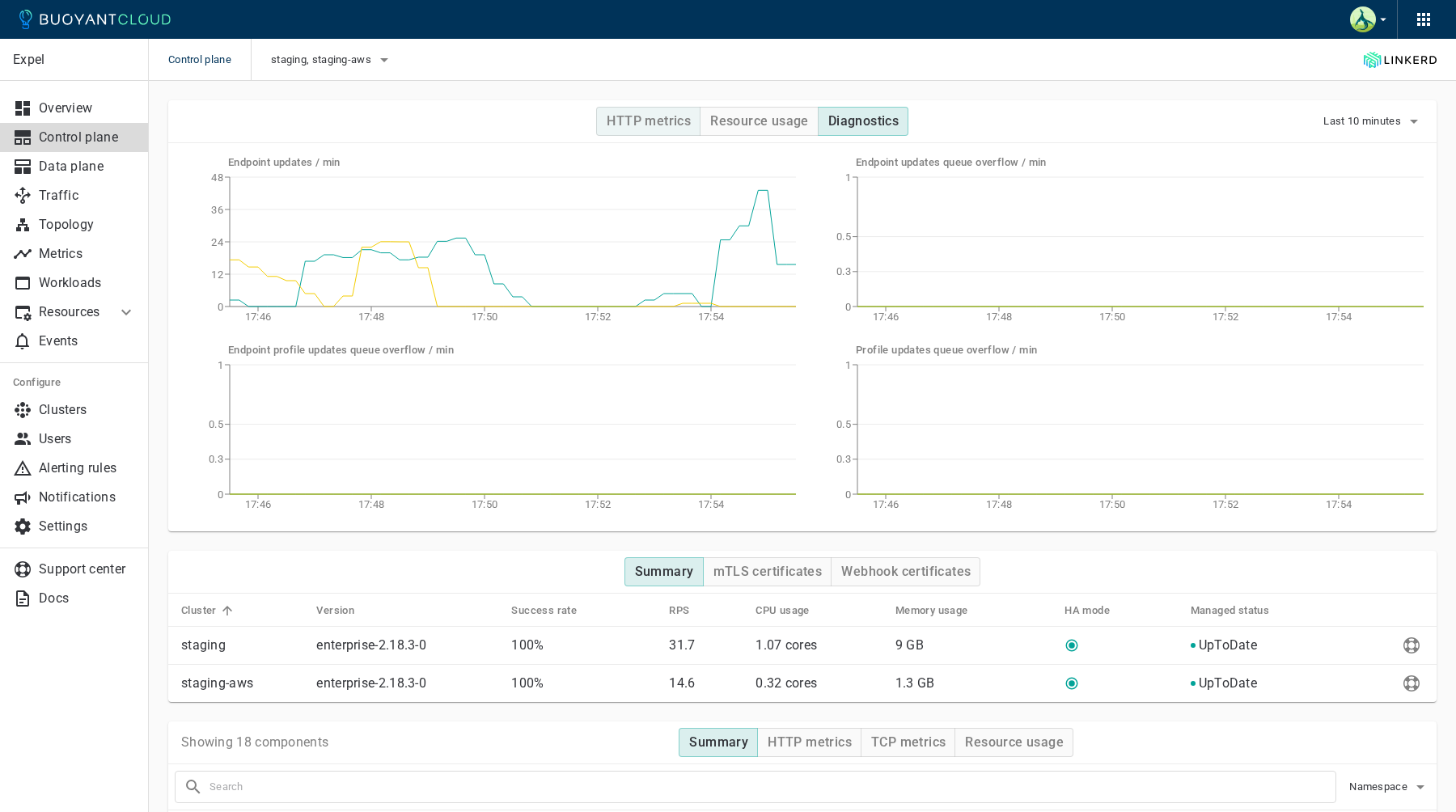
click at [636, 129] on button "HTTP metrics" at bounding box center [648, 121] width 104 height 29
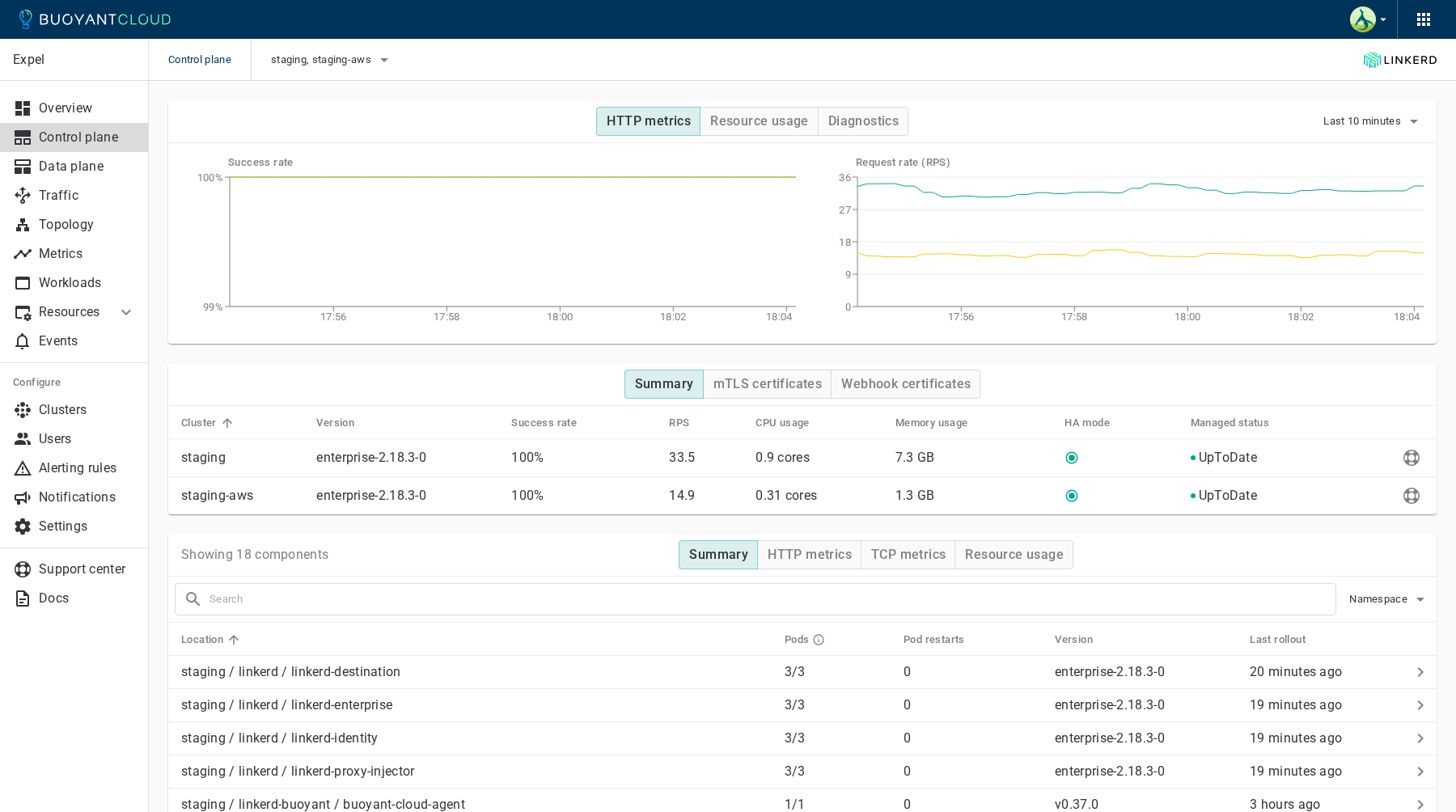
click at [89, 312] on p "Resources" at bounding box center [70, 312] width 64 height 16
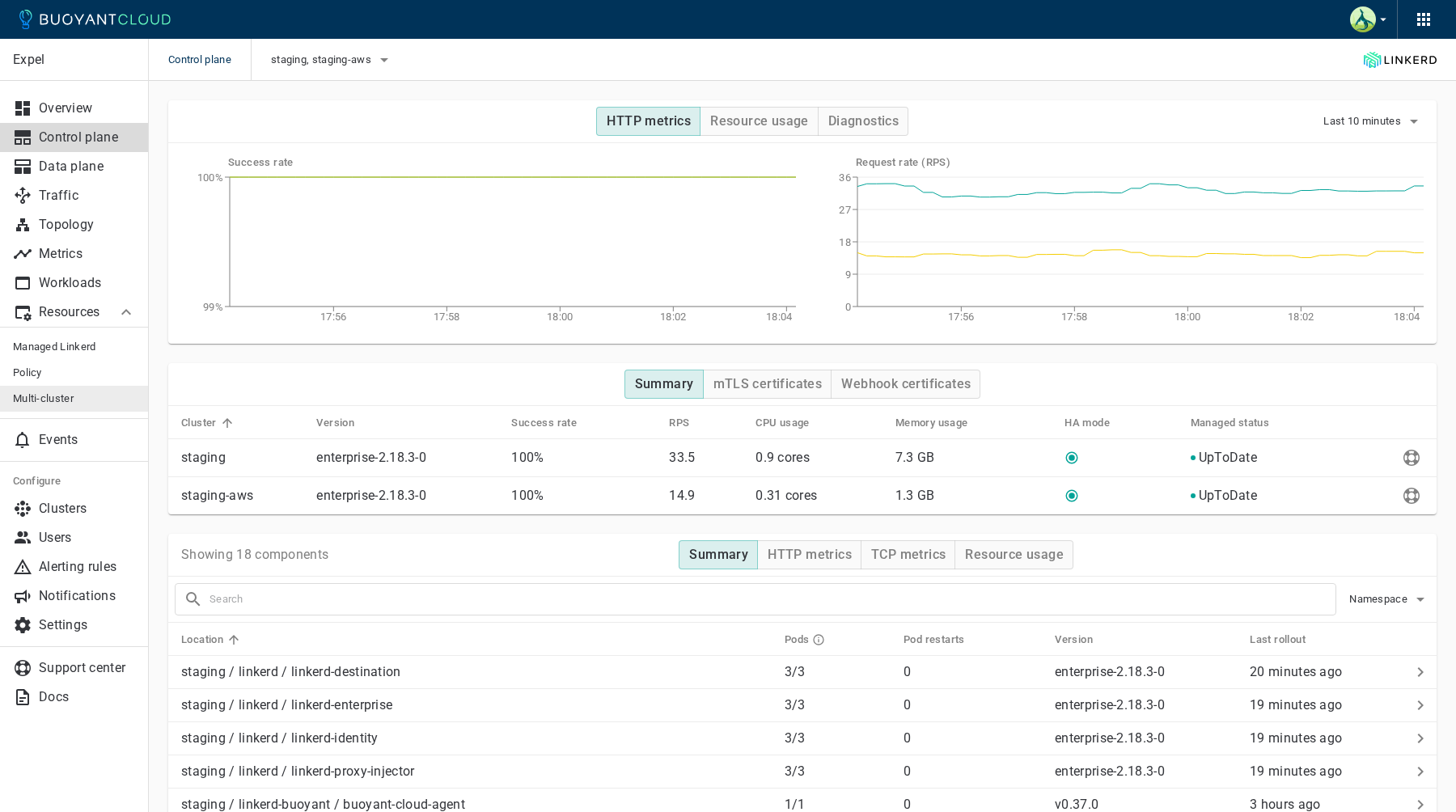
click at [88, 398] on span "Multi-cluster" at bounding box center [74, 398] width 123 height 13
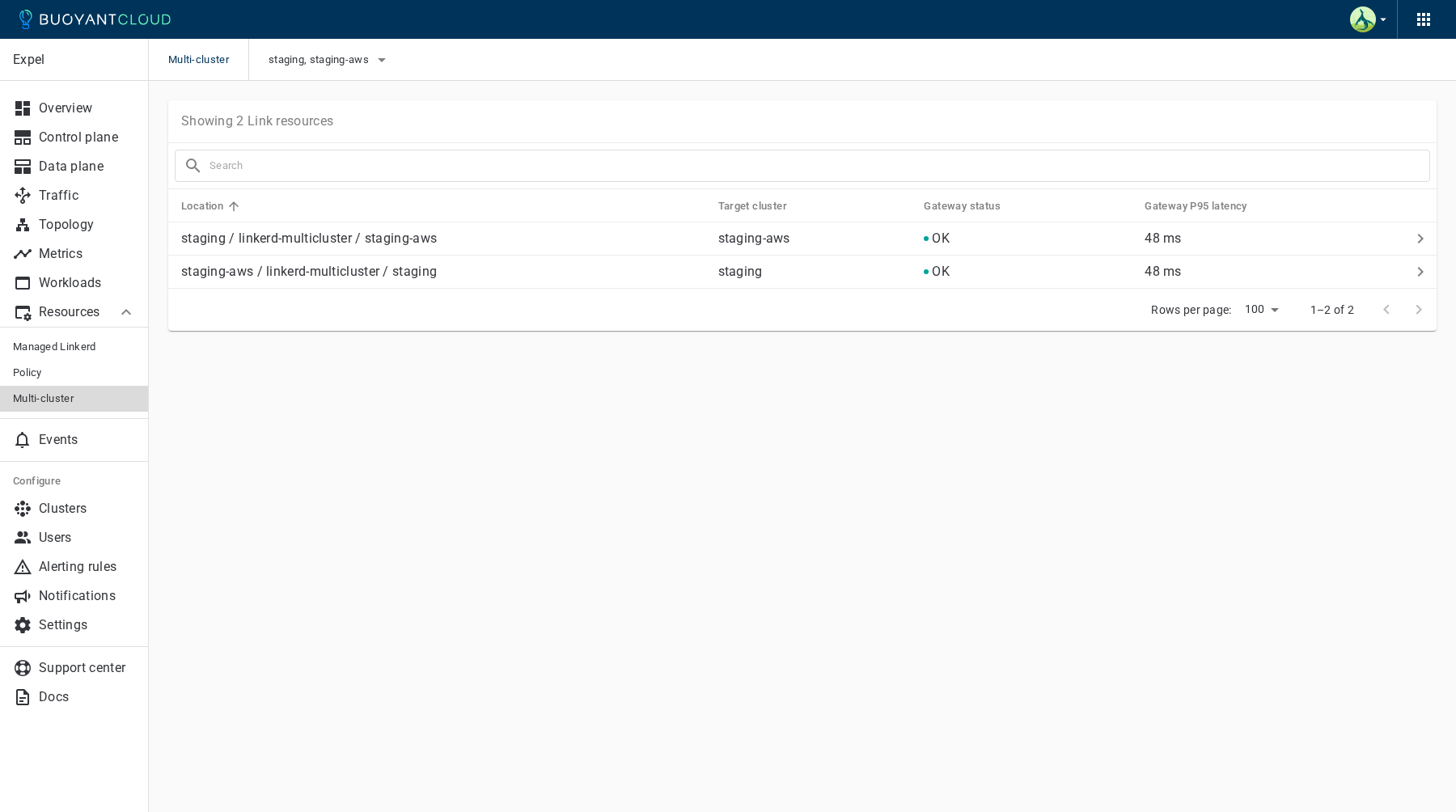
click at [103, 319] on p "Resources" at bounding box center [70, 312] width 64 height 16
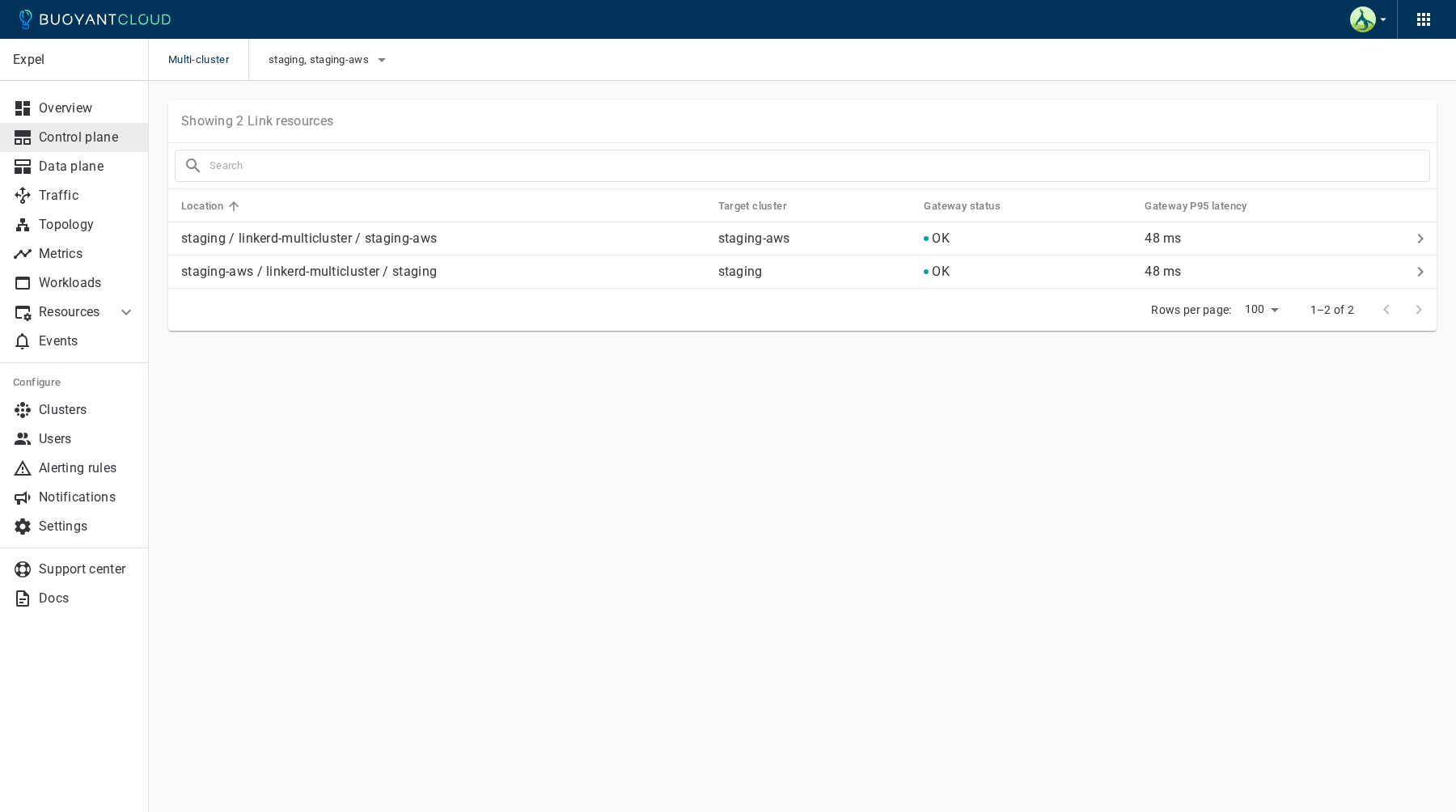
click at [96, 145] on p "Control plane" at bounding box center [87, 137] width 97 height 16
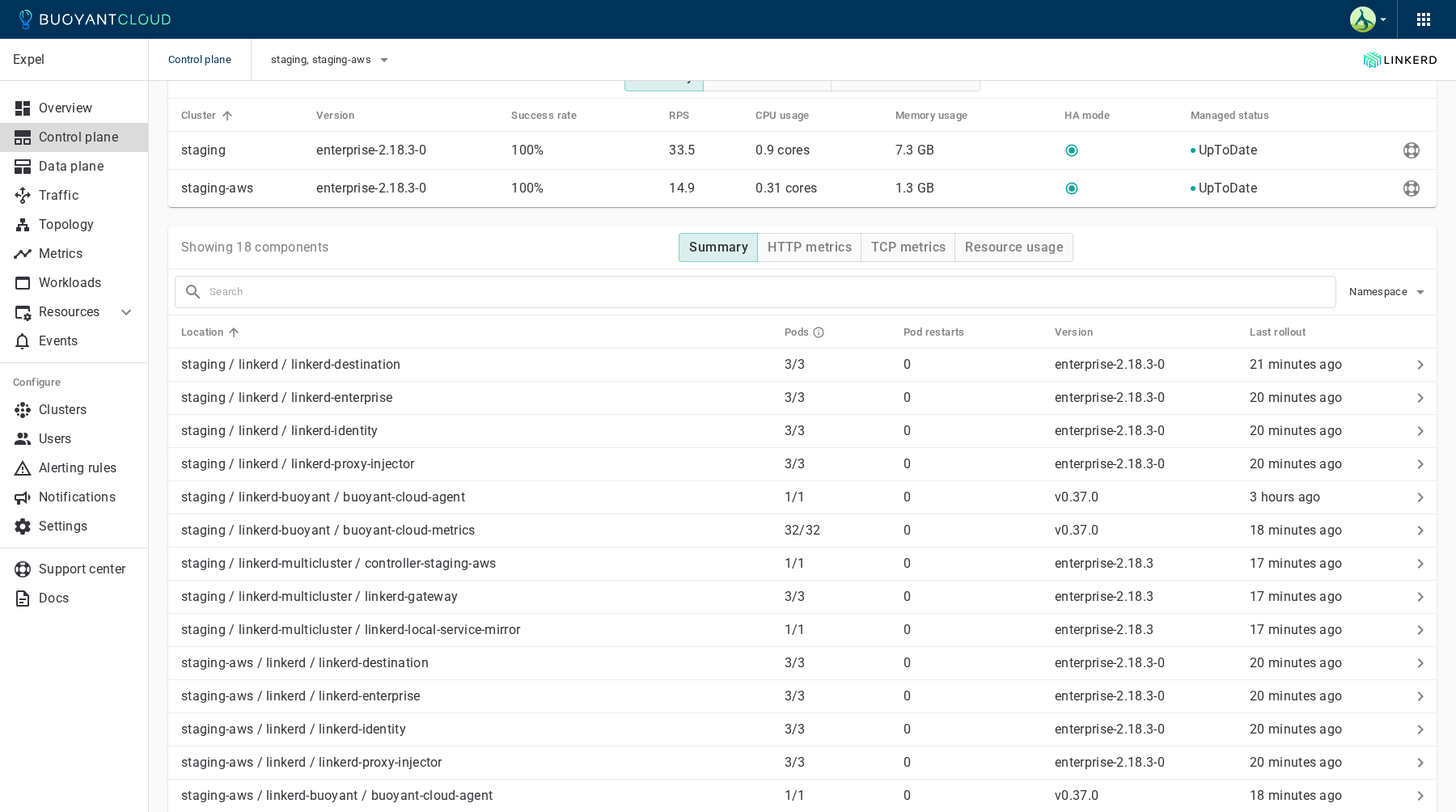
scroll to position [309, 0]
click at [89, 278] on p "Workloads" at bounding box center [87, 282] width 97 height 16
